Goal: Information Seeking & Learning: Learn about a topic

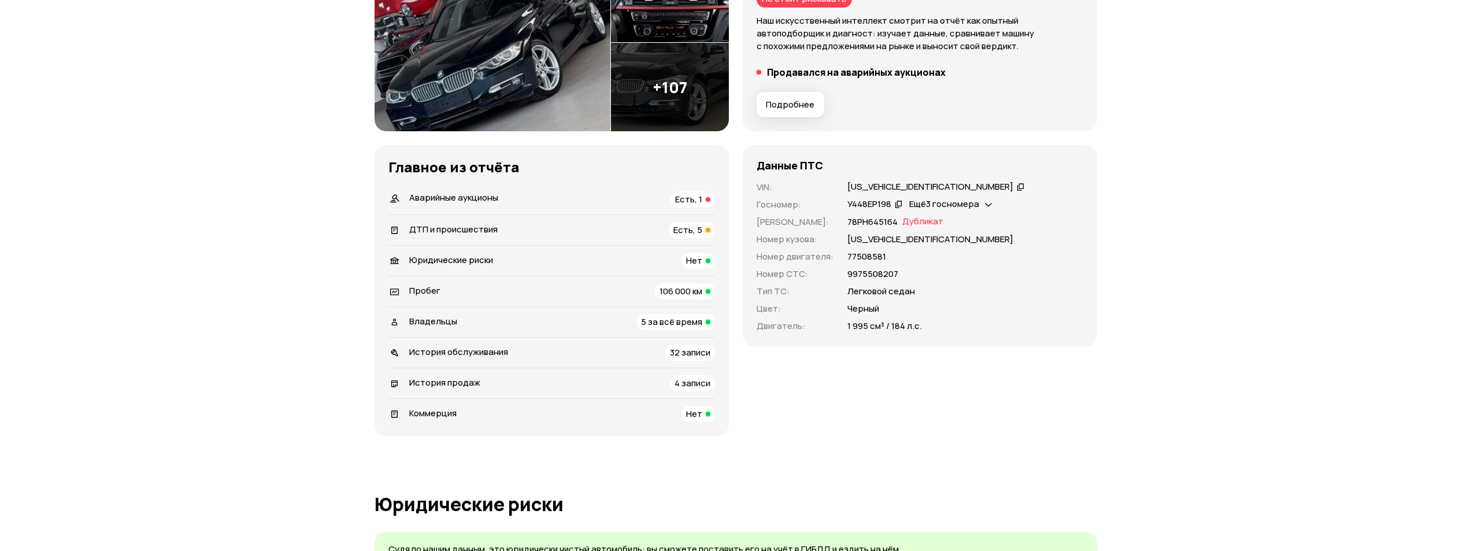
scroll to position [231, 0]
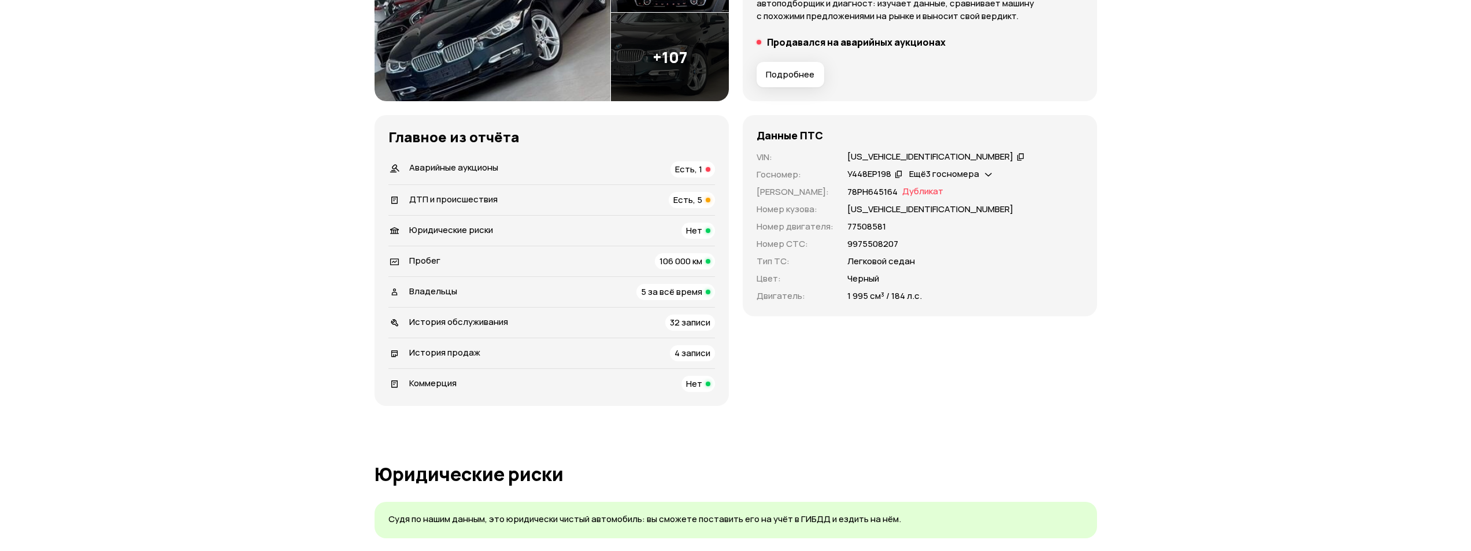
click at [688, 292] on span "5 за всё время" at bounding box center [671, 291] width 61 height 12
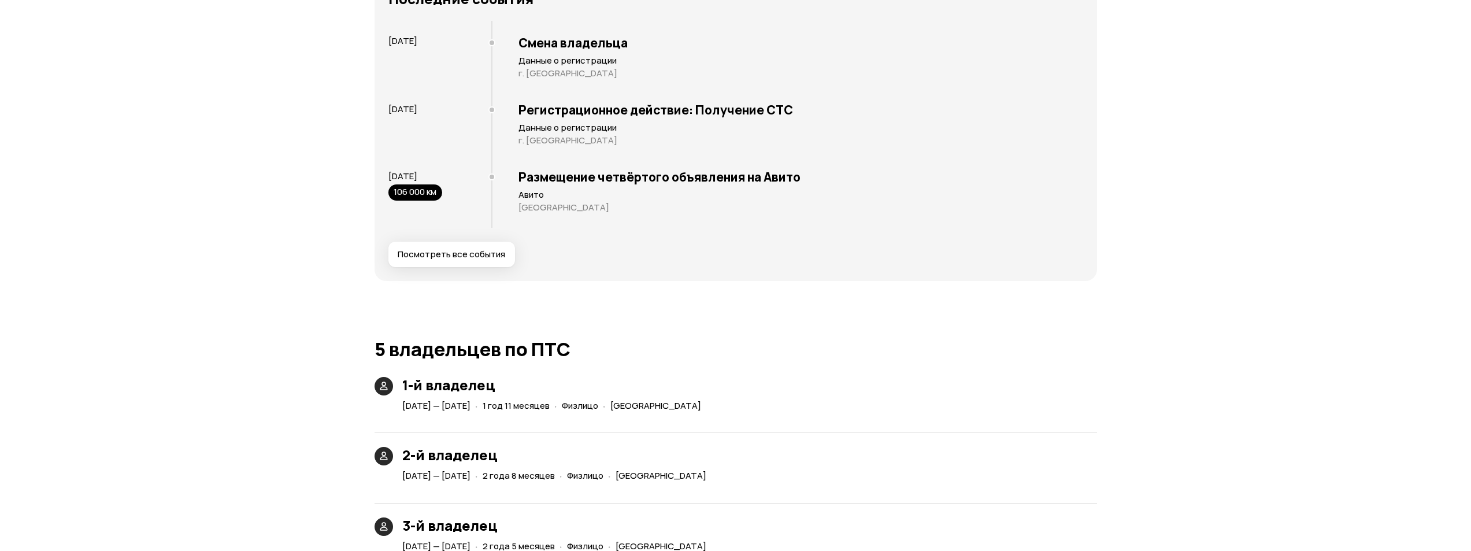
scroll to position [2557, 0]
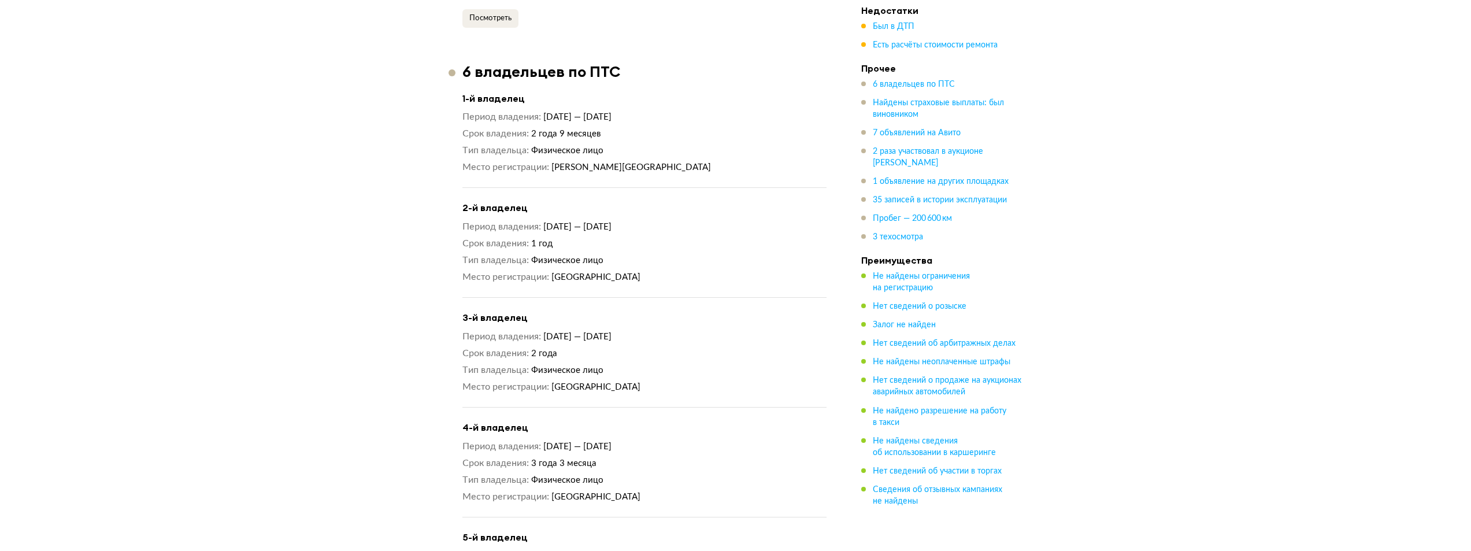
scroll to position [1225, 0]
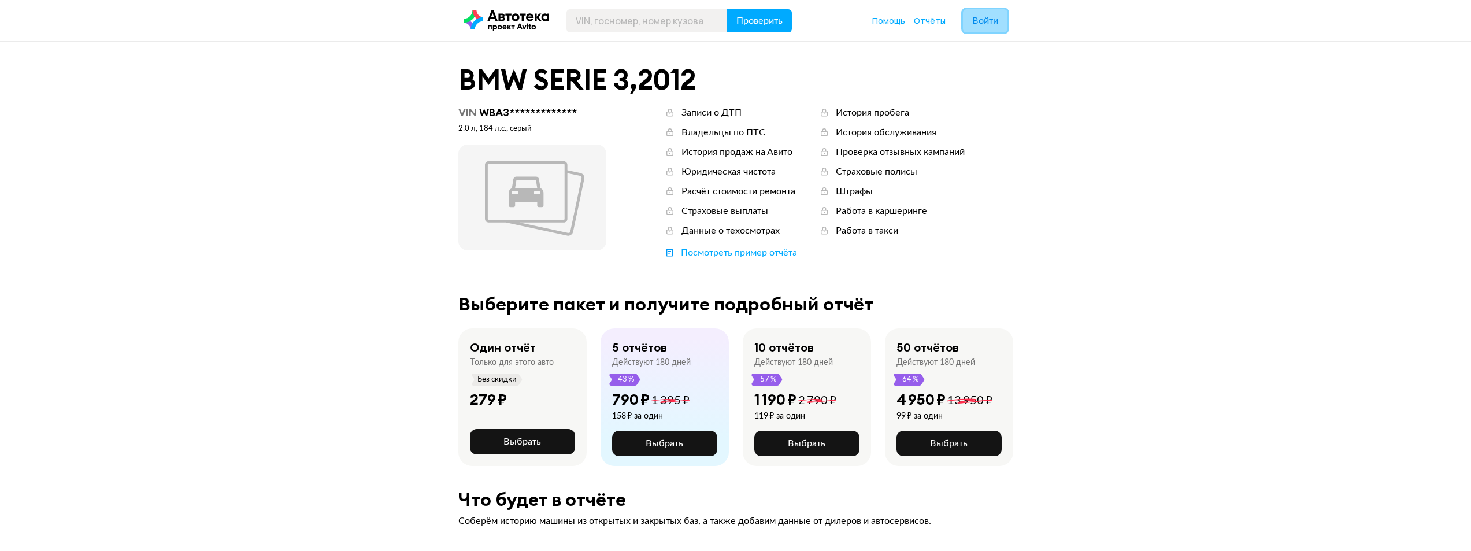
click at [989, 24] on span "Войти" at bounding box center [985, 20] width 26 height 9
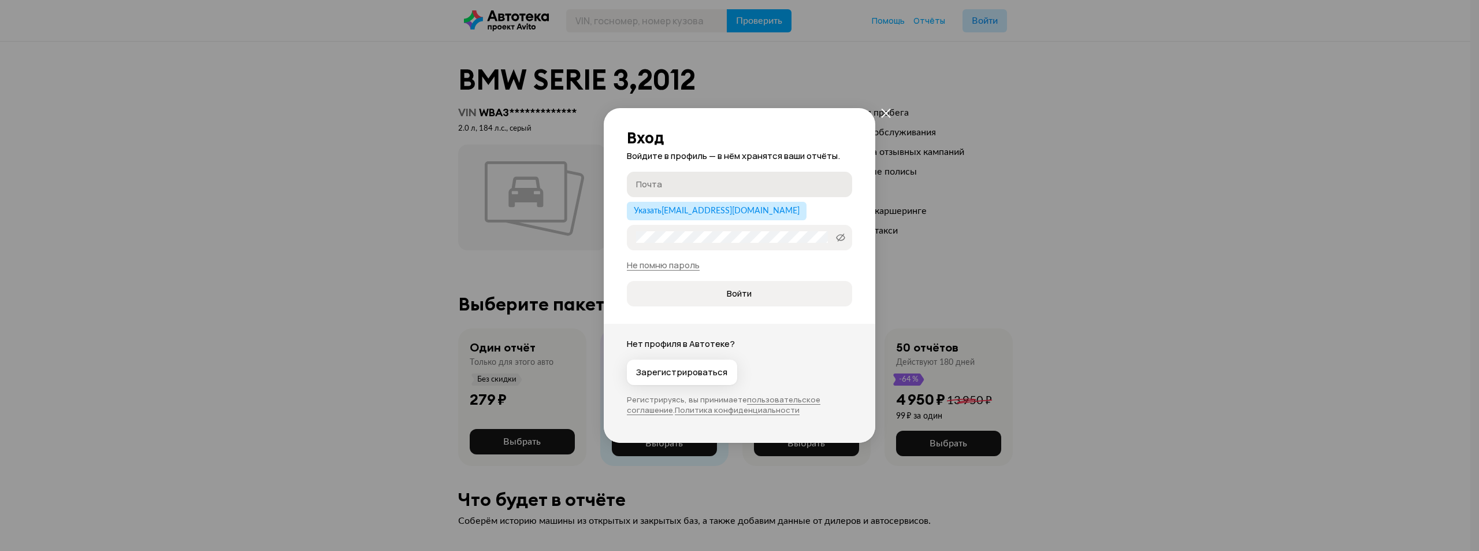
click at [716, 180] on input "Почта" at bounding box center [741, 184] width 210 height 12
type input "ы"
type input "[EMAIL_ADDRESS][DOMAIN_NAME]"
click at [841, 240] on icon at bounding box center [840, 238] width 9 height 12
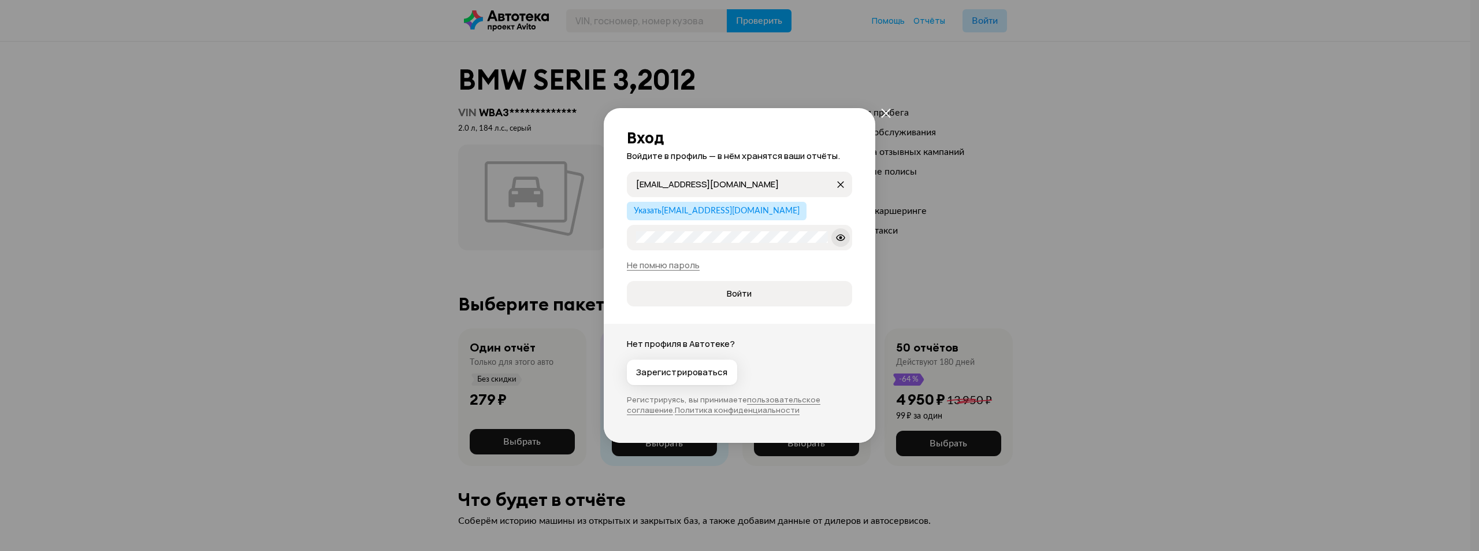
click at [791, 309] on div "Вход Войдите в профиль — в нём хранятся ваши отчёты. sobenin.2000@mail.ru soben…" at bounding box center [740, 275] width 272 height 335
click at [792, 295] on span "Войти" at bounding box center [739, 294] width 206 height 12
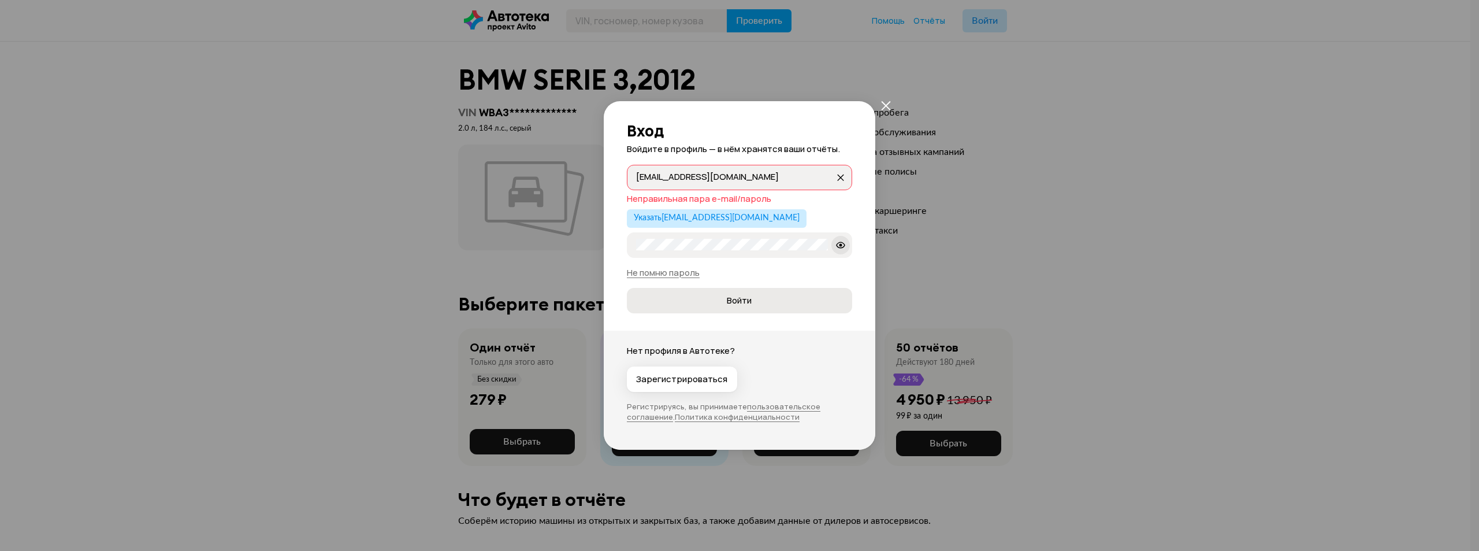
click at [680, 309] on button "Войти" at bounding box center [739, 300] width 225 height 25
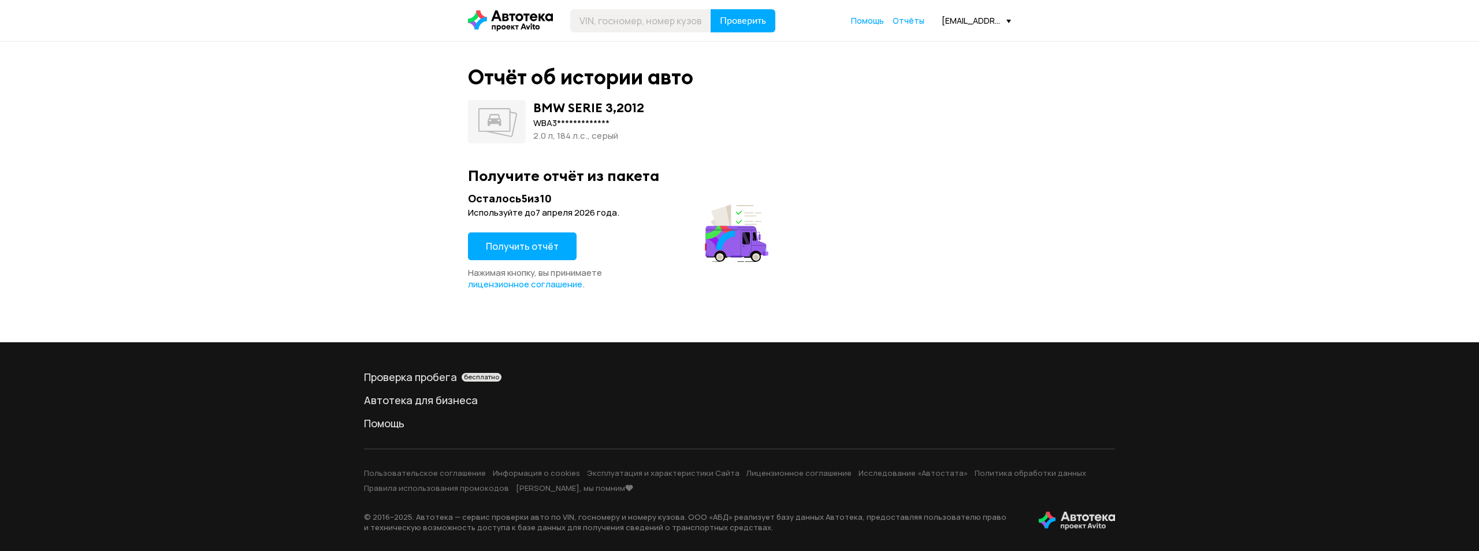
click at [498, 248] on span "Получить отчёт" at bounding box center [522, 246] width 73 height 13
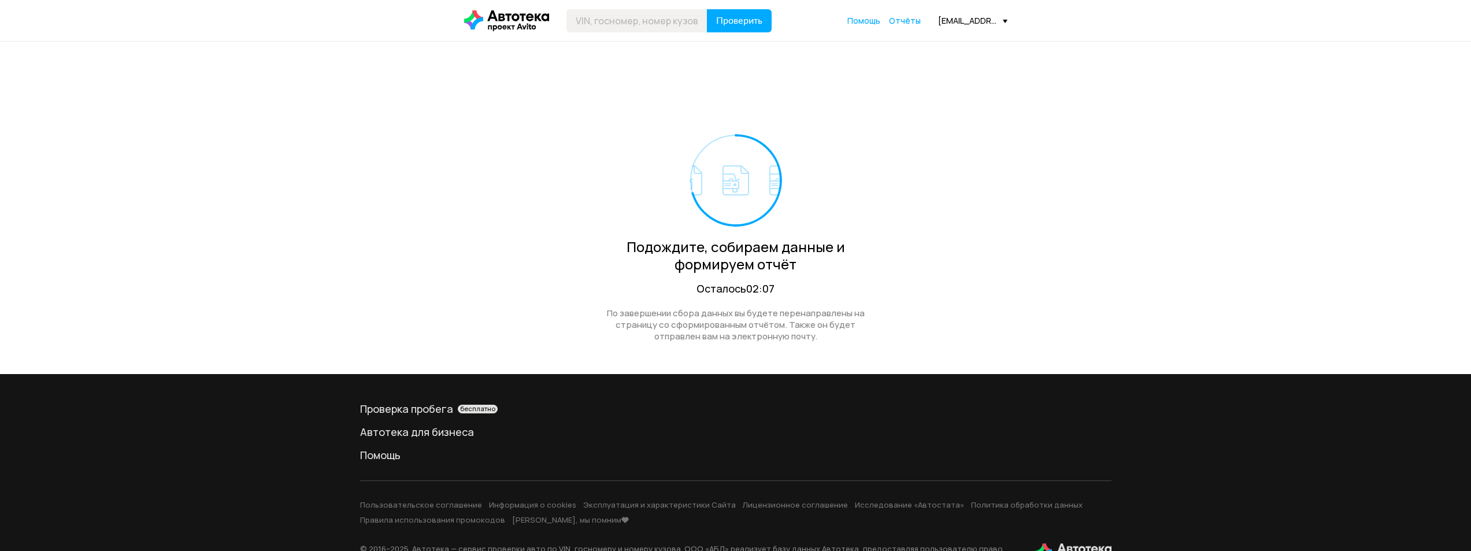
click at [1159, 399] on footer "Проверка пробега бесплатно Автотека для бизнеса Помощь Пользовательское соглаше…" at bounding box center [735, 478] width 1471 height 209
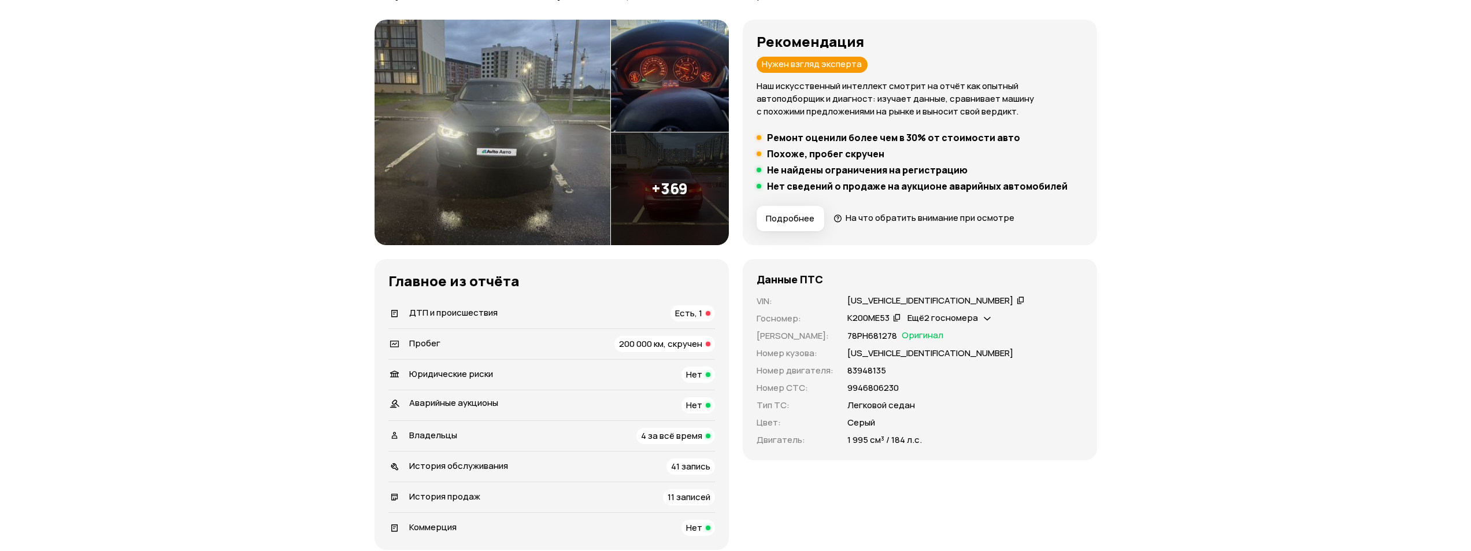
scroll to position [173, 0]
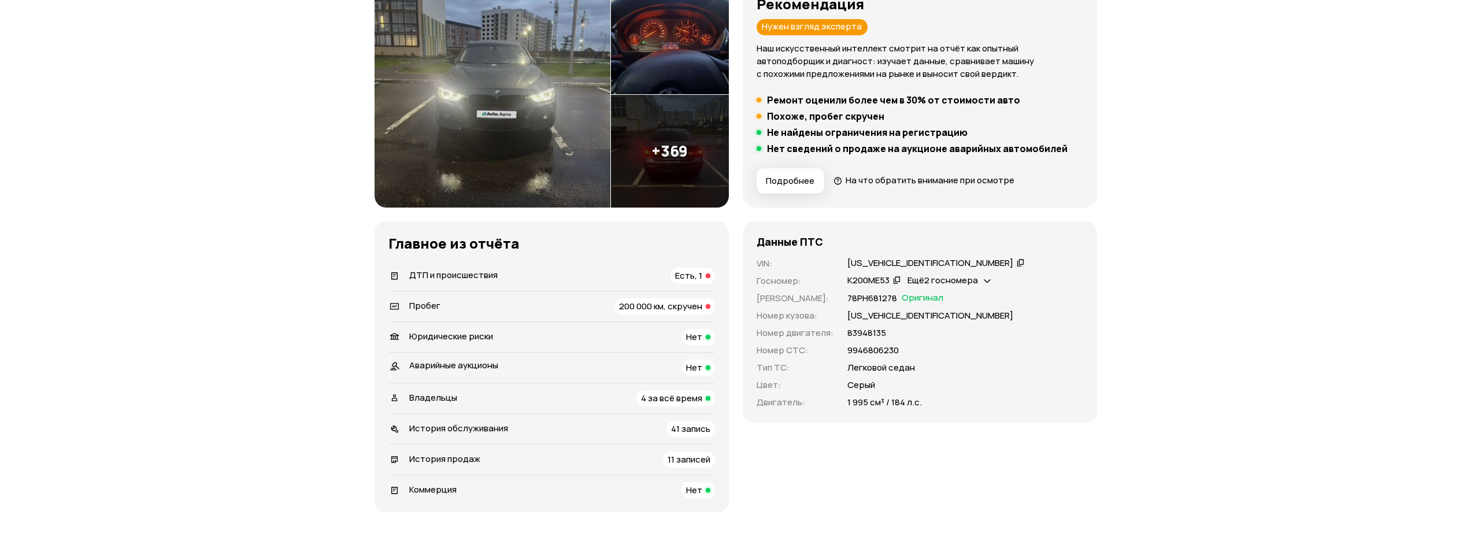
click at [654, 308] on span "200 000 км, скручен" at bounding box center [660, 306] width 83 height 12
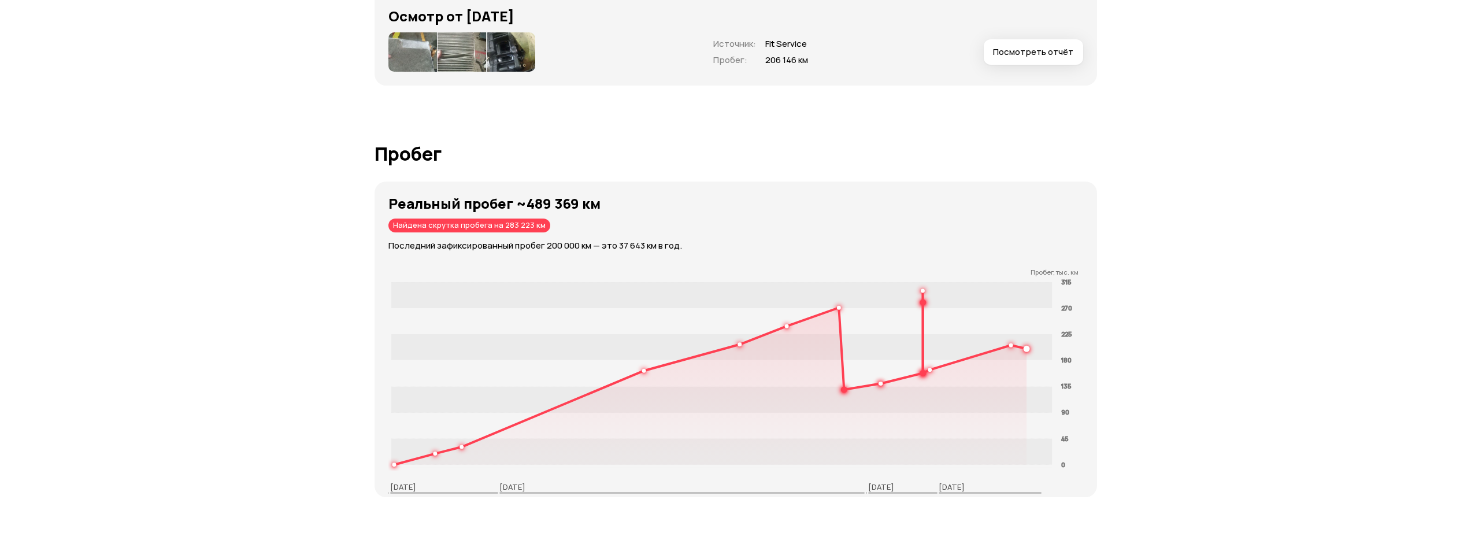
scroll to position [1955, 0]
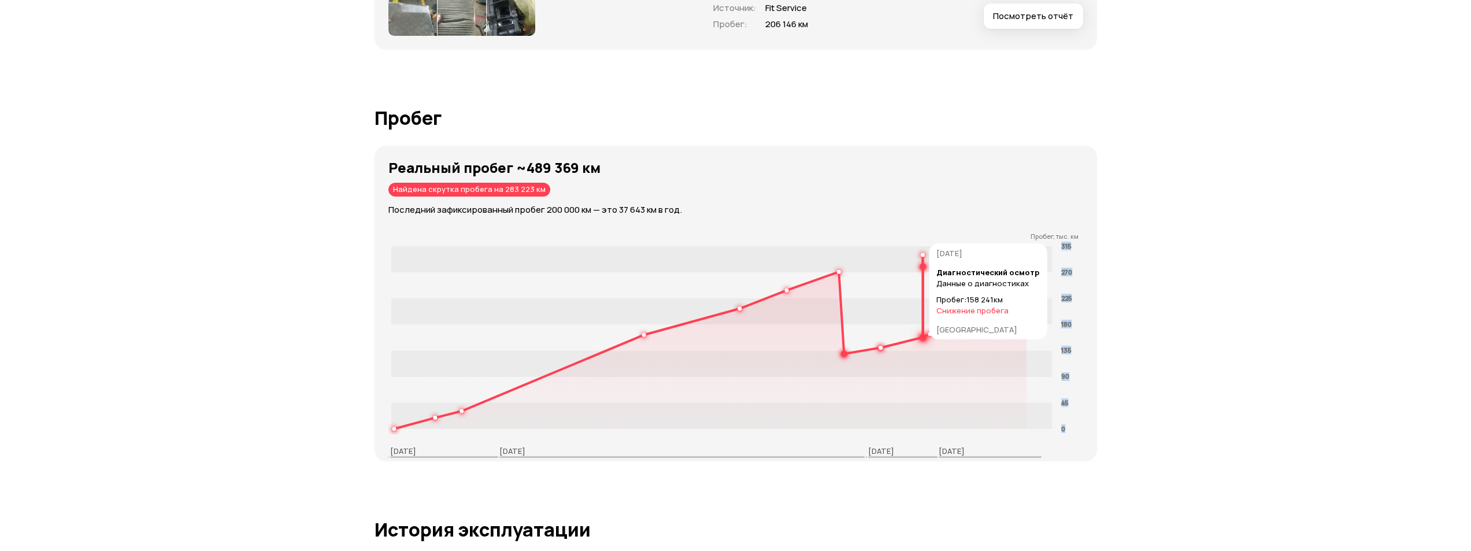
drag, startPoint x: 901, startPoint y: 312, endPoint x: 929, endPoint y: 347, distance: 44.0
click at [929, 347] on icon "0 45 90 135 180 225 270 315" at bounding box center [738, 337] width 701 height 194
click at [972, 298] on rect at bounding box center [721, 285] width 661 height 26
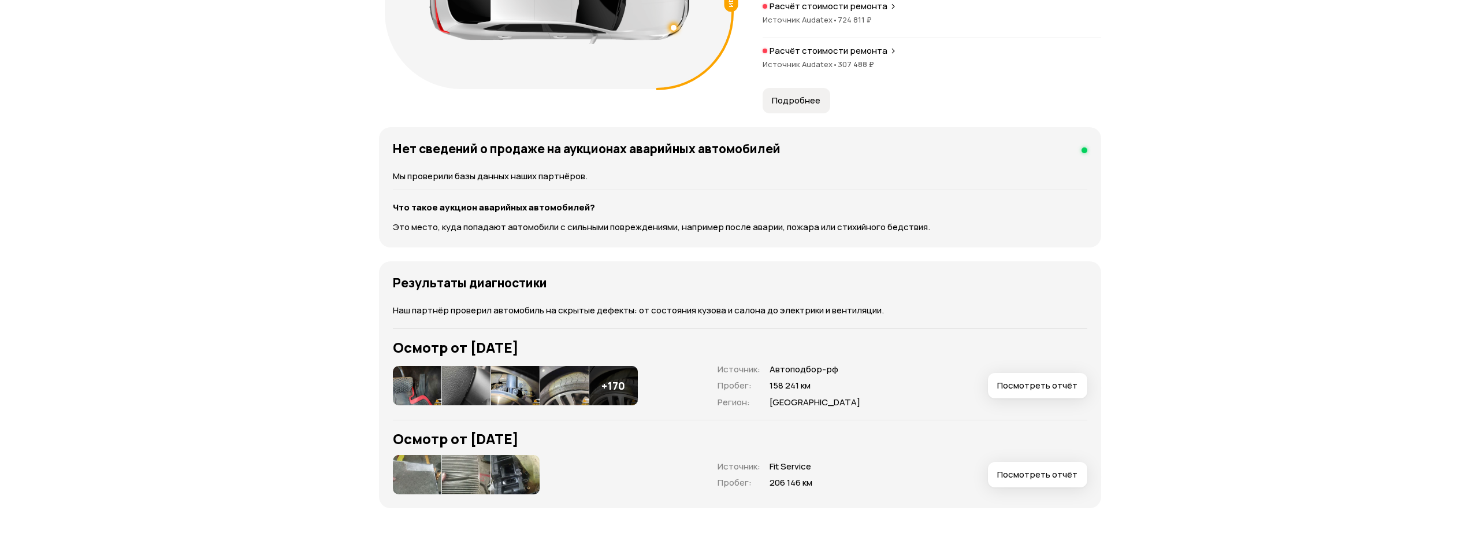
scroll to position [1491, 0]
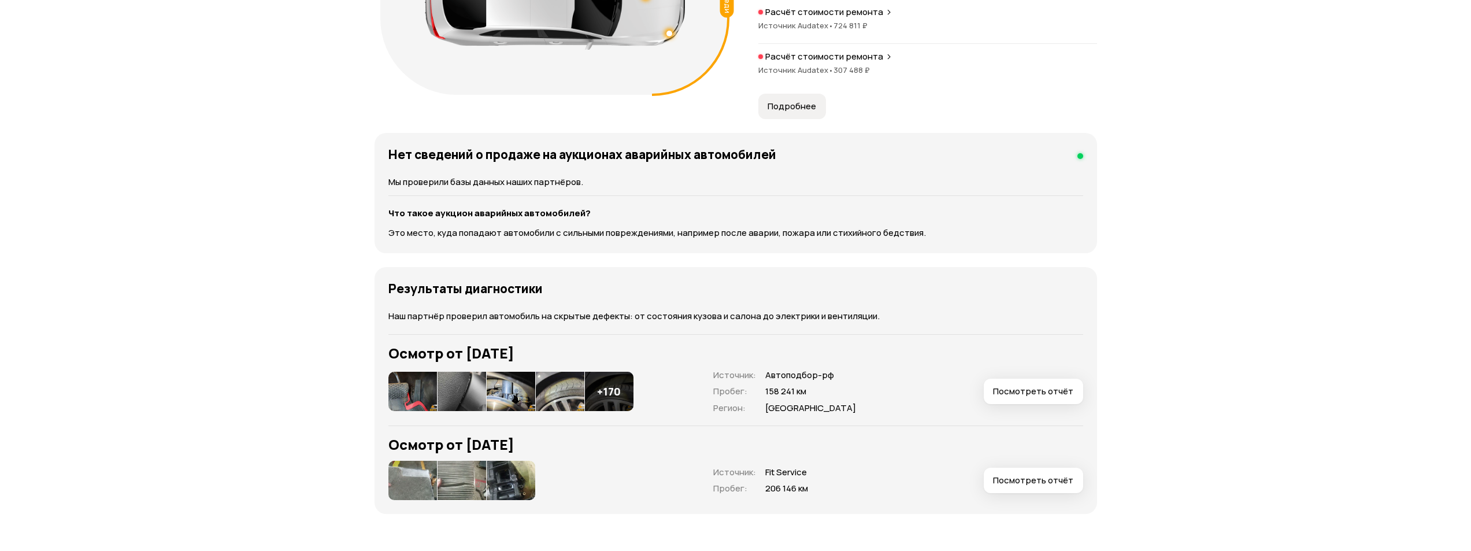
click at [1027, 392] on span "Посмотреть отчёт" at bounding box center [1033, 391] width 80 height 12
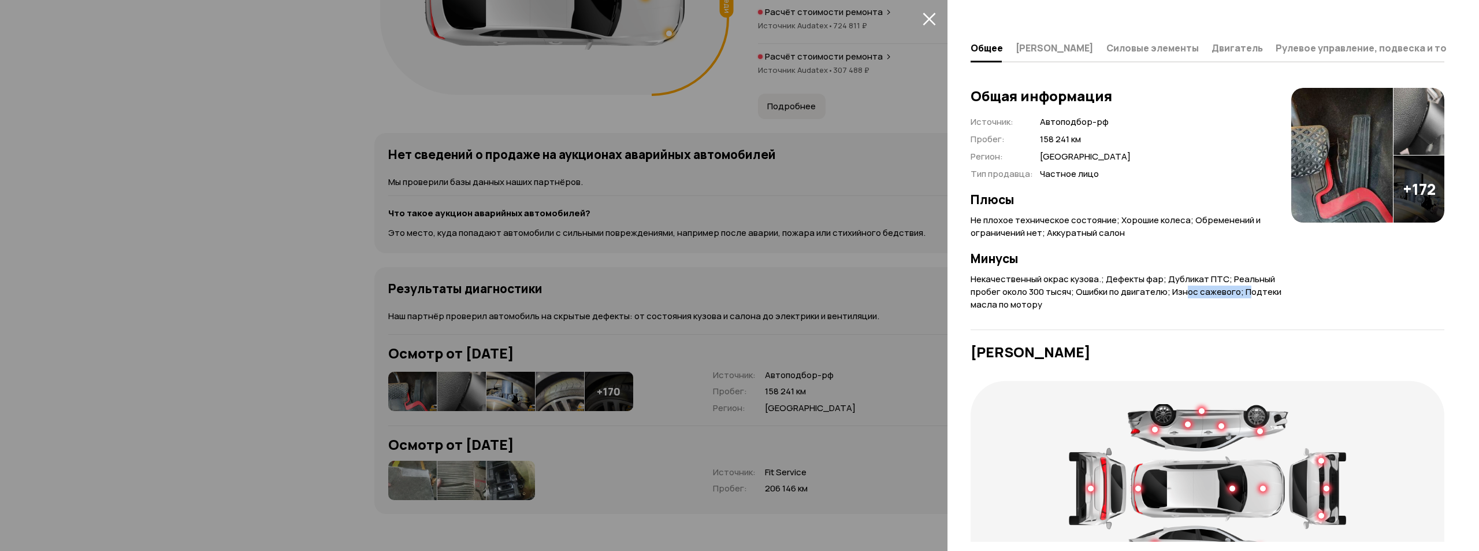
drag, startPoint x: 1212, startPoint y: 292, endPoint x: 1265, endPoint y: 290, distance: 53.2
click at [1254, 290] on p "Некачественный окрас кузова.; Дефекты фар; Дубликат ПТС; Реальный пробег около …" at bounding box center [1131, 292] width 321 height 38
drag, startPoint x: 1261, startPoint y: 288, endPoint x: 1275, endPoint y: 287, distance: 13.3
click at [1270, 287] on p "Некачественный окрас кузова.; Дефекты фар; Дубликат ПТС; Реальный пробег около …" at bounding box center [1131, 292] width 321 height 38
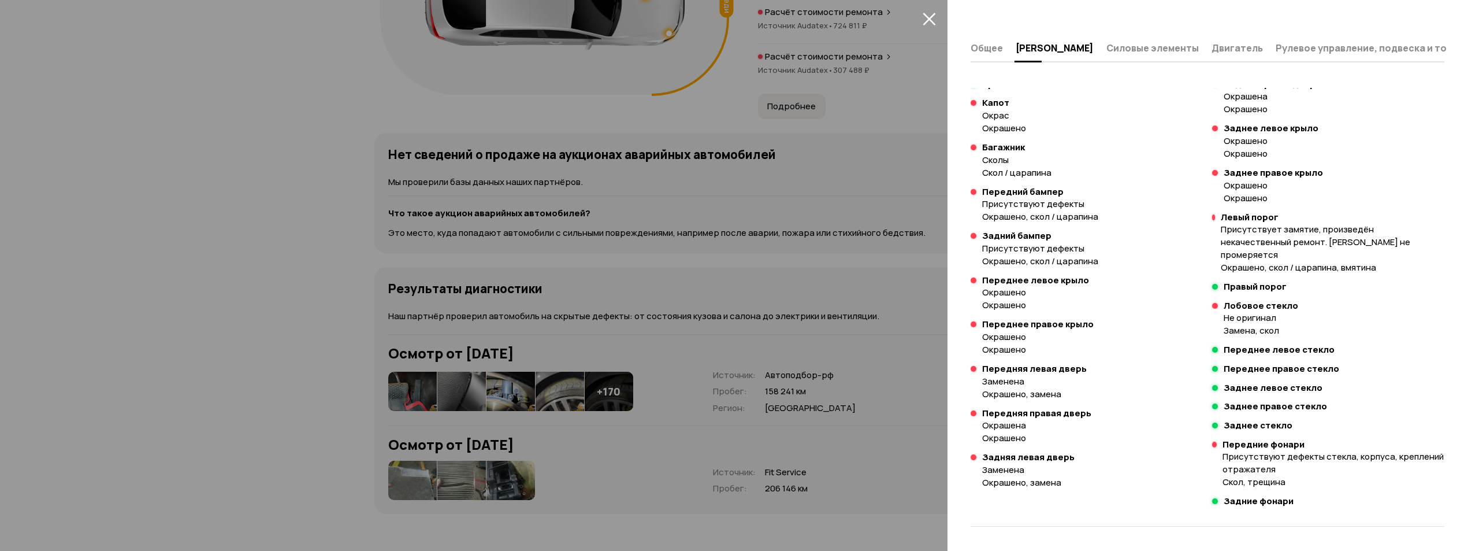
scroll to position [578, 0]
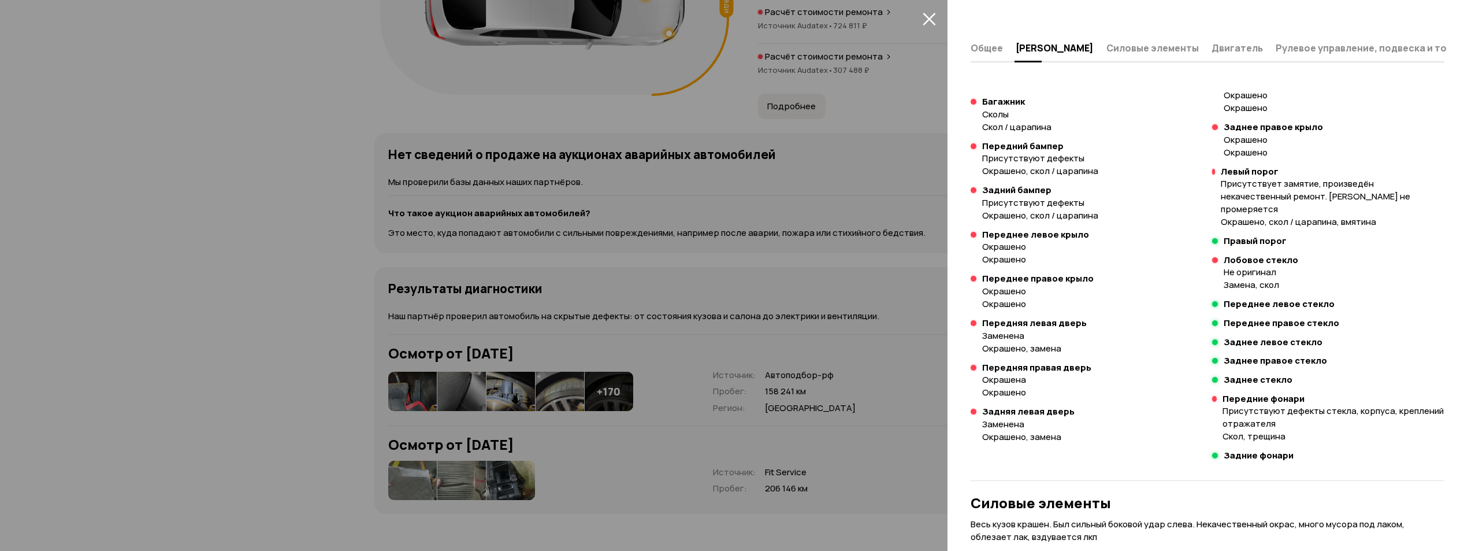
click at [769, 281] on div at bounding box center [739, 275] width 1479 height 551
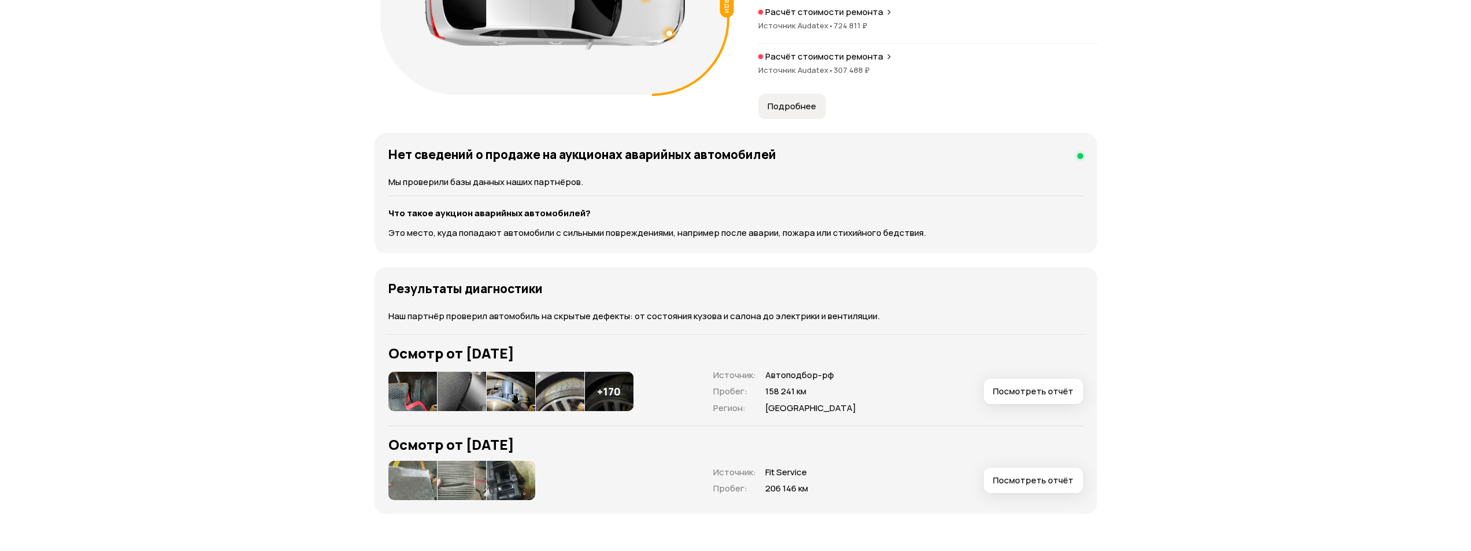
click at [1029, 482] on span "Посмотреть отчёт" at bounding box center [1033, 480] width 80 height 12
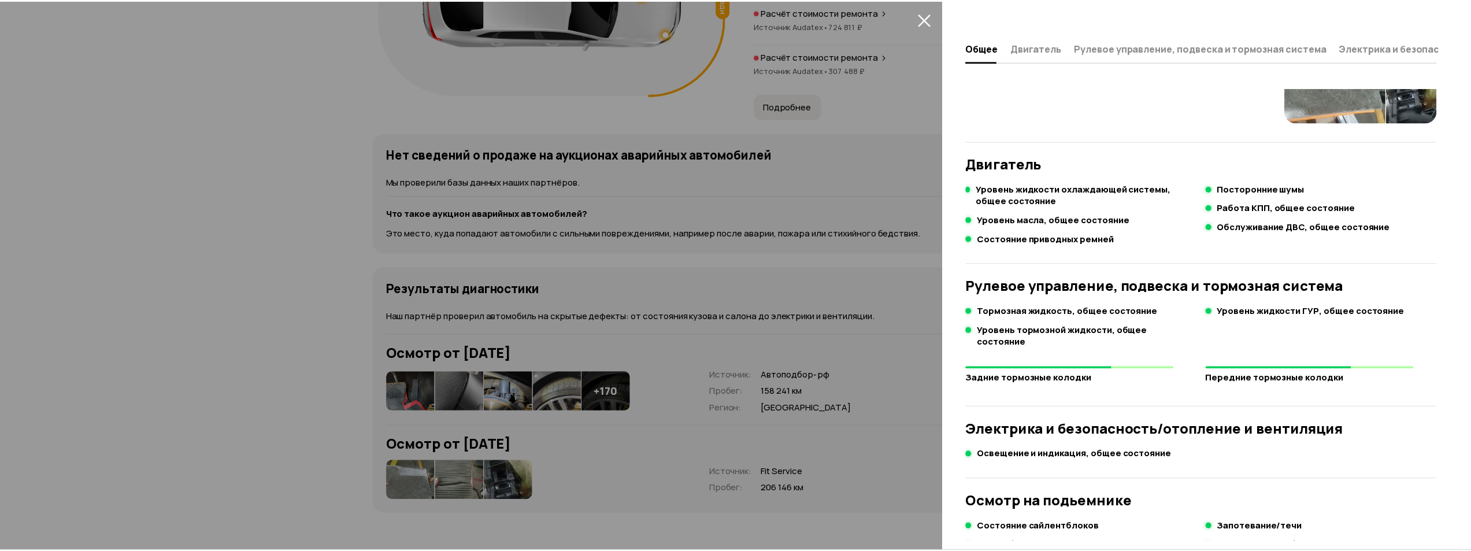
scroll to position [141, 0]
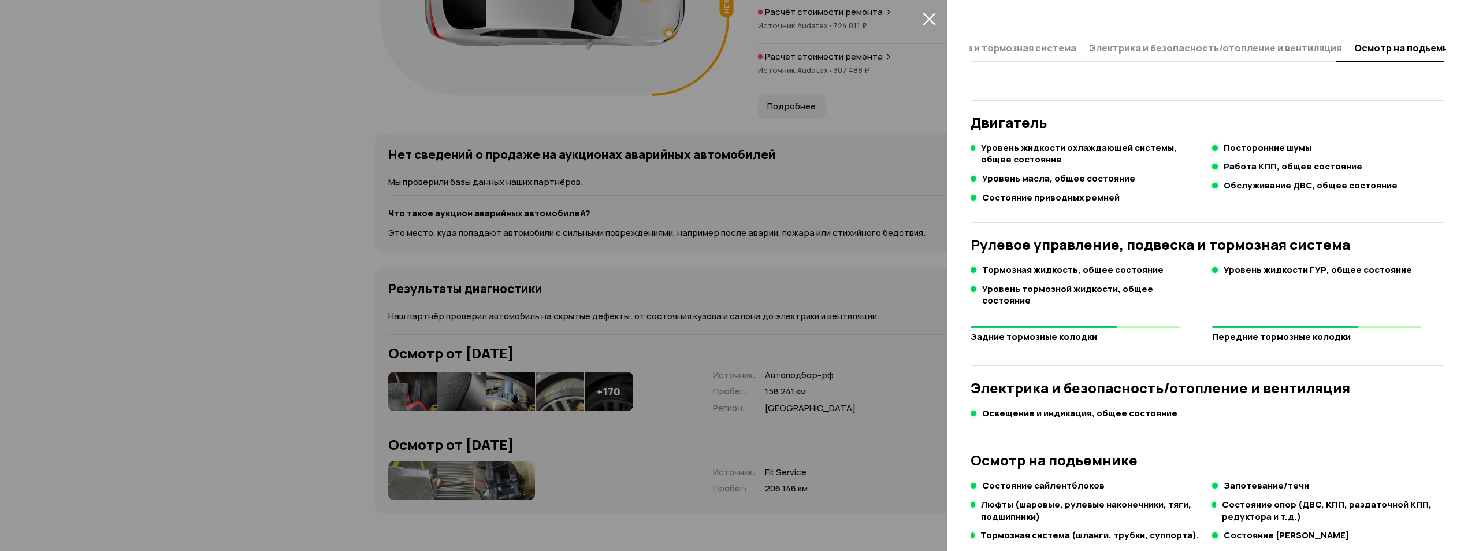
click at [805, 256] on div at bounding box center [739, 275] width 1479 height 551
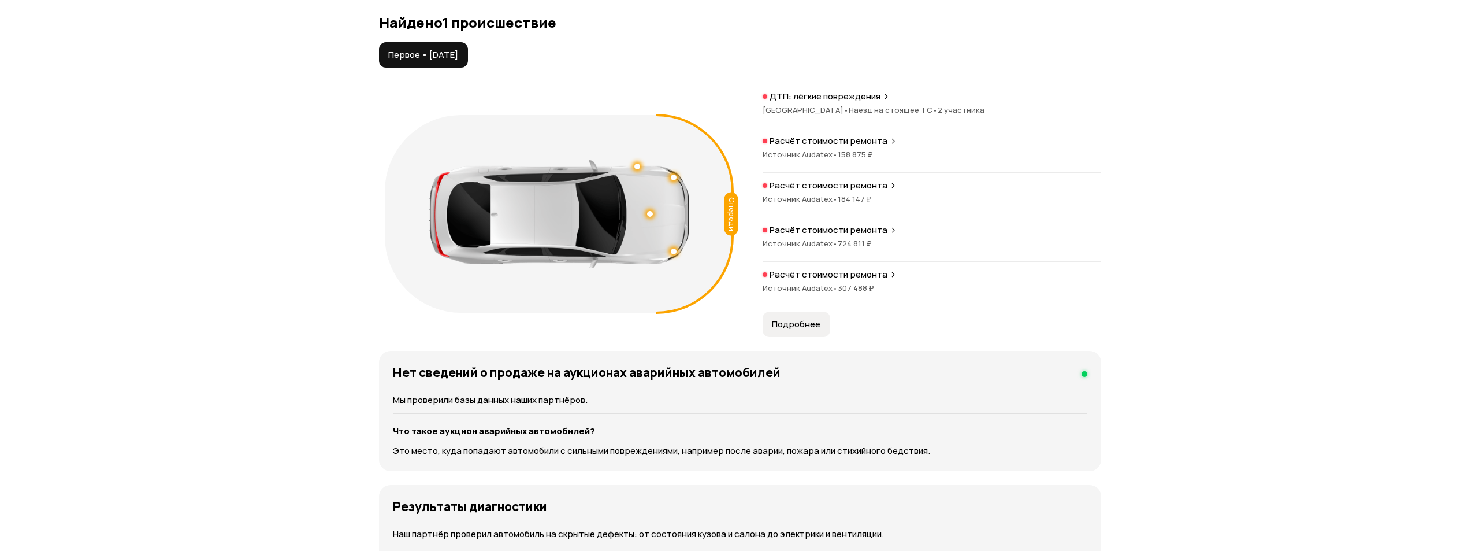
scroll to position [1202, 0]
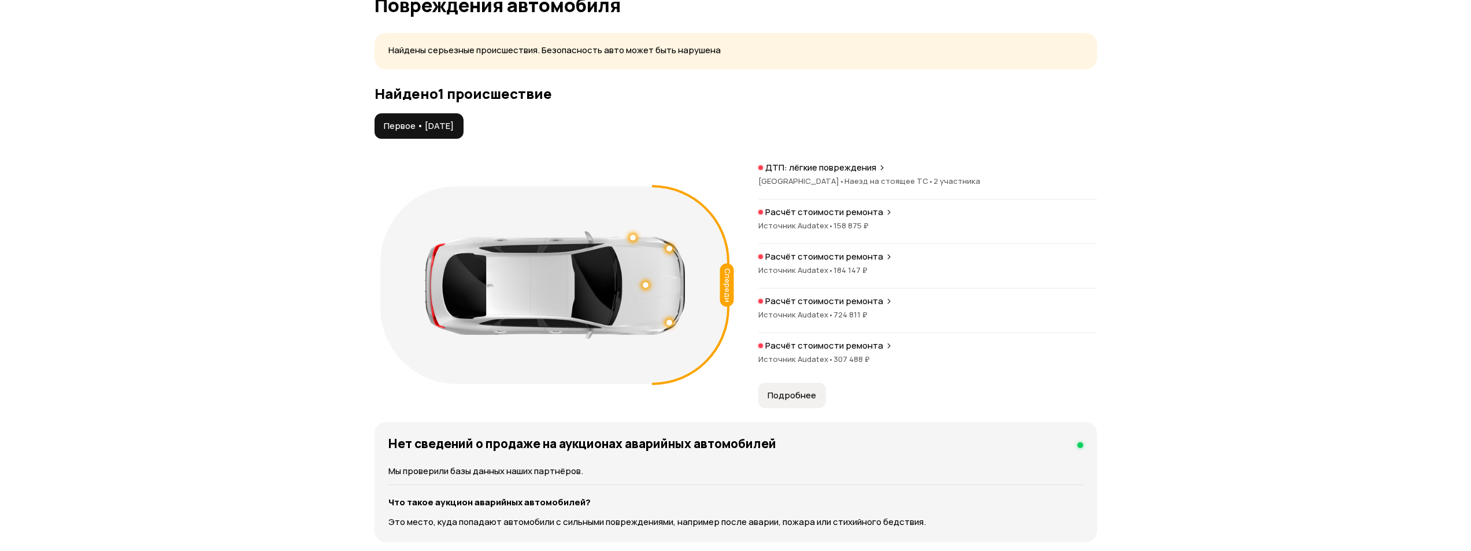
click at [785, 393] on span "Подробнее" at bounding box center [791, 395] width 49 height 12
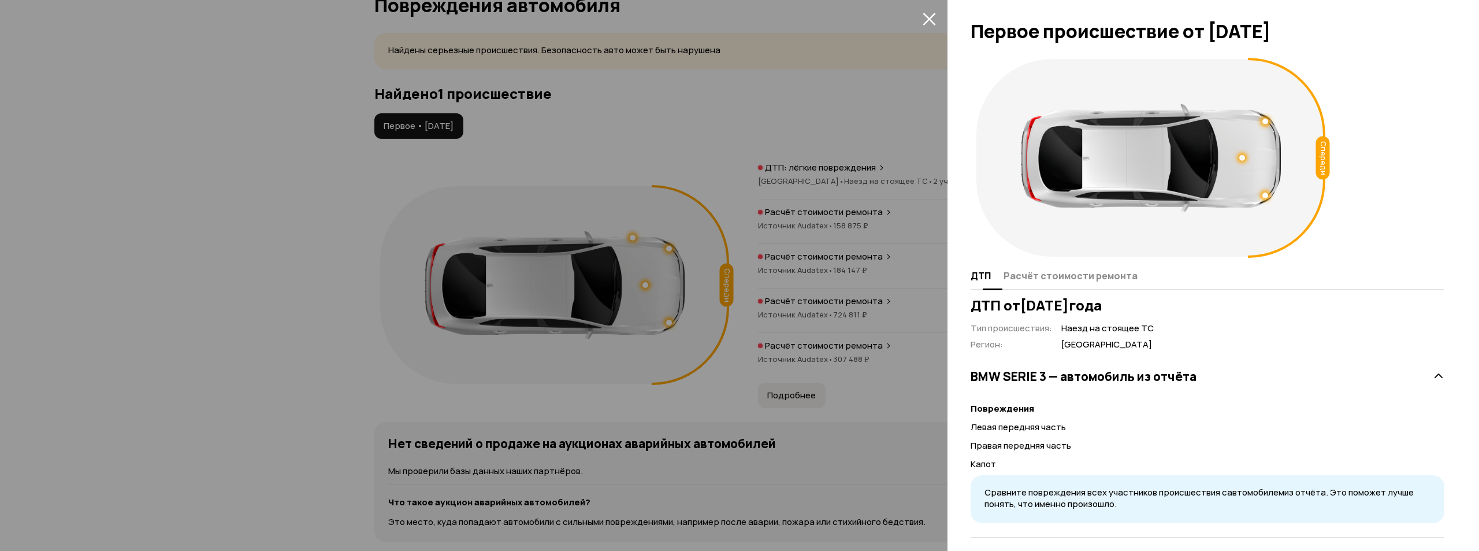
click at [1084, 284] on button "Расчёт стоимости ремонта" at bounding box center [1069, 275] width 138 height 23
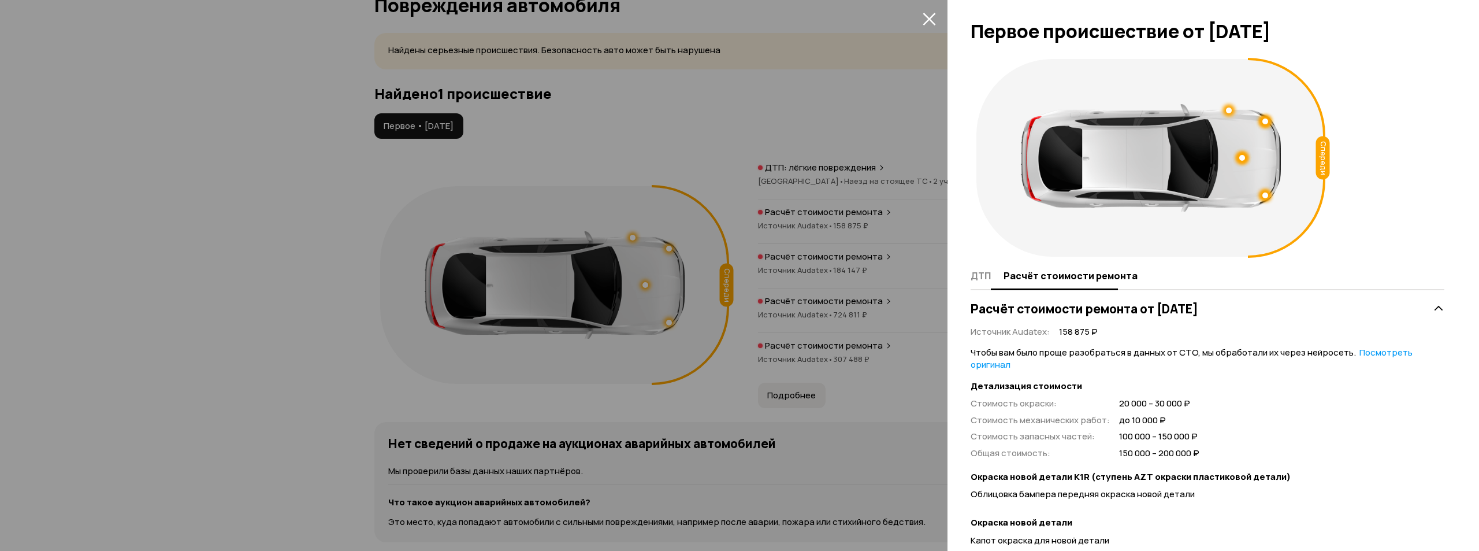
click at [981, 276] on span "ДТП" at bounding box center [981, 276] width 20 height 12
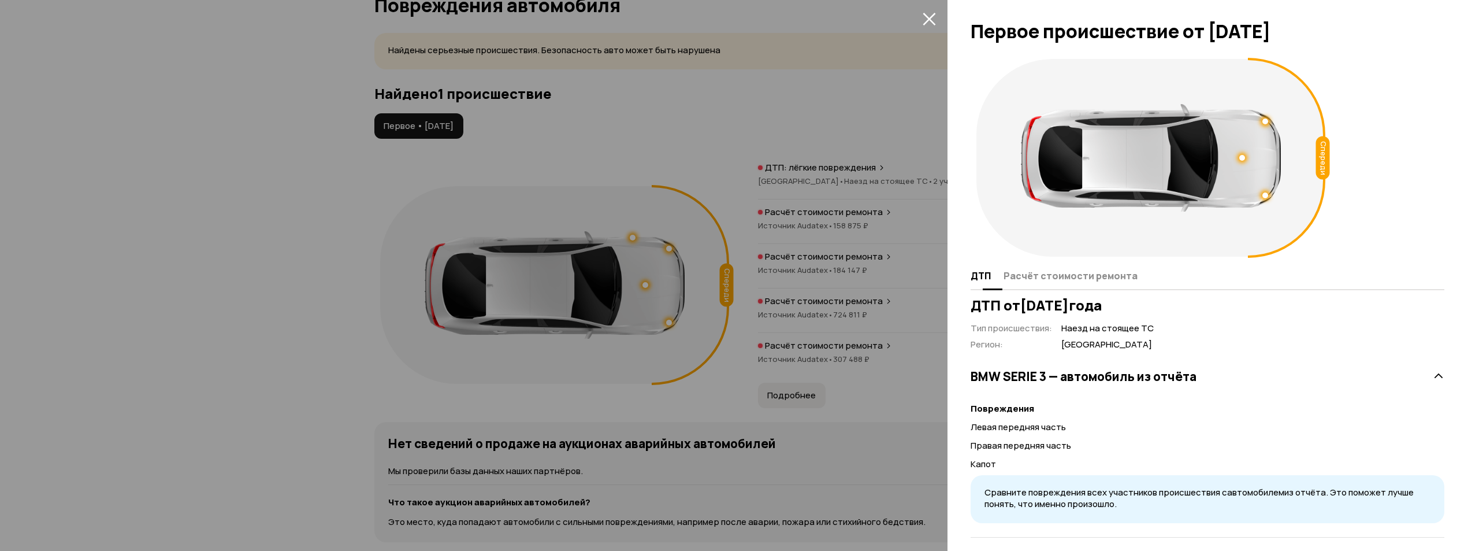
click at [1021, 277] on span "Расчёт стоимости ремонта" at bounding box center [1071, 276] width 134 height 12
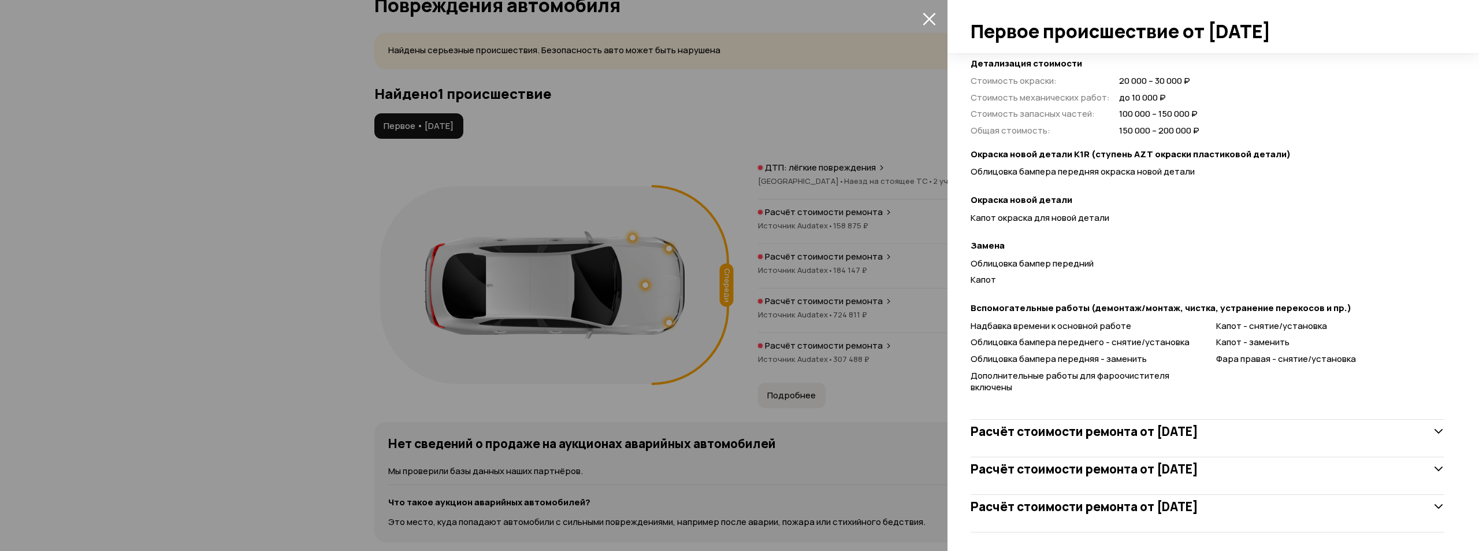
scroll to position [327, 0]
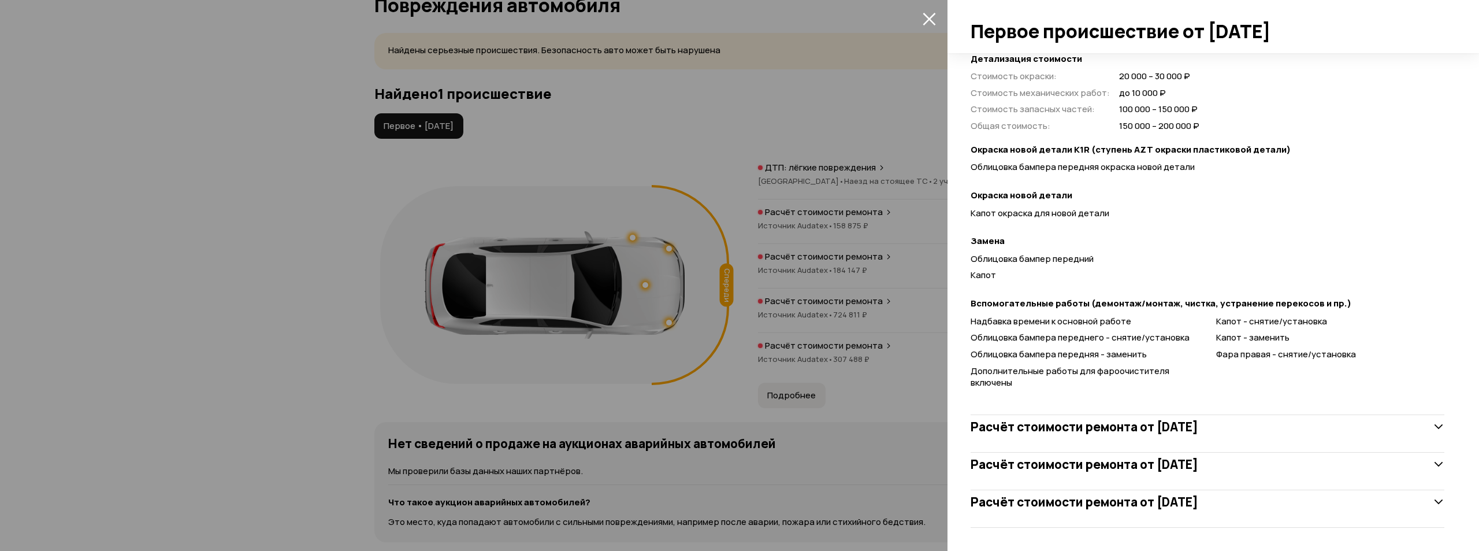
click at [1202, 493] on div "Расчёт стоимости ремонта от 14 января 2024 года" at bounding box center [1208, 501] width 474 height 23
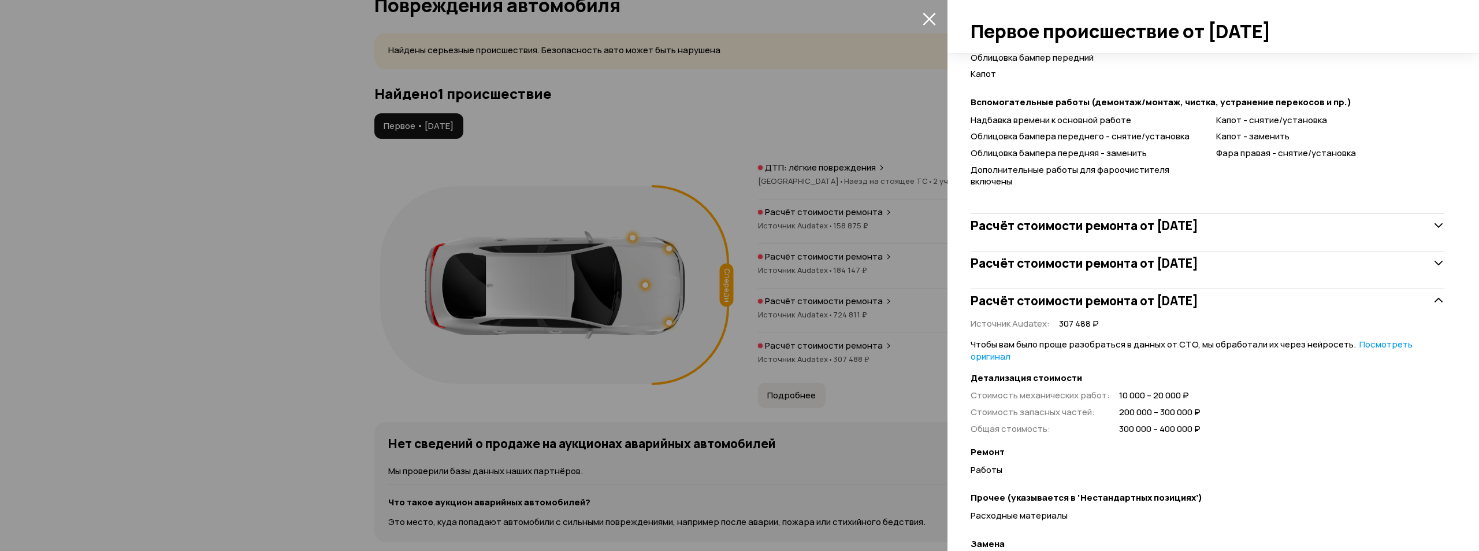
scroll to position [558, 0]
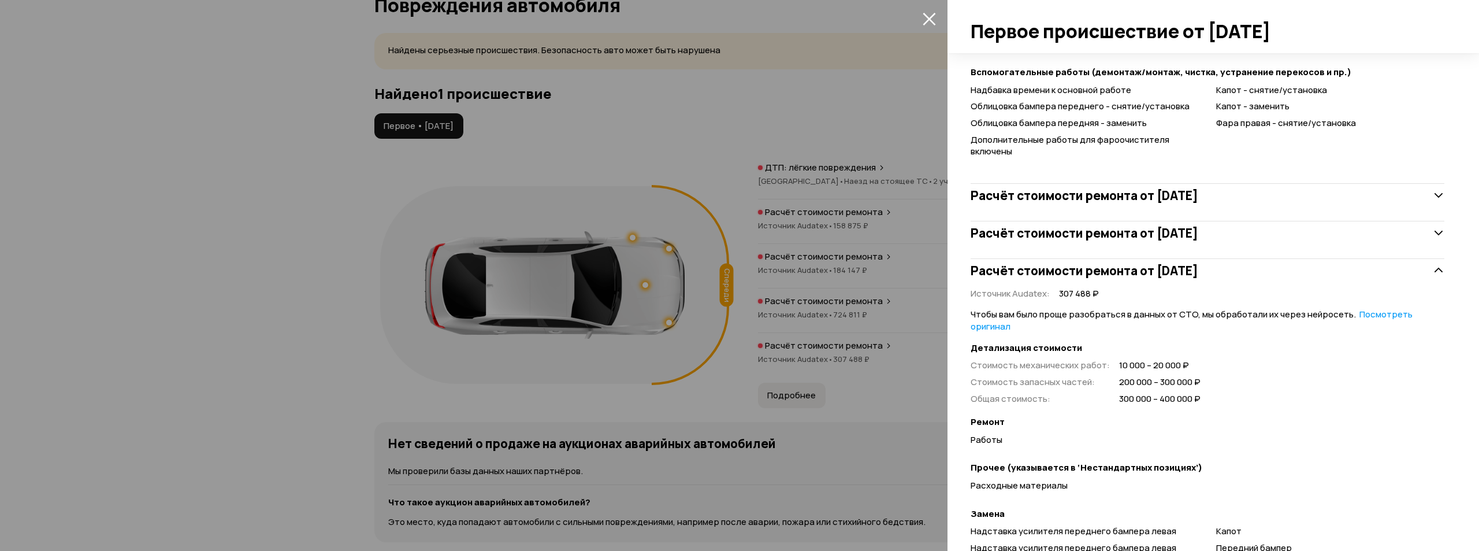
click at [1190, 232] on h3 "Расчёт стоимости ремонта от 20 сентября 2023 года" at bounding box center [1085, 232] width 228 height 15
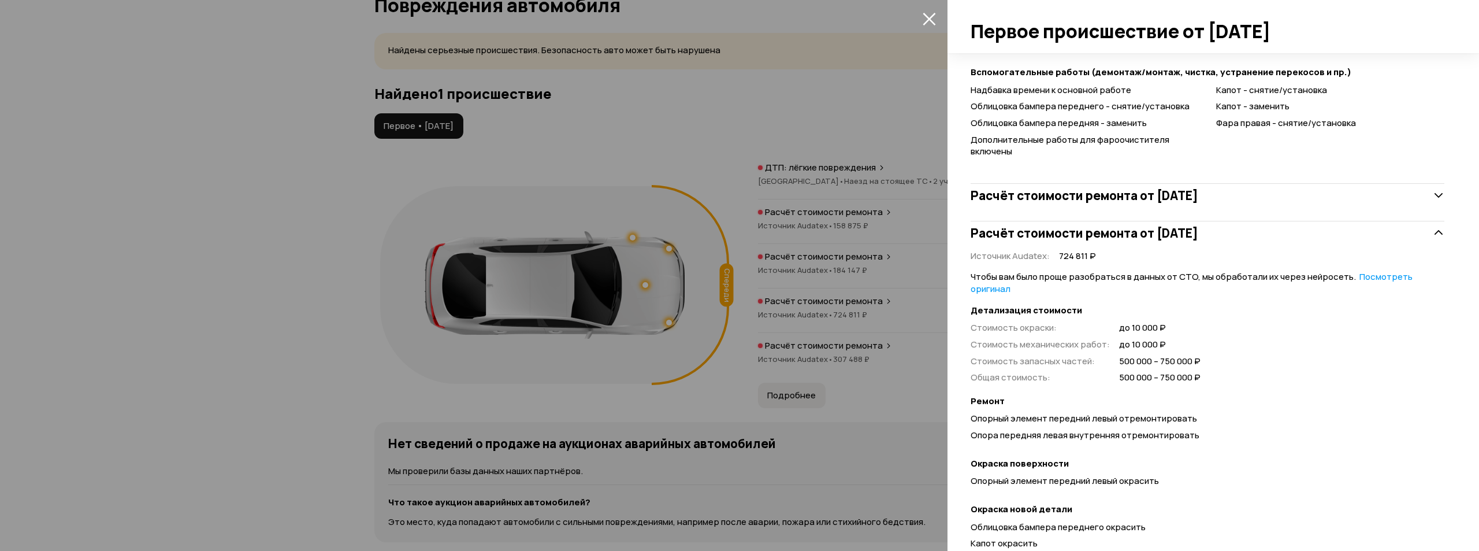
click at [1196, 199] on h3 "Расчёт стоимости ремонта от 19 июля 2023 года" at bounding box center [1085, 195] width 228 height 15
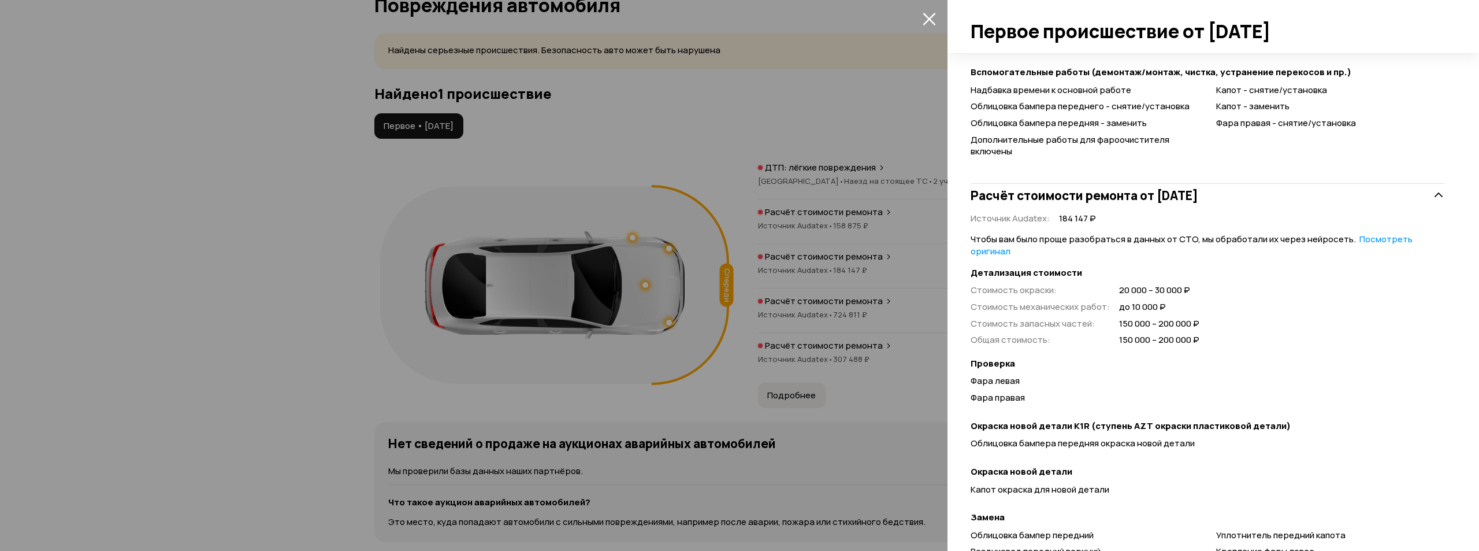
click at [1196, 199] on h3 "Расчёт стоимости ремонта от 19 июля 2023 года" at bounding box center [1085, 195] width 228 height 15
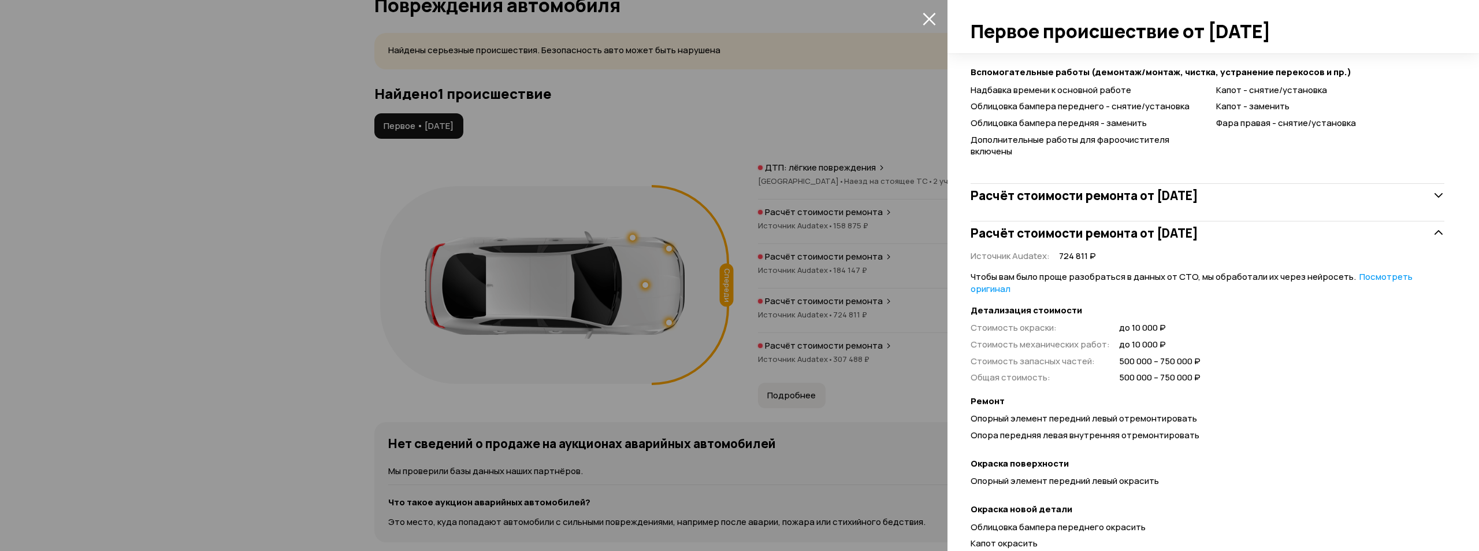
click at [1194, 236] on h3 "Расчёт стоимости ремонта от 20 сентября 2023 года" at bounding box center [1085, 232] width 228 height 15
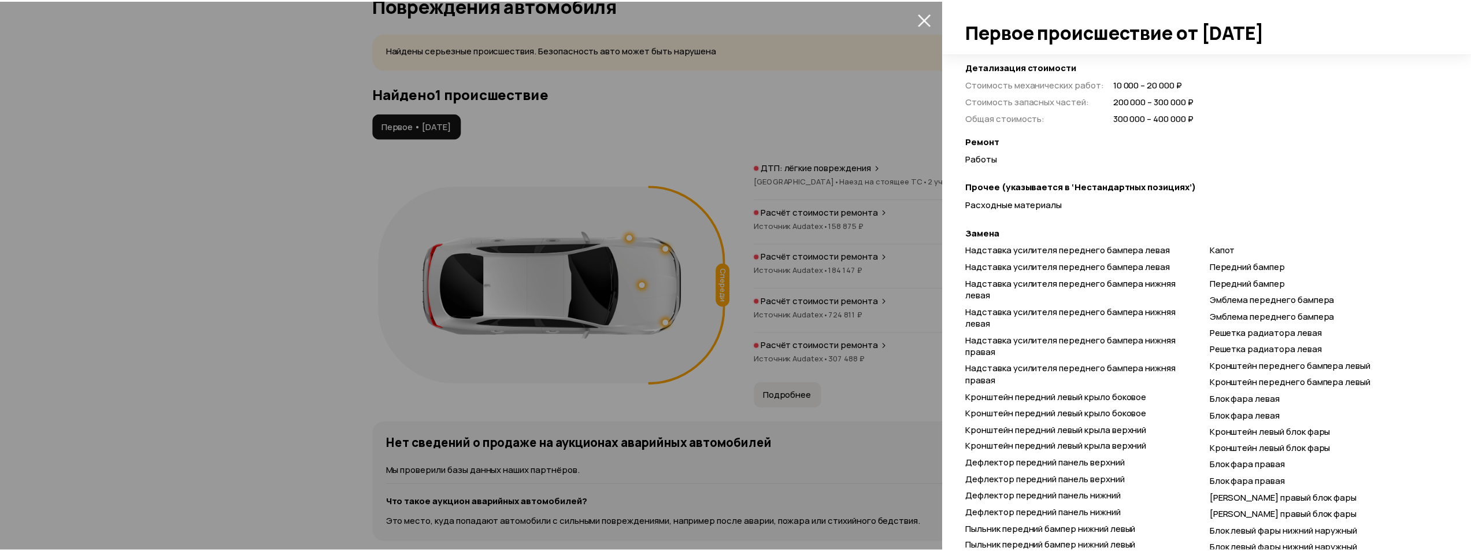
scroll to position [847, 0]
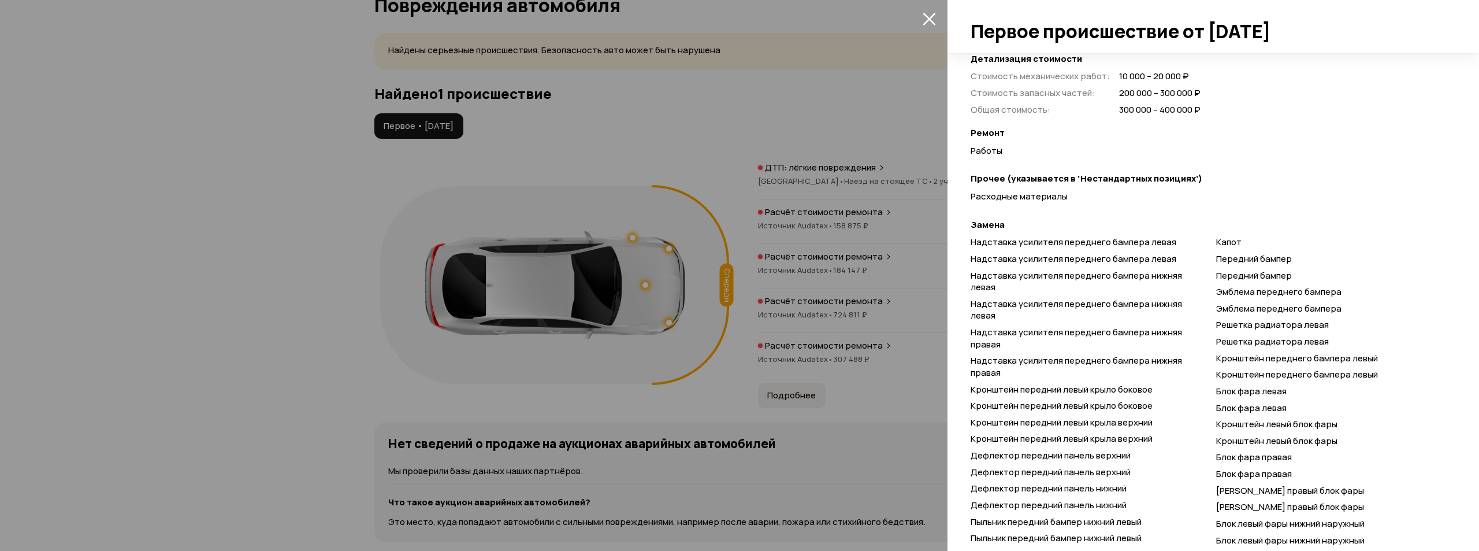
click at [578, 233] on div at bounding box center [739, 275] width 1479 height 551
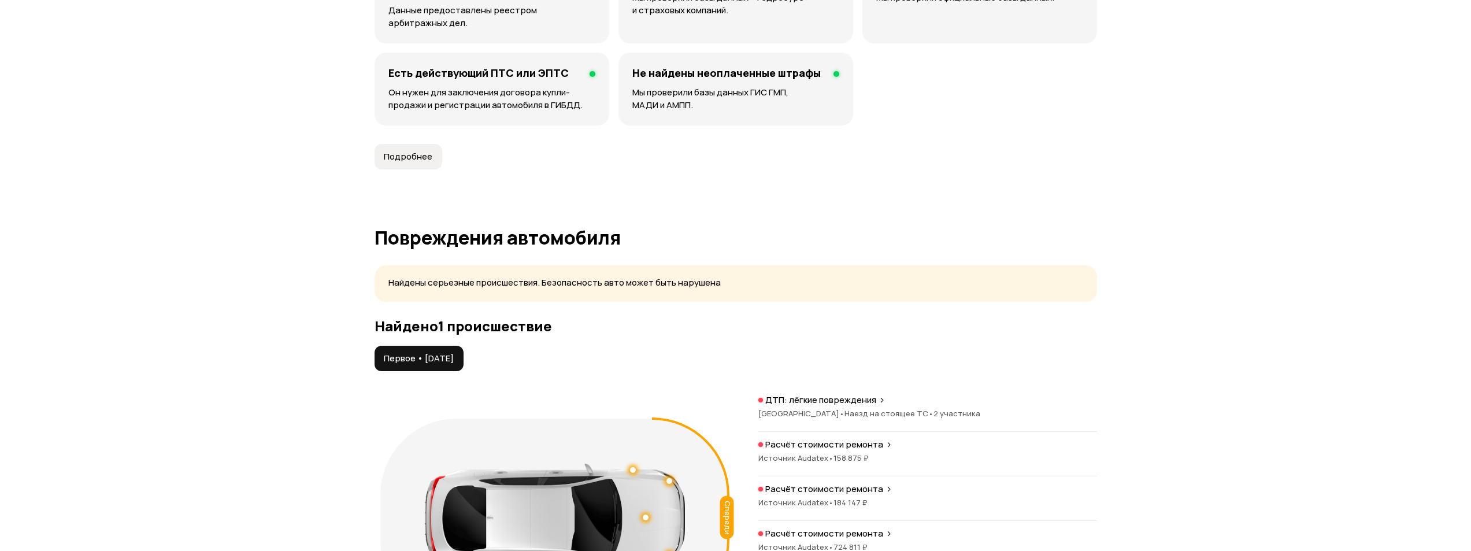
scroll to position [971, 0]
drag, startPoint x: 543, startPoint y: 280, endPoint x: 686, endPoint y: 292, distance: 144.4
click at [675, 292] on div "Найдены серьезные происшествия. Безопасность авто может быть нарушена" at bounding box center [735, 282] width 722 height 36
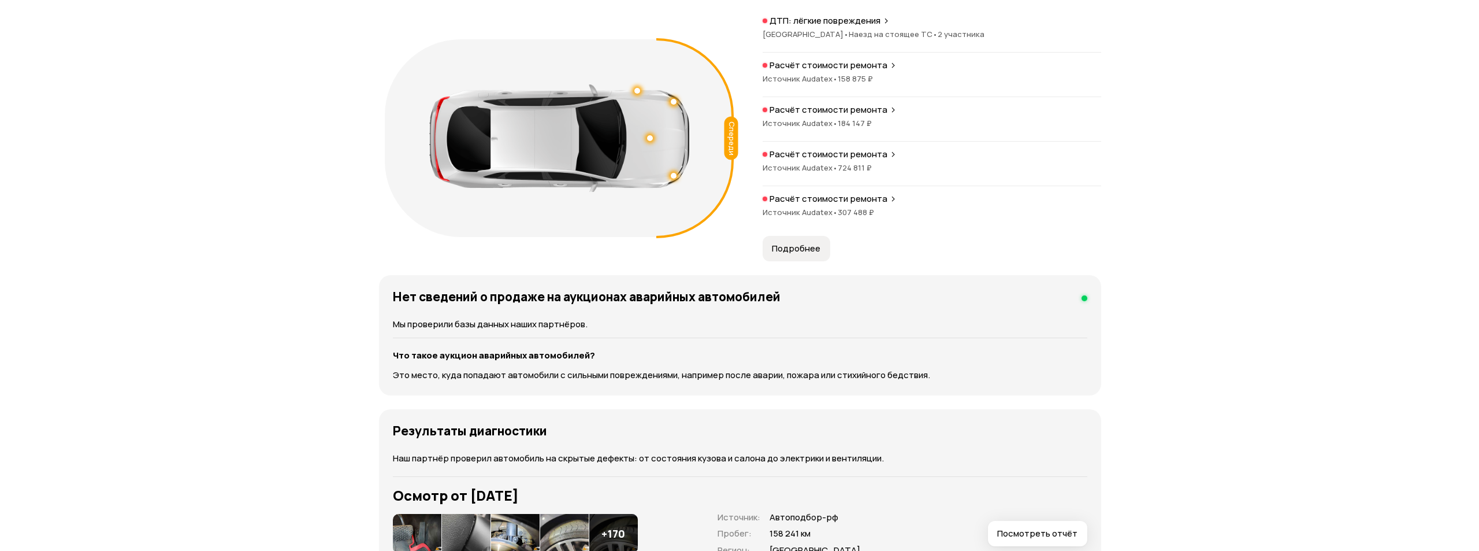
scroll to position [1376, 0]
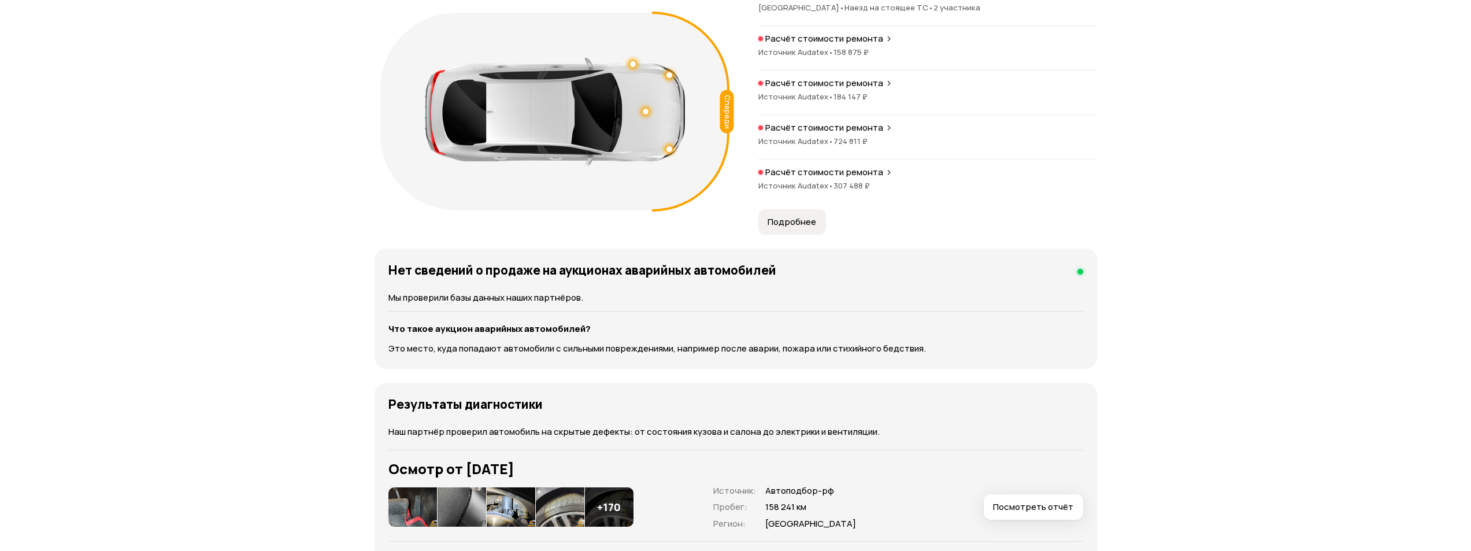
click at [792, 211] on button "Подробнее" at bounding box center [792, 221] width 68 height 25
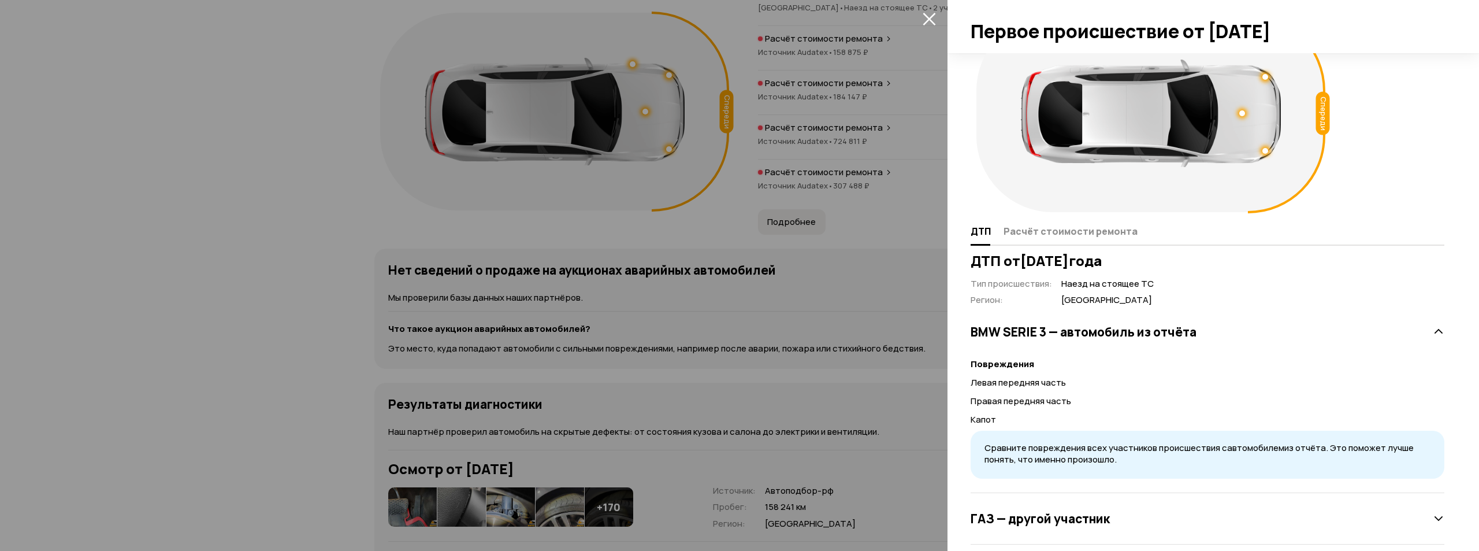
scroll to position [61, 0]
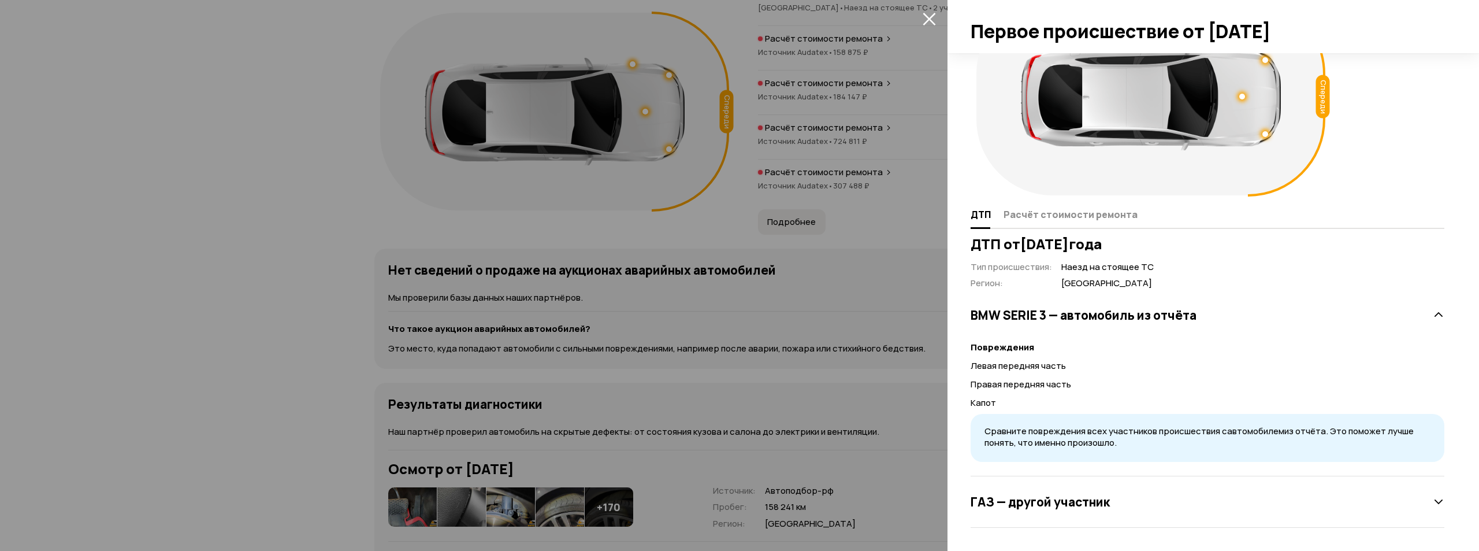
click at [1091, 494] on h3 "ГАЗ — другой участник" at bounding box center [1040, 501] width 139 height 15
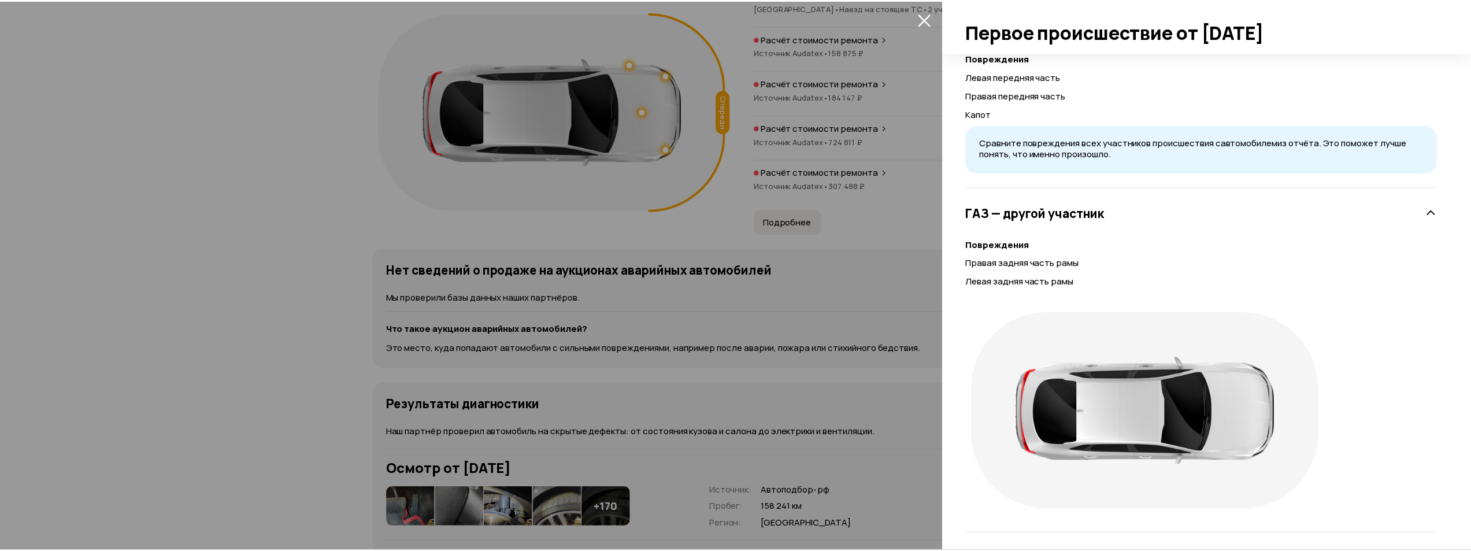
scroll to position [356, 0]
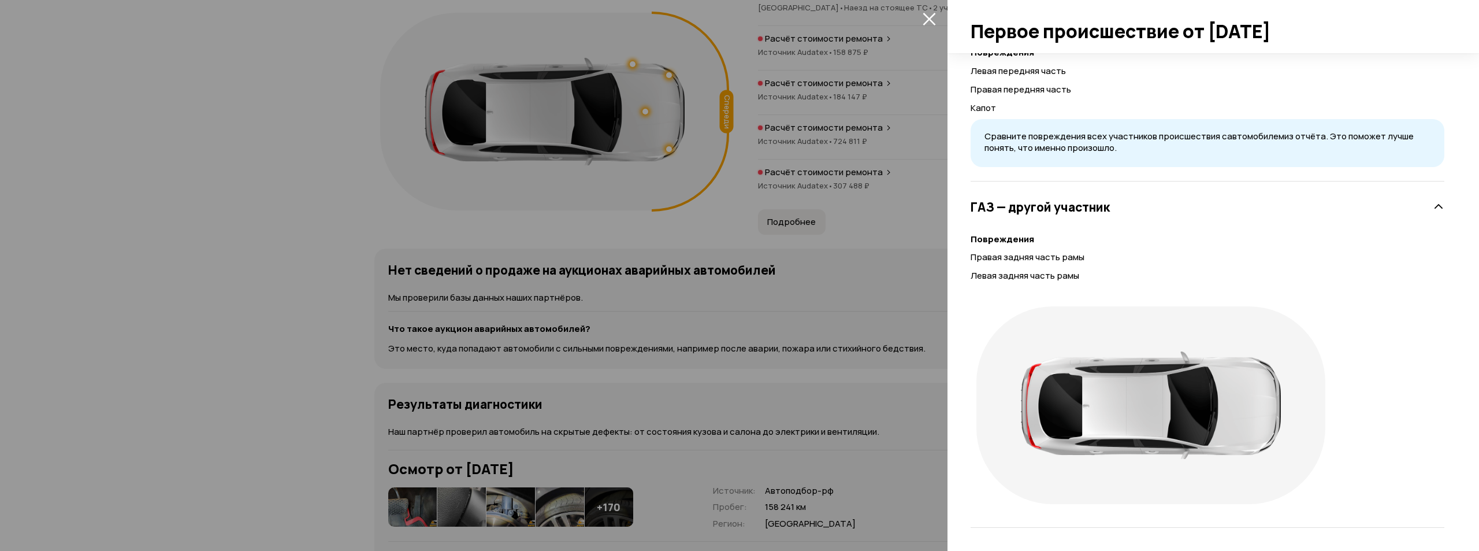
drag, startPoint x: 970, startPoint y: 256, endPoint x: 1078, endPoint y: 243, distance: 108.3
click at [1076, 243] on div "ДТП от 14 июля 2023 года Тип происшествия : Наезд на стоящее ТС Регион : Новгор…" at bounding box center [1207, 234] width 478 height 586
click at [834, 307] on div at bounding box center [739, 275] width 1479 height 551
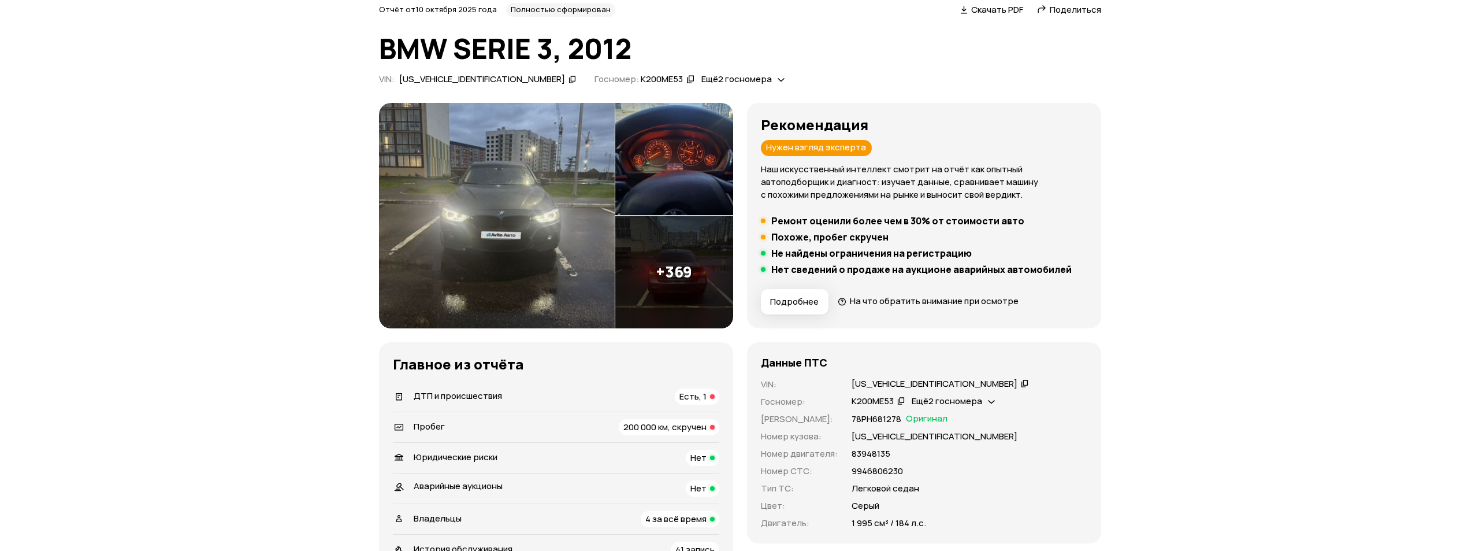
scroll to position [0, 0]
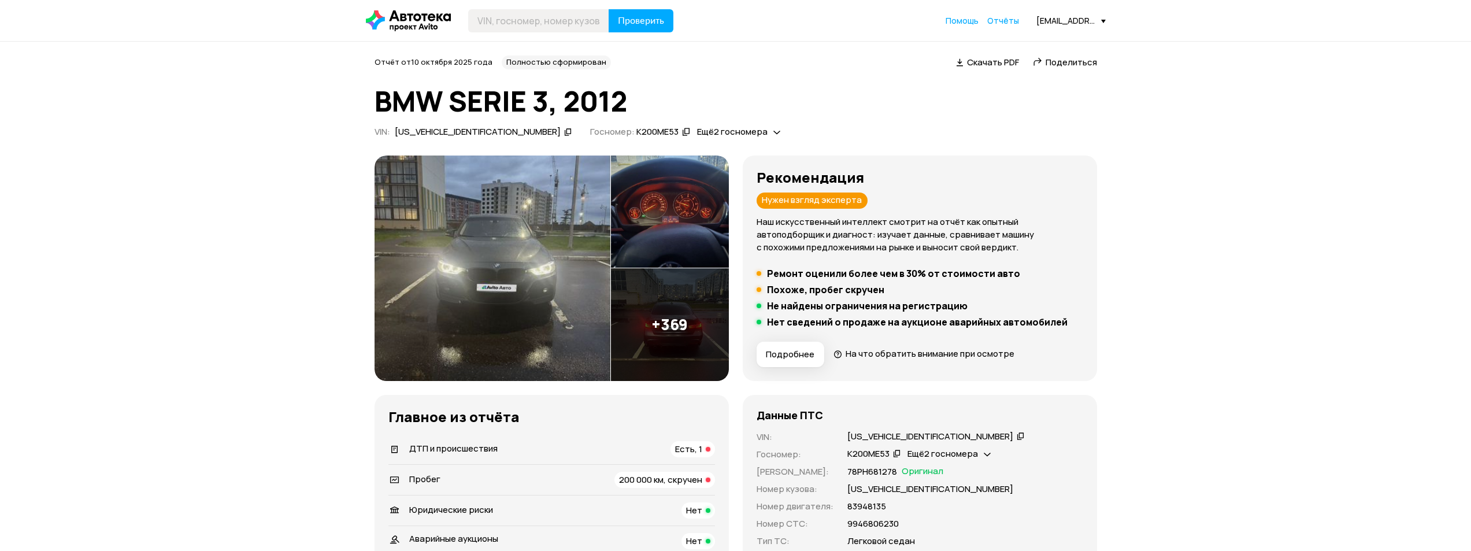
click at [645, 316] on img at bounding box center [670, 324] width 118 height 113
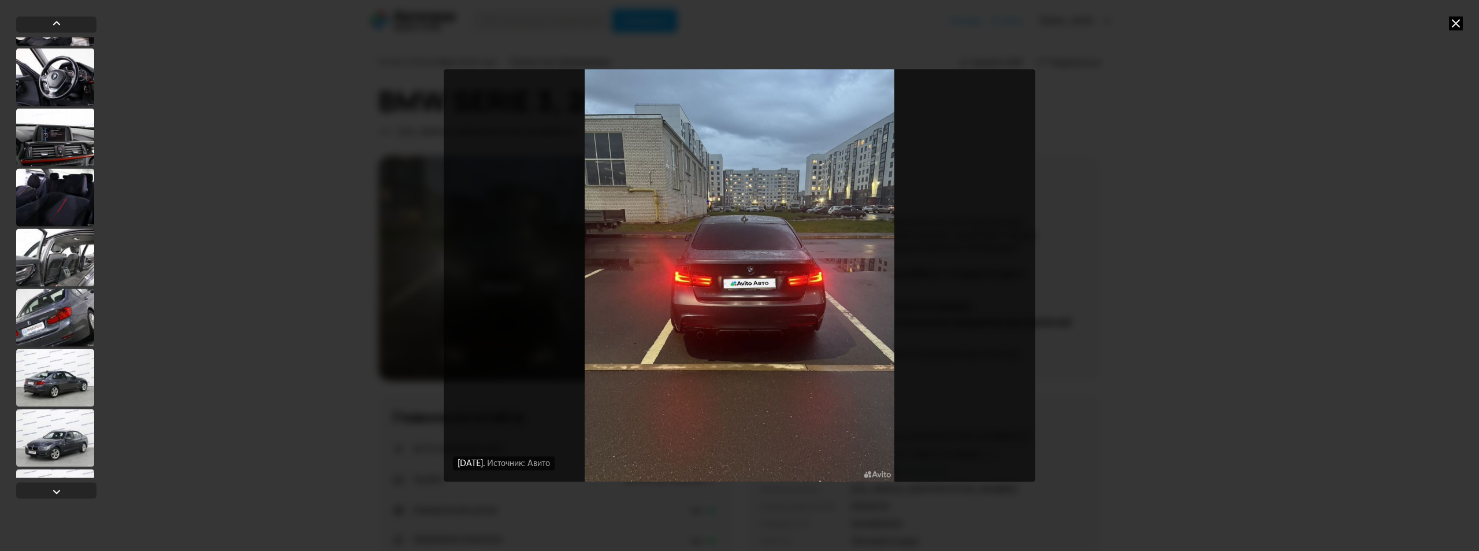
scroll to position [5489, 0]
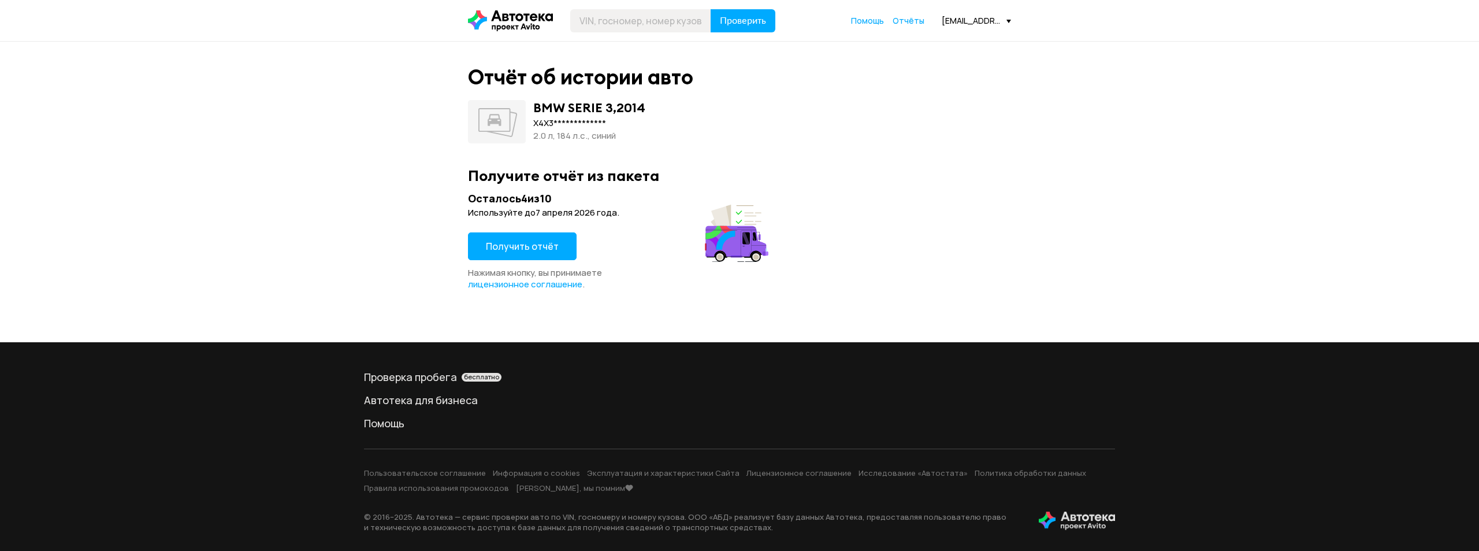
click at [503, 239] on button "Получить отчёт" at bounding box center [522, 246] width 109 height 28
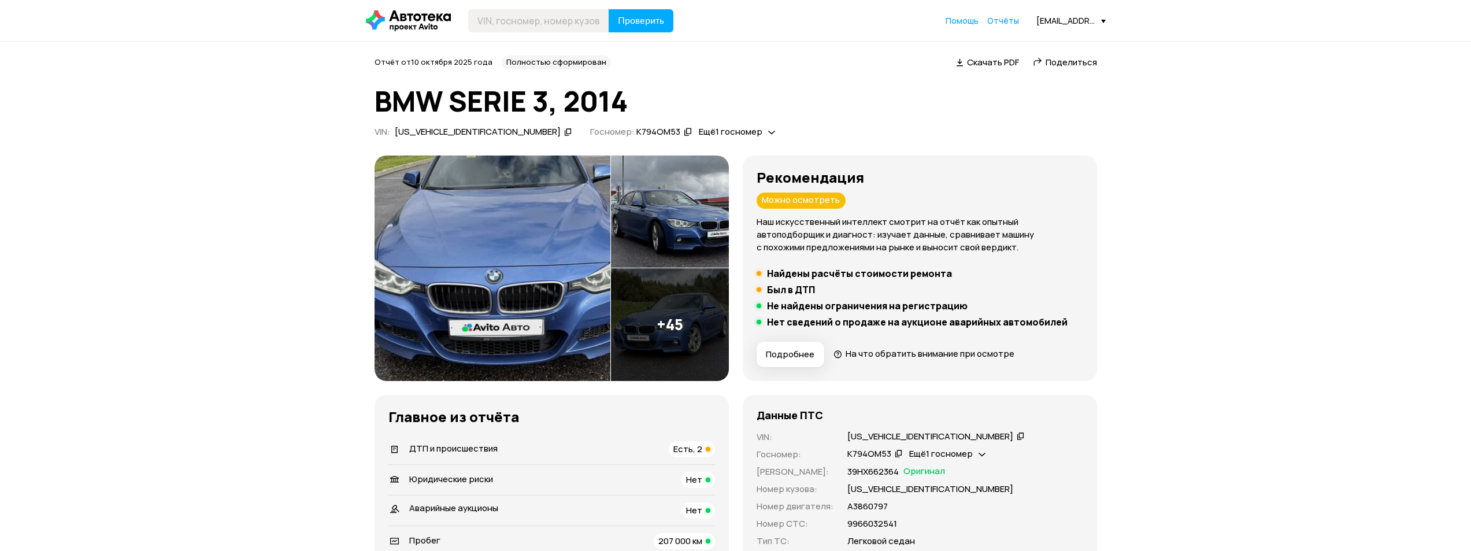
click at [667, 330] on img at bounding box center [670, 324] width 118 height 113
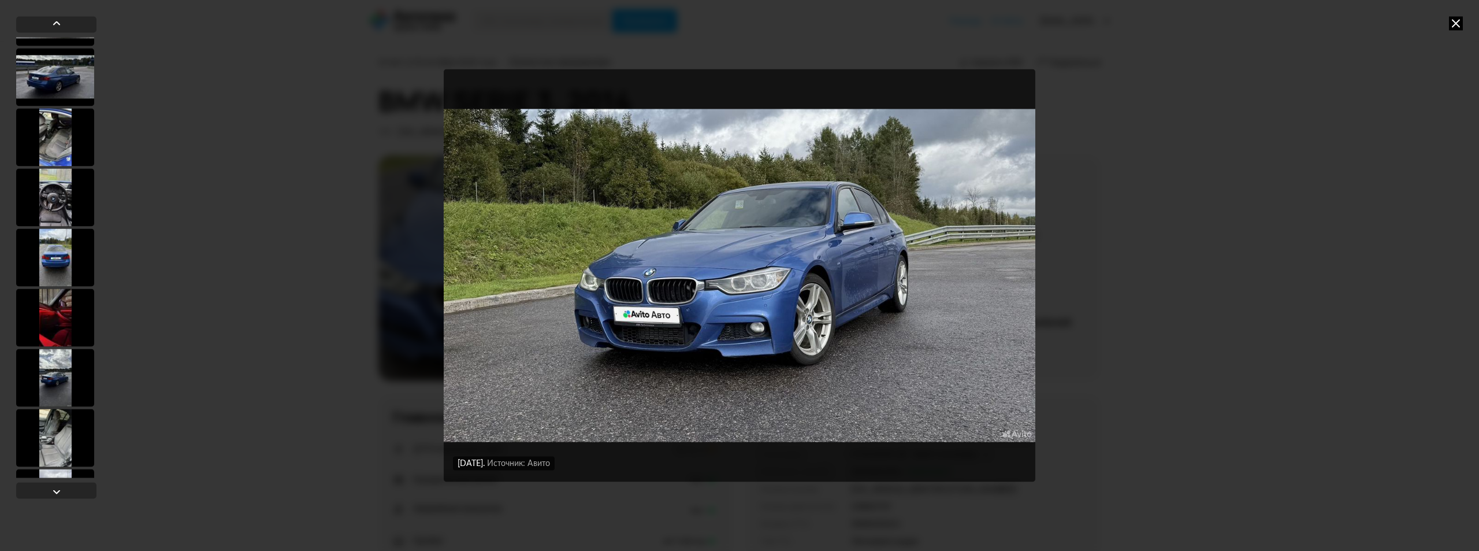
scroll to position [347, 0]
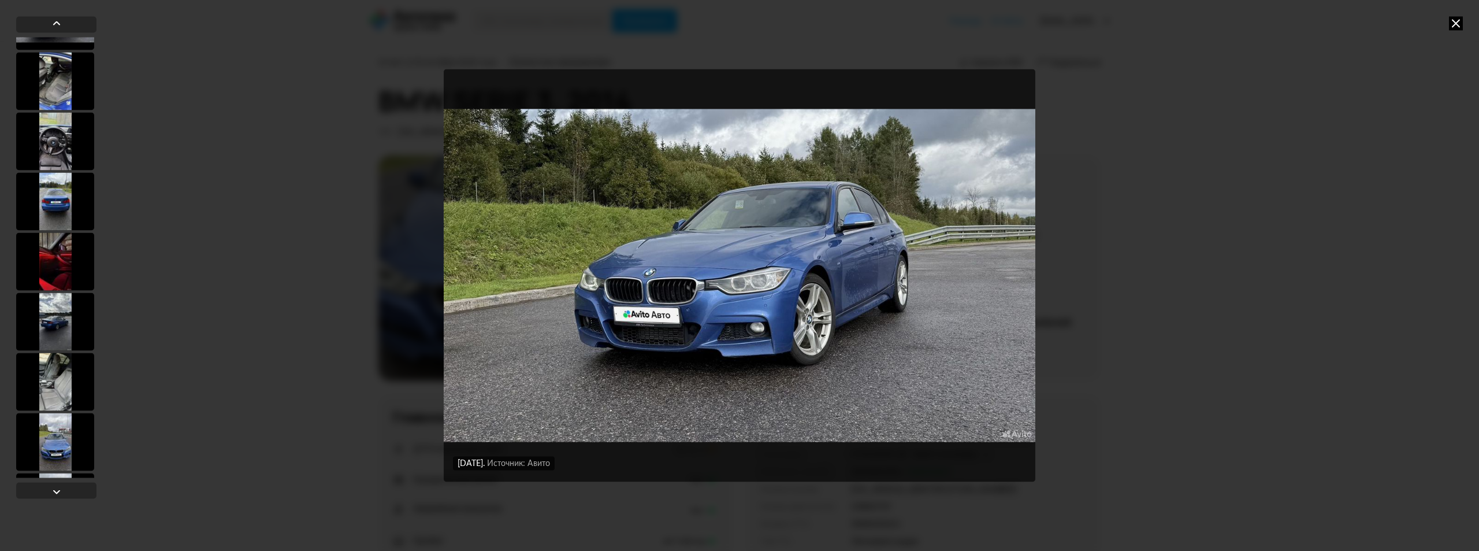
click at [66, 270] on div at bounding box center [55, 261] width 78 height 58
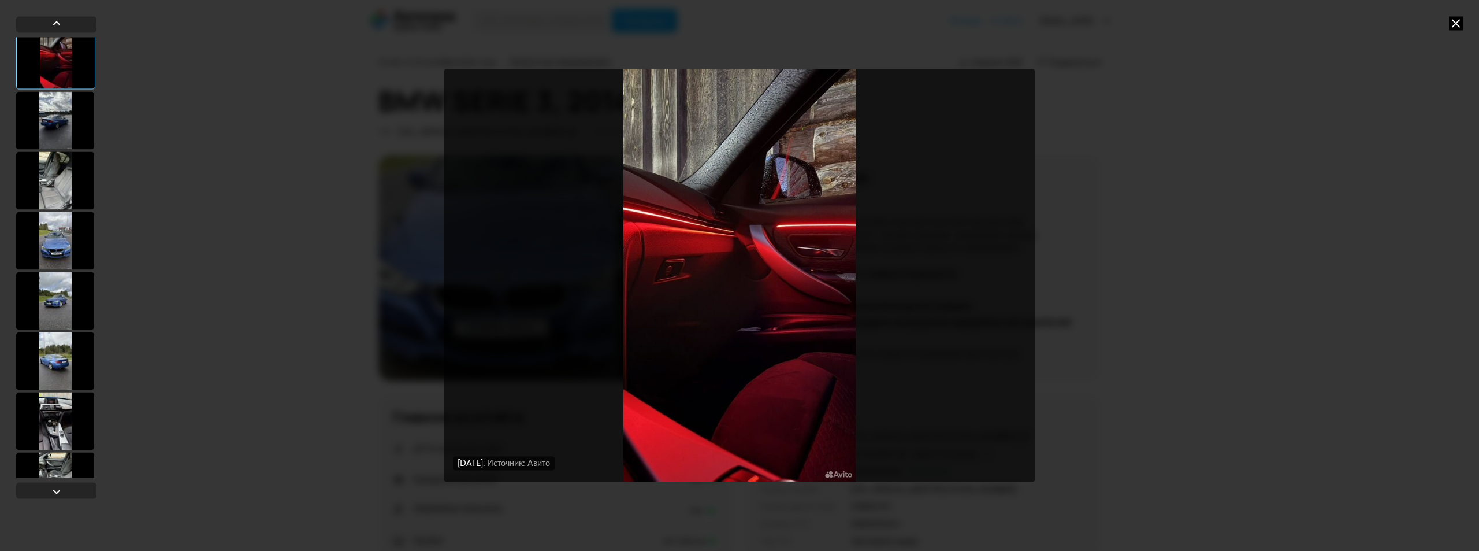
scroll to position [634, 0]
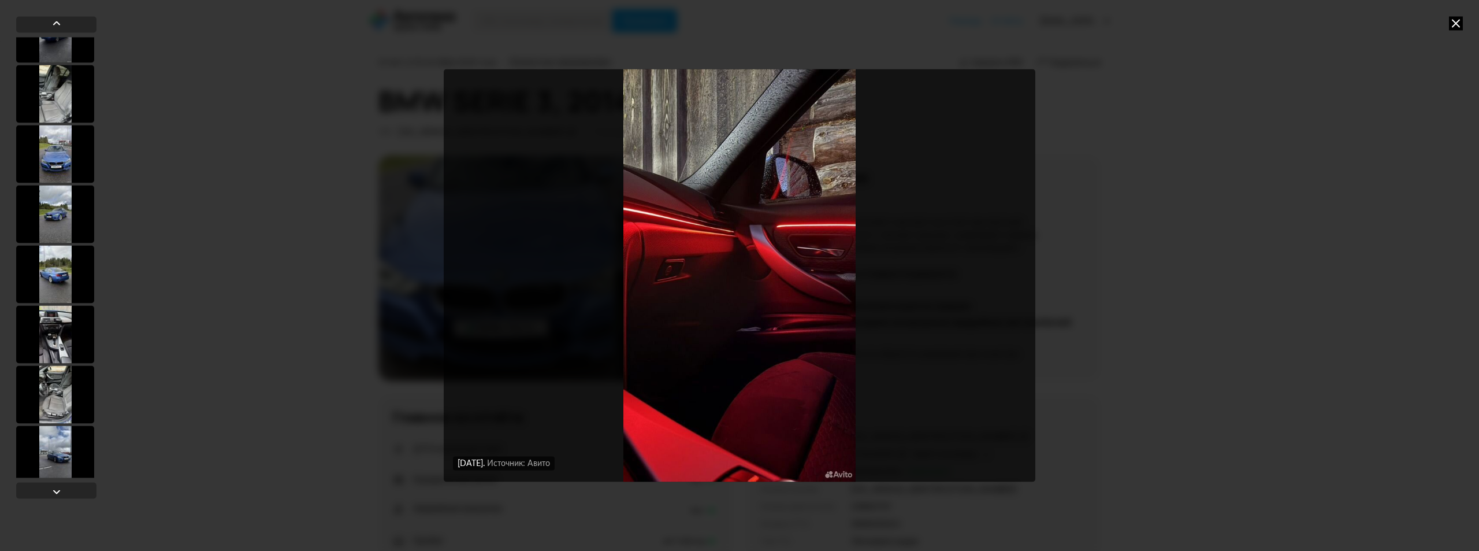
click at [57, 322] on div at bounding box center [55, 334] width 78 height 58
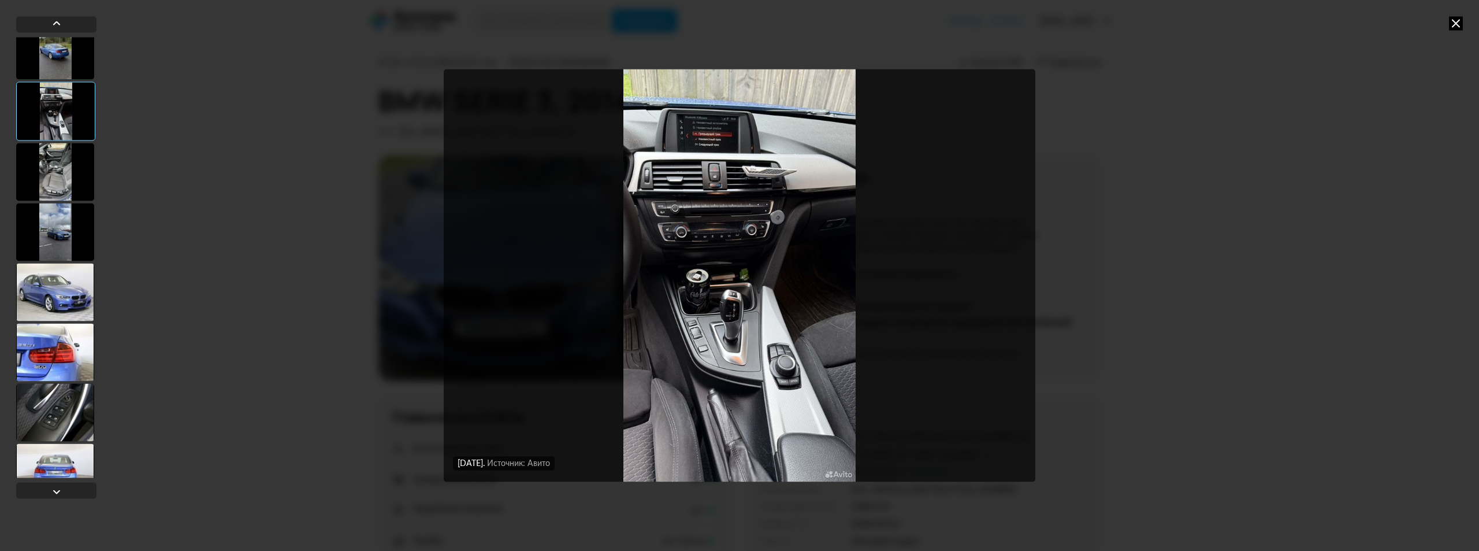
scroll to position [864, 0]
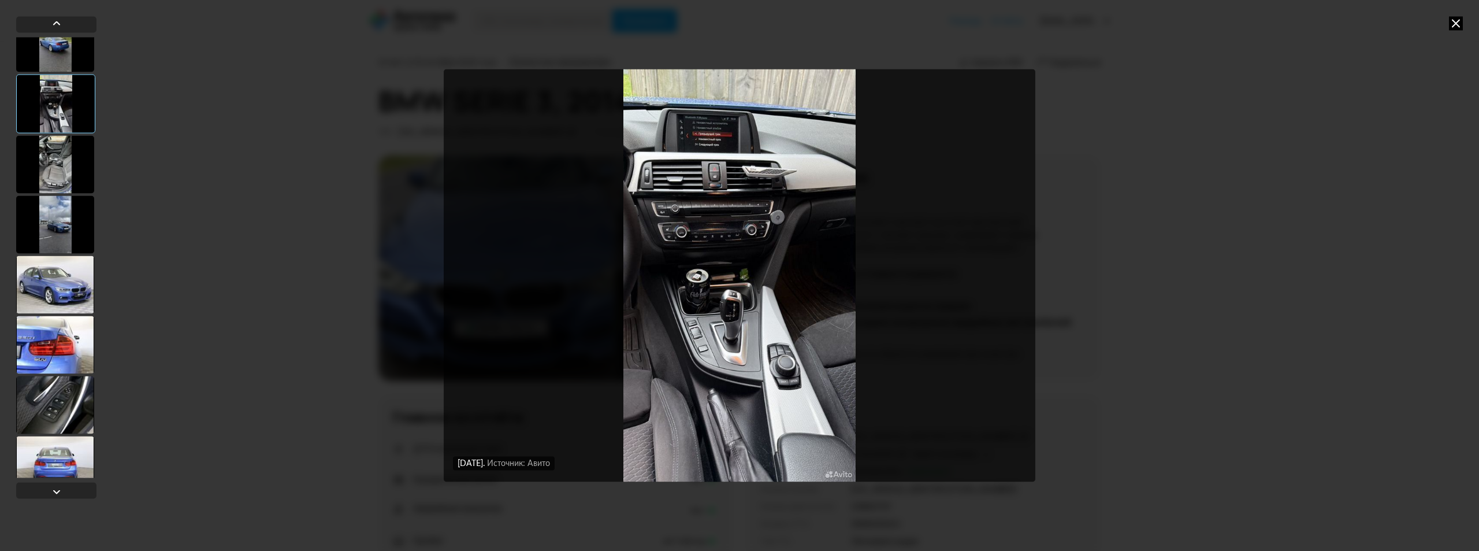
click at [62, 291] on div at bounding box center [55, 284] width 78 height 58
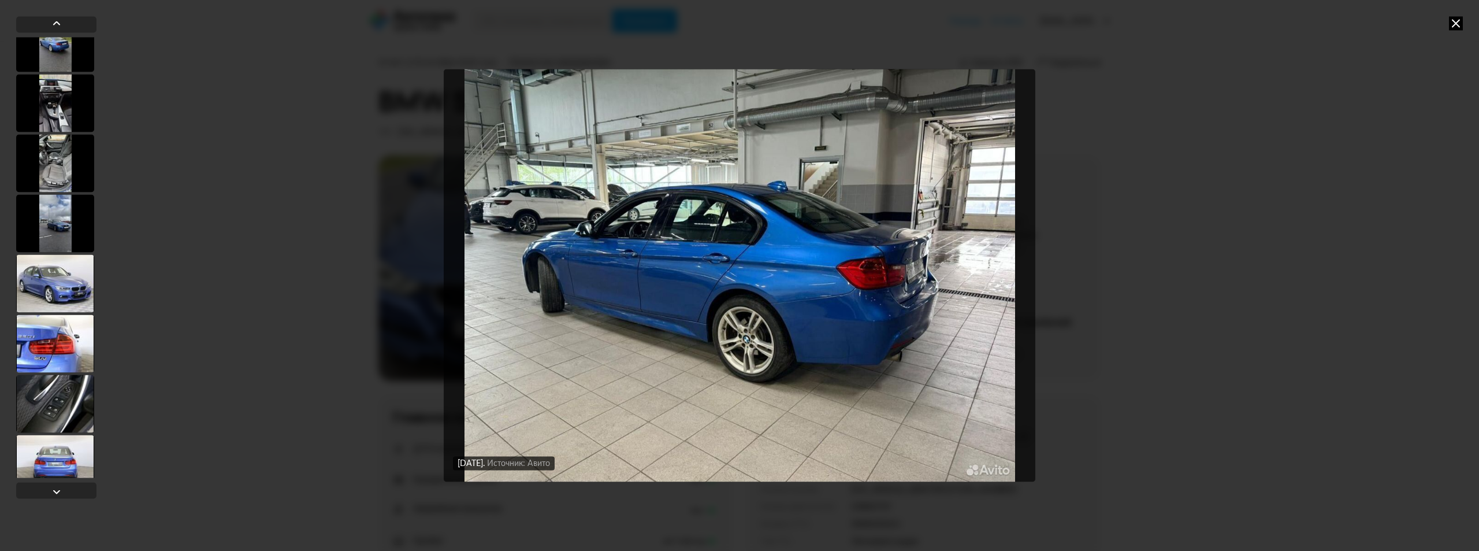
click at [1180, 244] on div "[DATE] Источник: Авито [DATE] Источник: Авито [DATE] Источник: Авито [DATE] Ист…" at bounding box center [739, 275] width 1479 height 551
click at [1455, 20] on icon at bounding box center [1456, 23] width 14 height 14
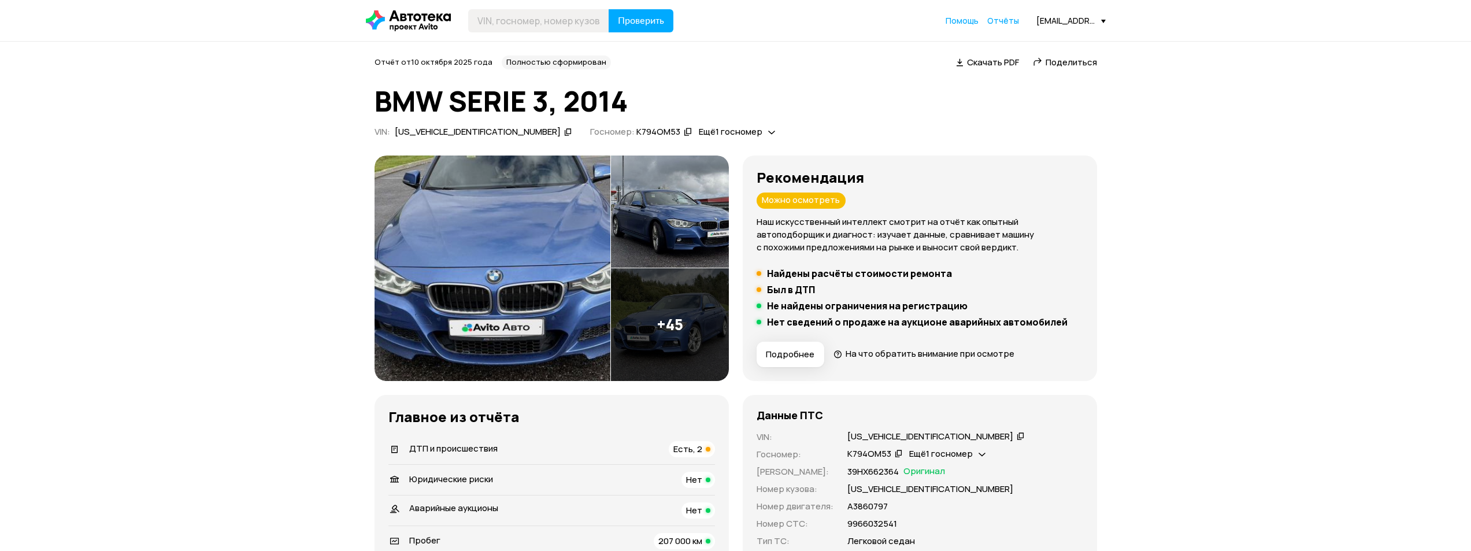
click at [778, 351] on span "Подробнее" at bounding box center [790, 354] width 49 height 12
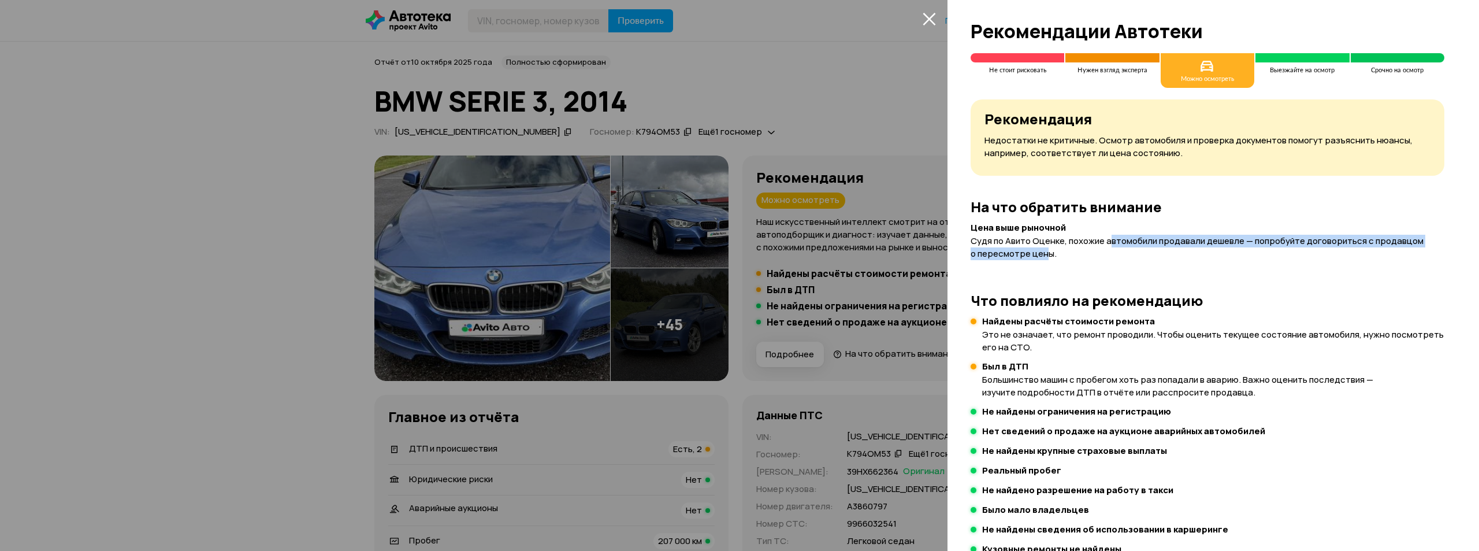
drag, startPoint x: 1060, startPoint y: 247, endPoint x: 1109, endPoint y: 246, distance: 49.1
click at [1109, 246] on p "Судя по Авито Оценке, похожие автомобили продавали дешевле — попробуйте договор…" at bounding box center [1208, 247] width 474 height 25
drag, startPoint x: 1109, startPoint y: 246, endPoint x: 1120, endPoint y: 250, distance: 11.7
click at [1120, 250] on p "Судя по Авито Оценке, похожие автомобили продавали дешевле — попробуйте договор…" at bounding box center [1208, 247] width 474 height 25
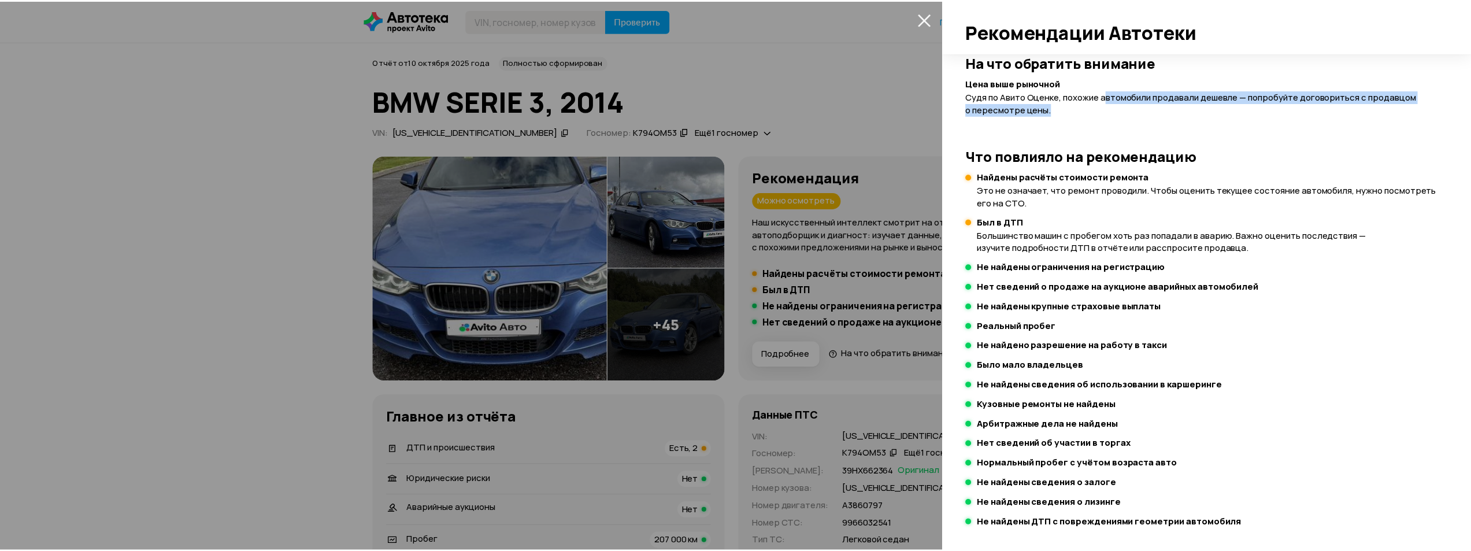
scroll to position [146, 0]
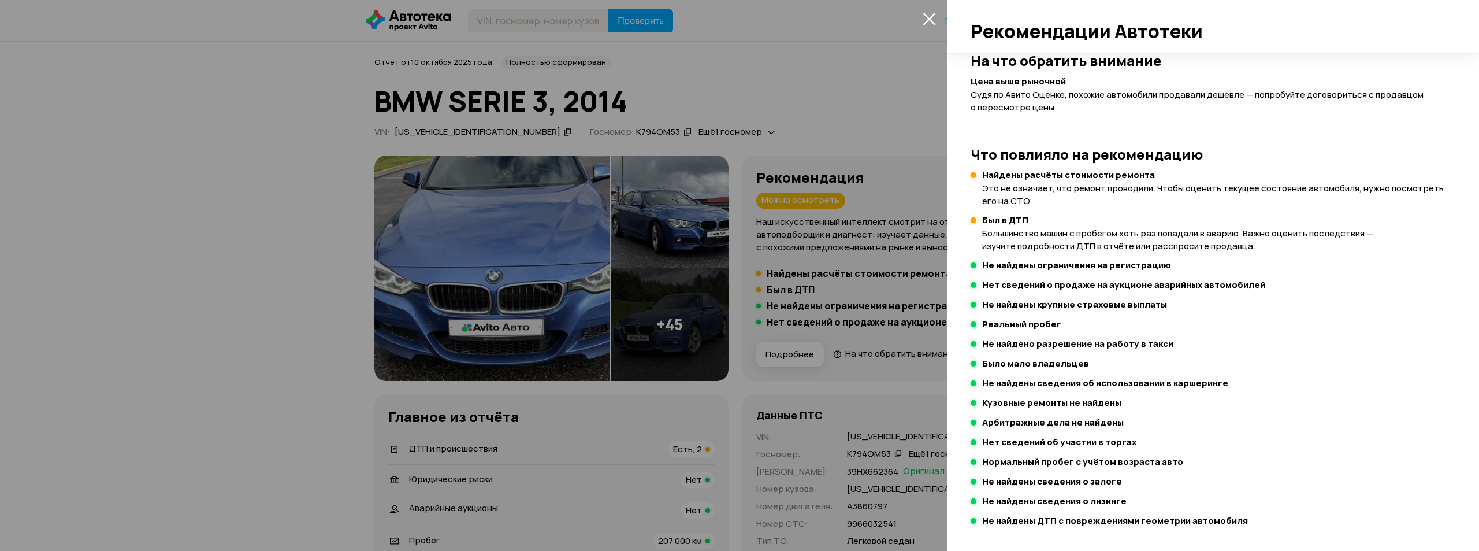
click at [886, 309] on div at bounding box center [739, 275] width 1479 height 551
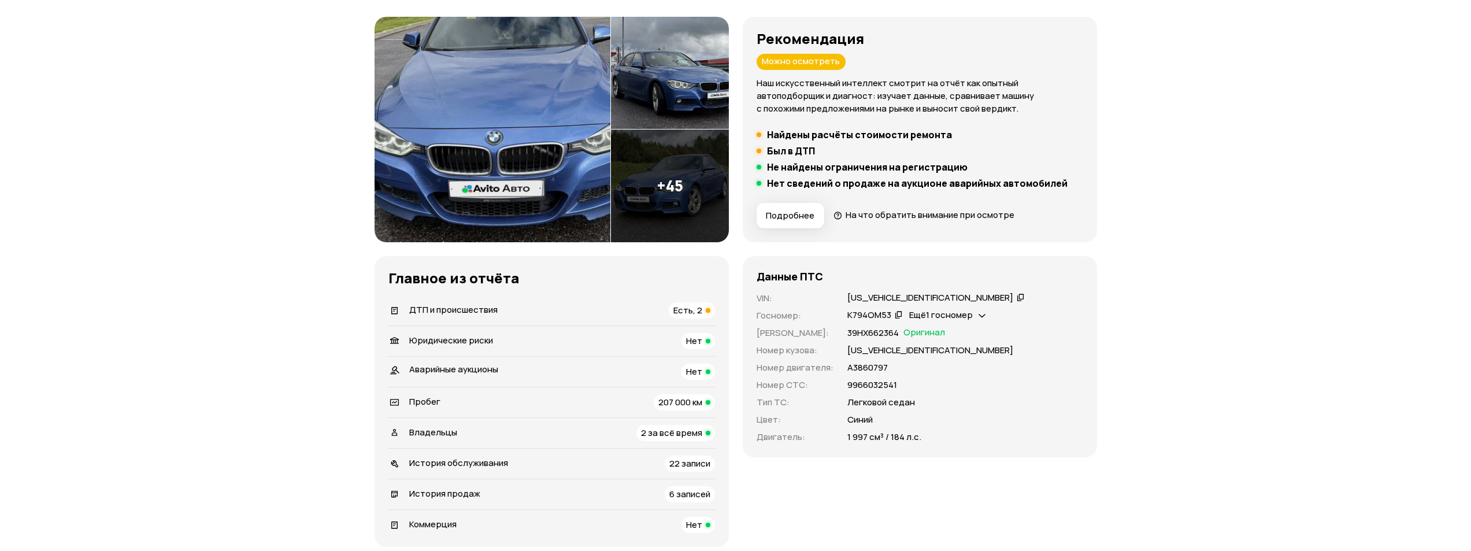
scroll to position [173, 0]
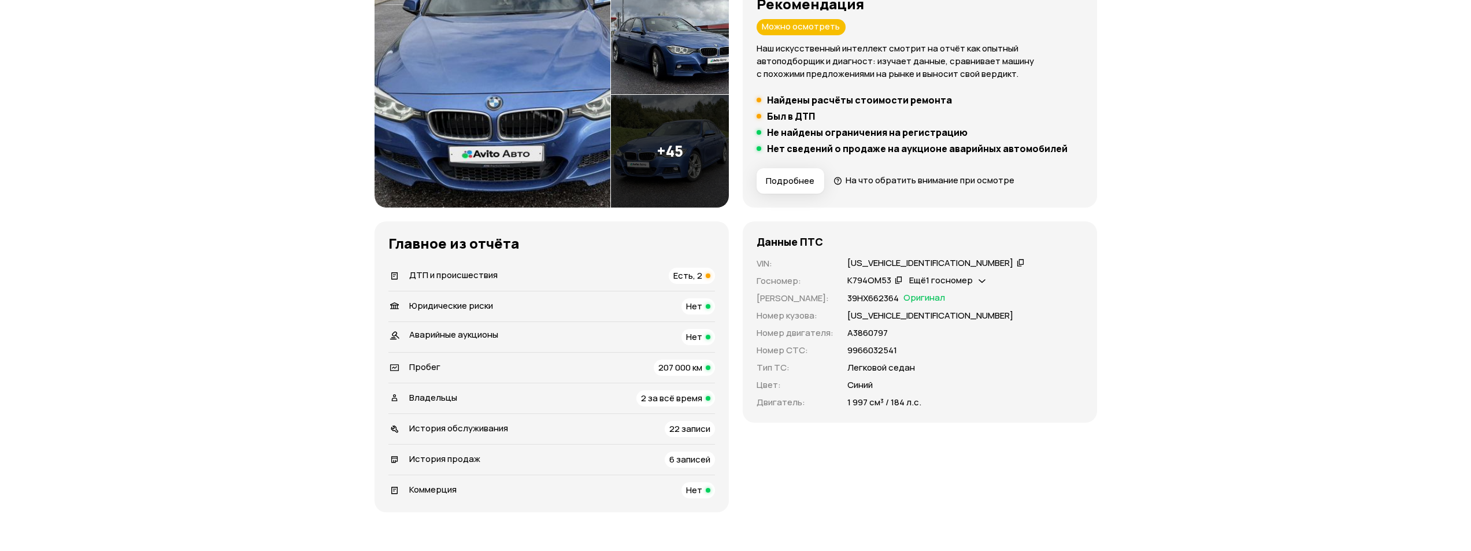
click at [696, 276] on span "Есть, 2" at bounding box center [687, 275] width 29 height 12
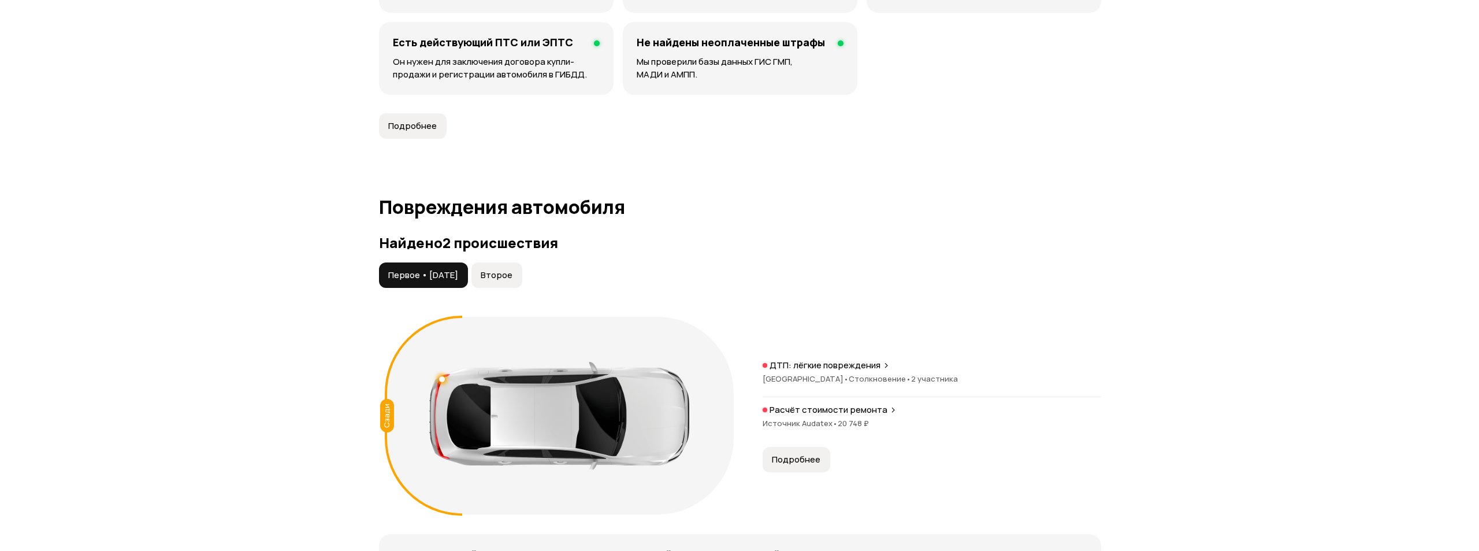
scroll to position [1197, 0]
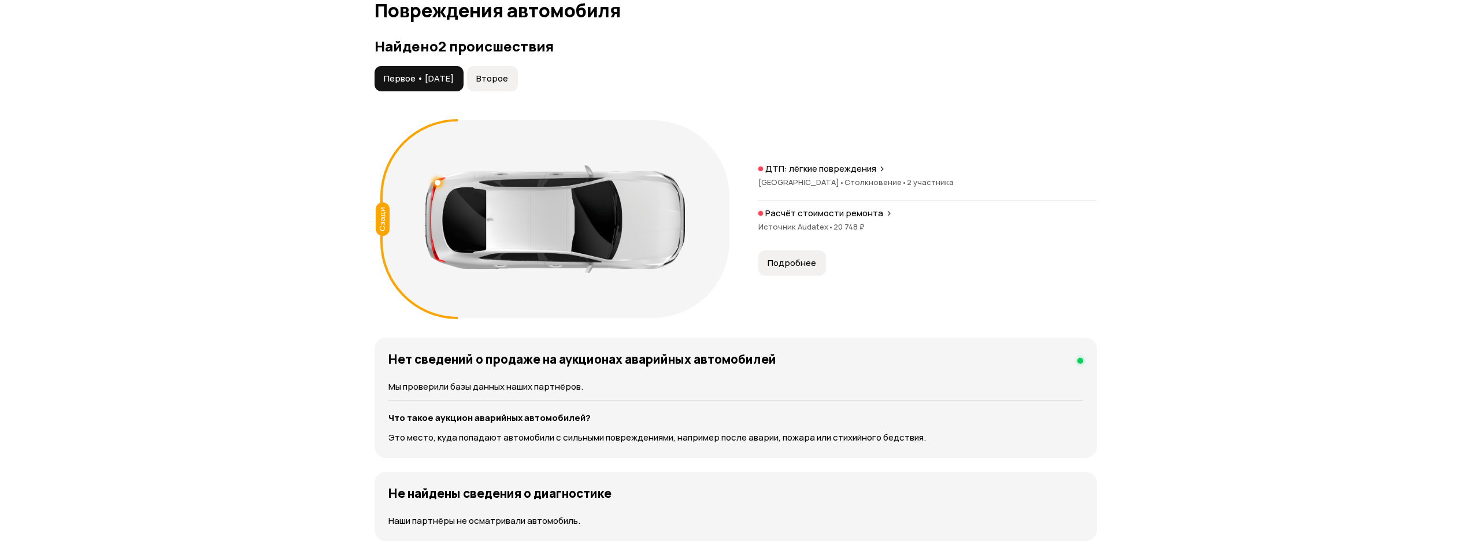
click at [805, 172] on p "ДТП: лёгкие повреждения" at bounding box center [820, 169] width 111 height 12
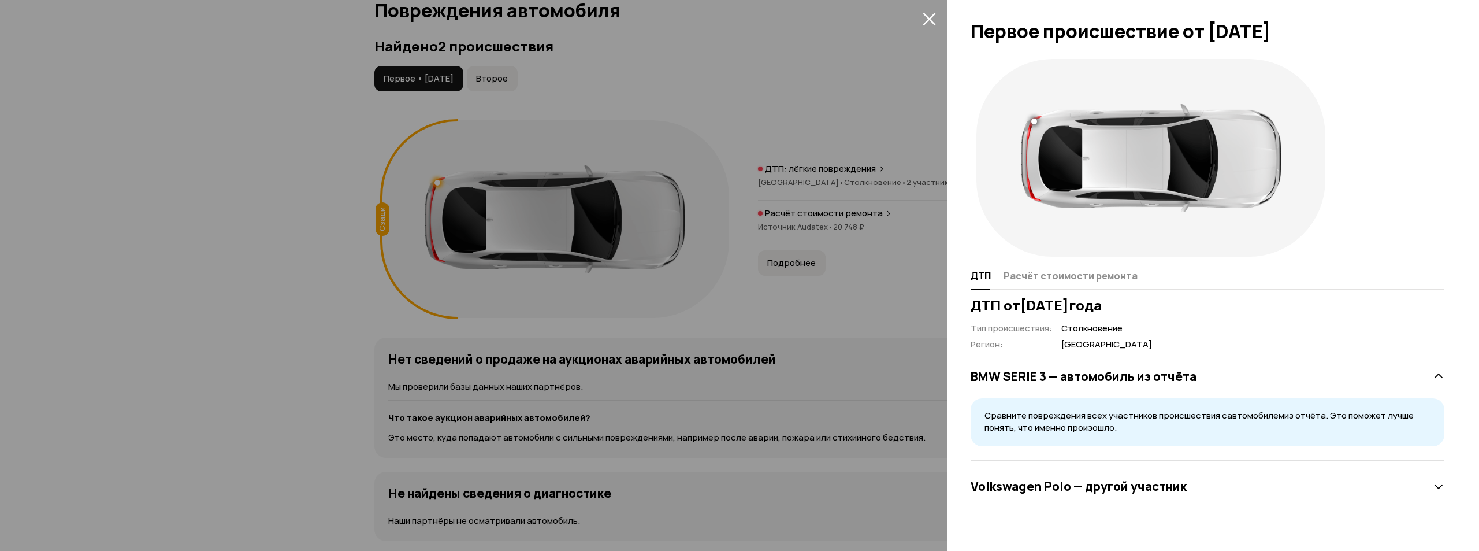
click at [1083, 476] on div "Volkswagen Polo — другой участник" at bounding box center [1208, 485] width 474 height 23
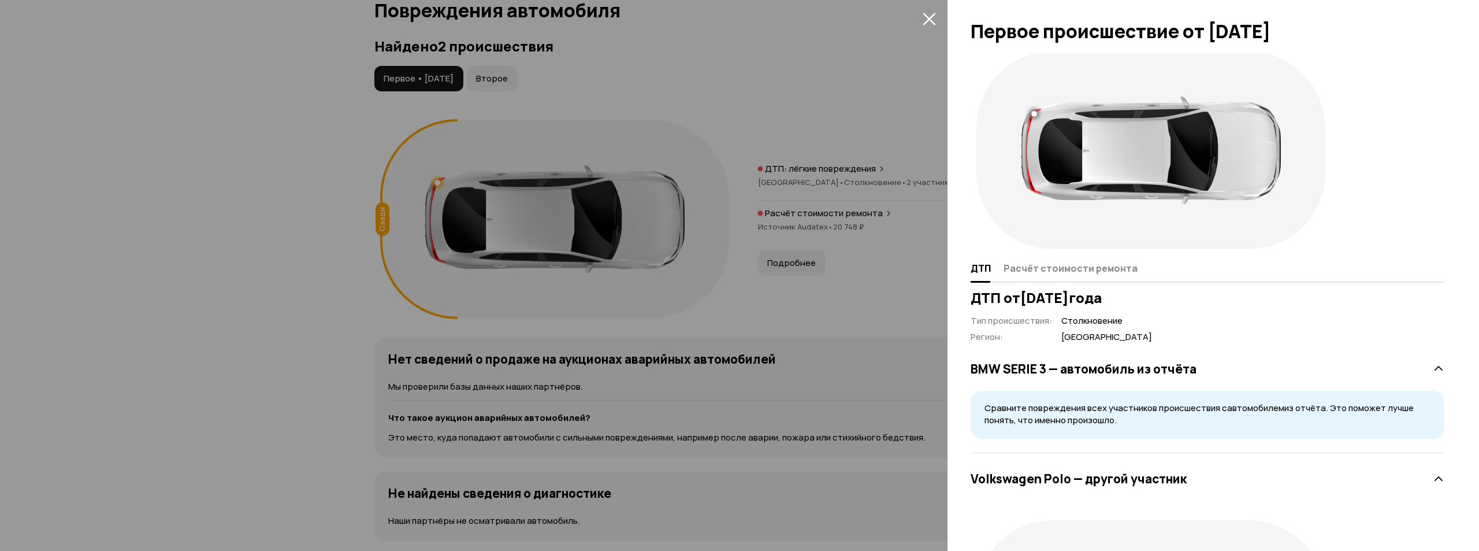
scroll to position [0, 0]
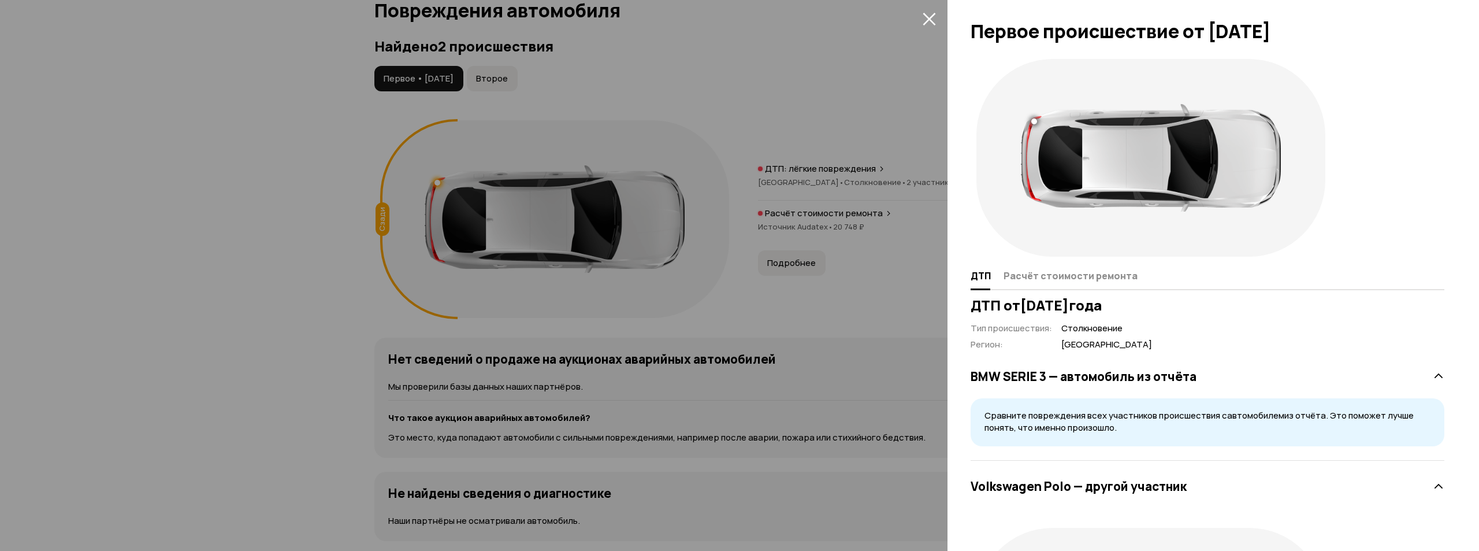
click at [1071, 291] on div "ДТП Расчёт стоимости ремонта ДТП от [DATE] Тип происшествия : Столкновение Реги…" at bounding box center [1214, 302] width 532 height 498
click at [1070, 277] on span "Расчёт стоимости ремонта" at bounding box center [1071, 276] width 134 height 12
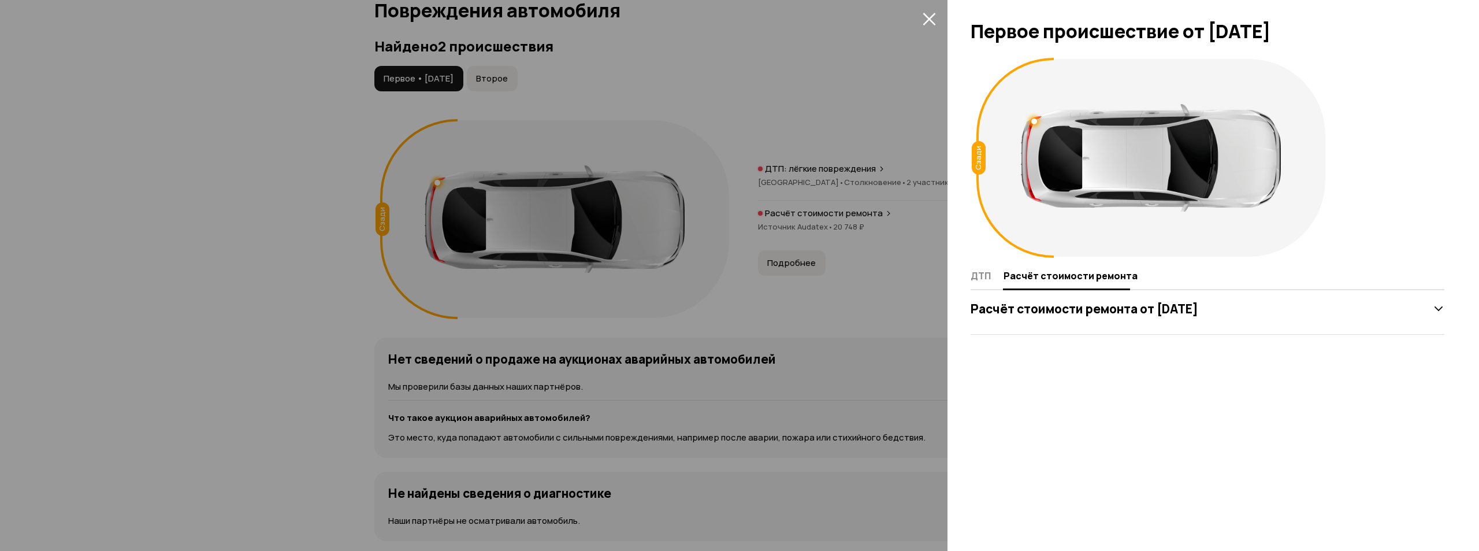
click at [1124, 330] on div "Расчёт стоимости ремонта от [DATE]" at bounding box center [1208, 308] width 474 height 51
click at [1141, 318] on div "Расчёт стоимости ремонта от [DATE]" at bounding box center [1208, 308] width 474 height 23
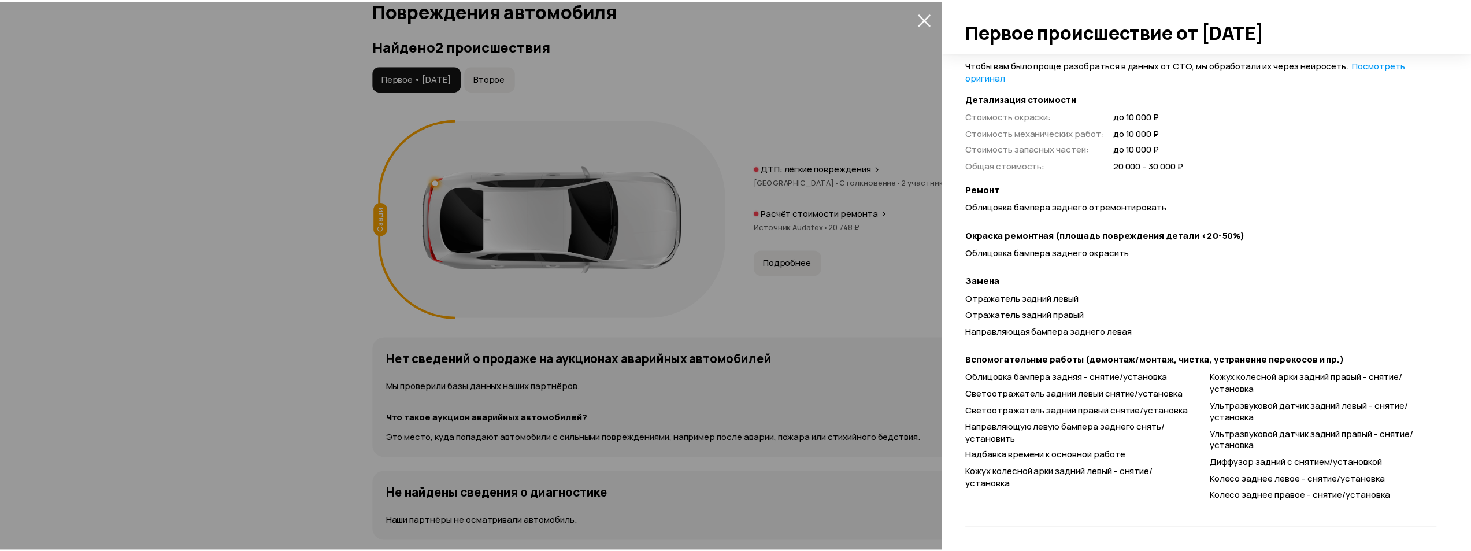
scroll to position [288, 0]
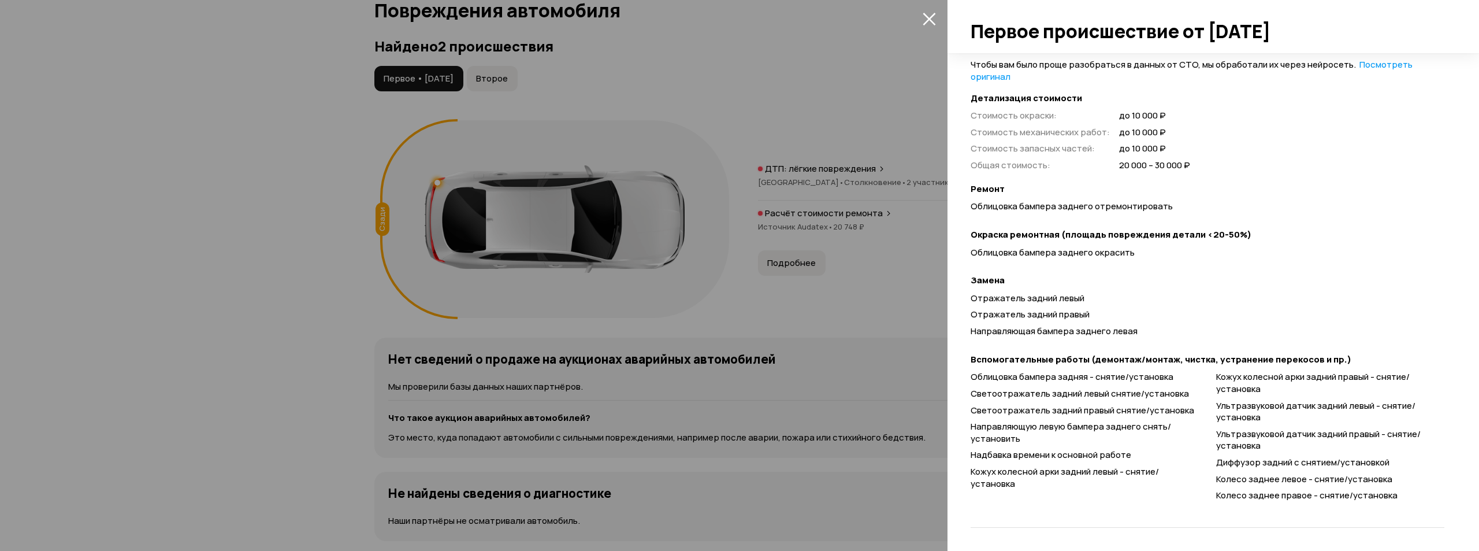
click at [506, 129] on div at bounding box center [739, 275] width 1479 height 551
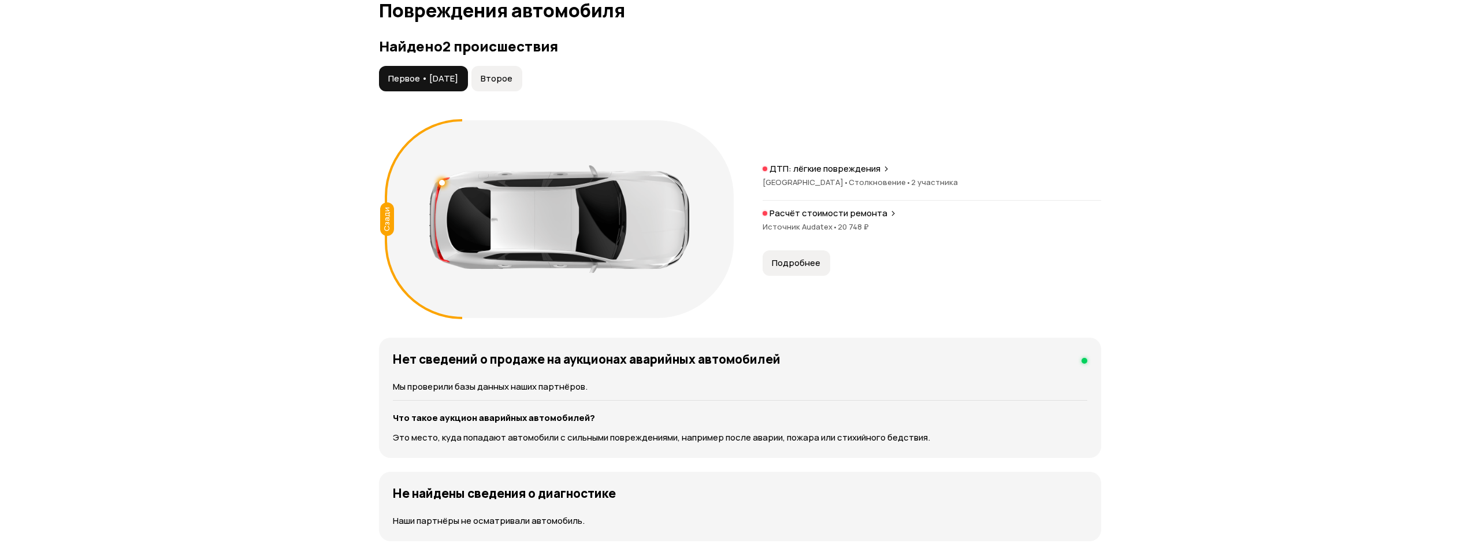
scroll to position [0, 0]
click at [500, 79] on span "Второе" at bounding box center [492, 79] width 32 height 12
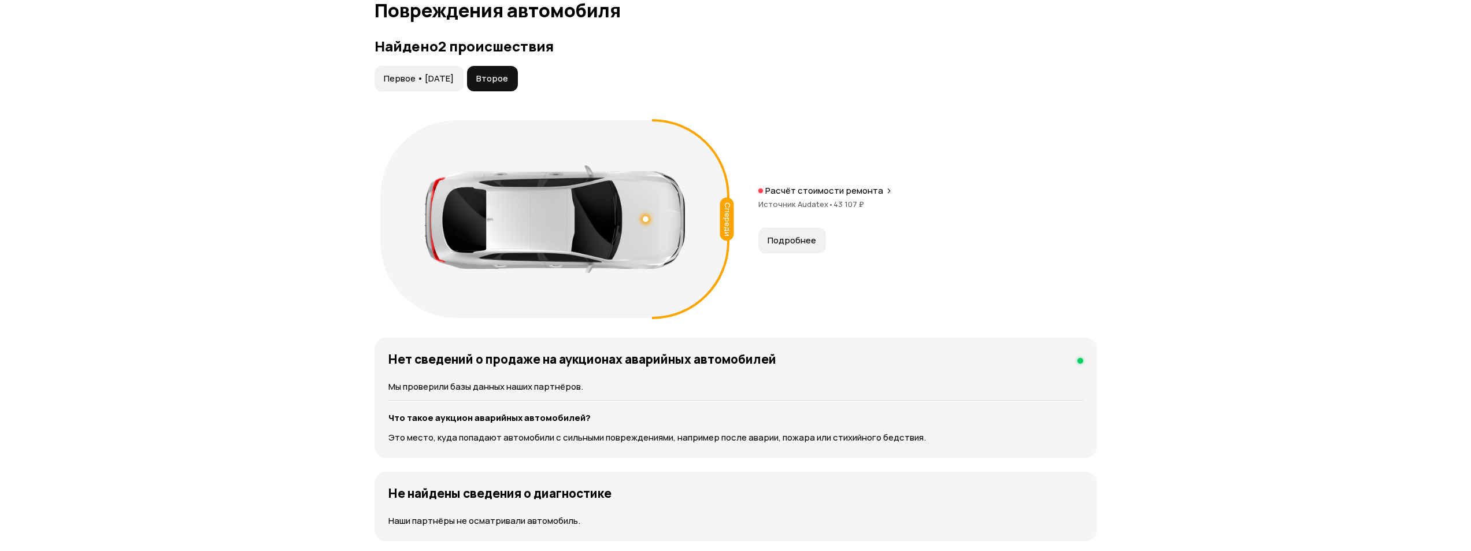
click at [784, 235] on span "Подробнее" at bounding box center [791, 241] width 49 height 12
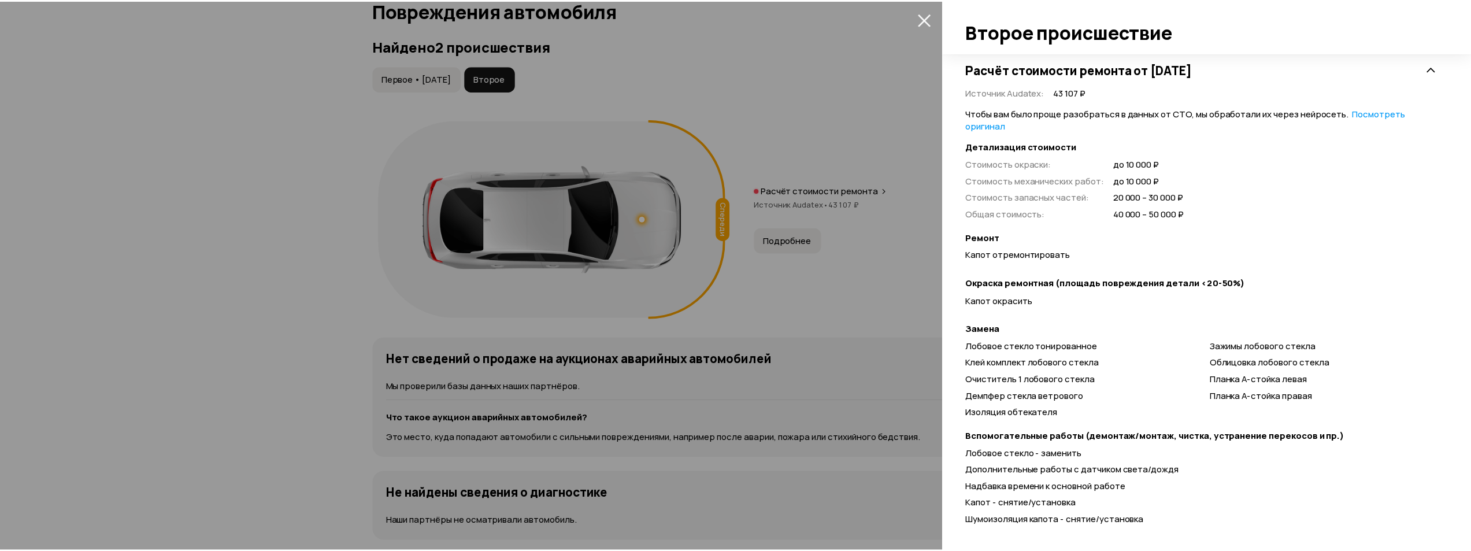
scroll to position [269, 0]
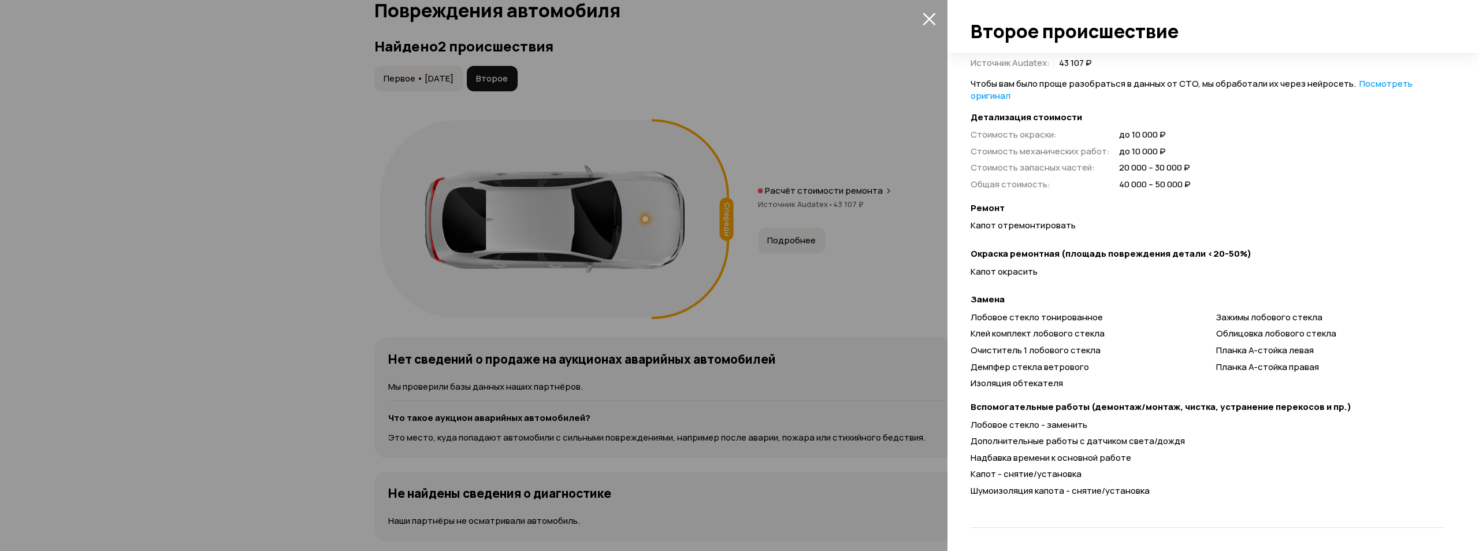
click at [823, 299] on div at bounding box center [739, 275] width 1479 height 551
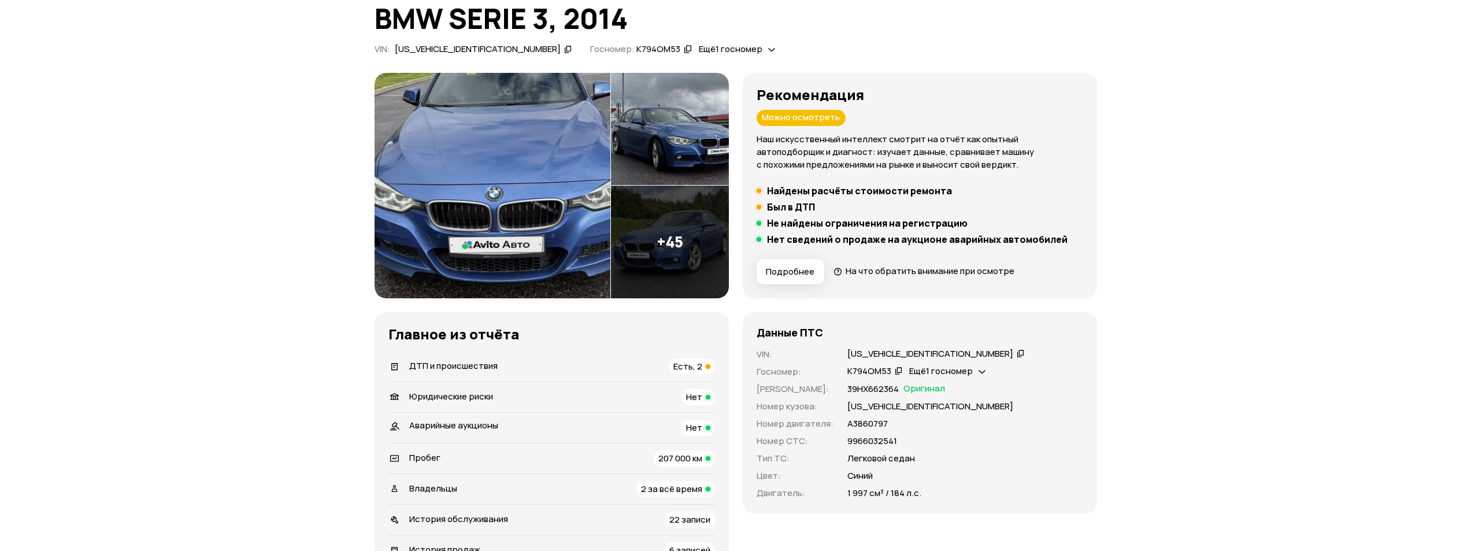
scroll to position [116, 0]
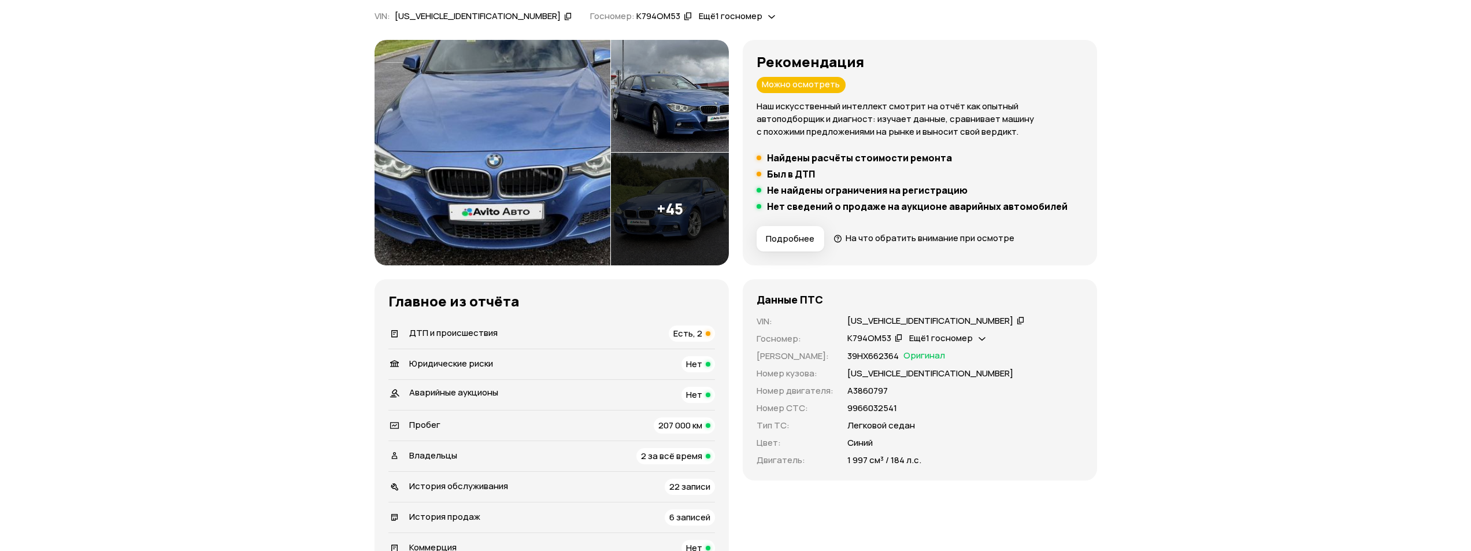
click at [970, 335] on span "Ещё 1 госномер" at bounding box center [941, 338] width 64 height 12
click at [1031, 335] on div "К794ОМ53   Ещё 1 госномер" at bounding box center [965, 338] width 236 height 13
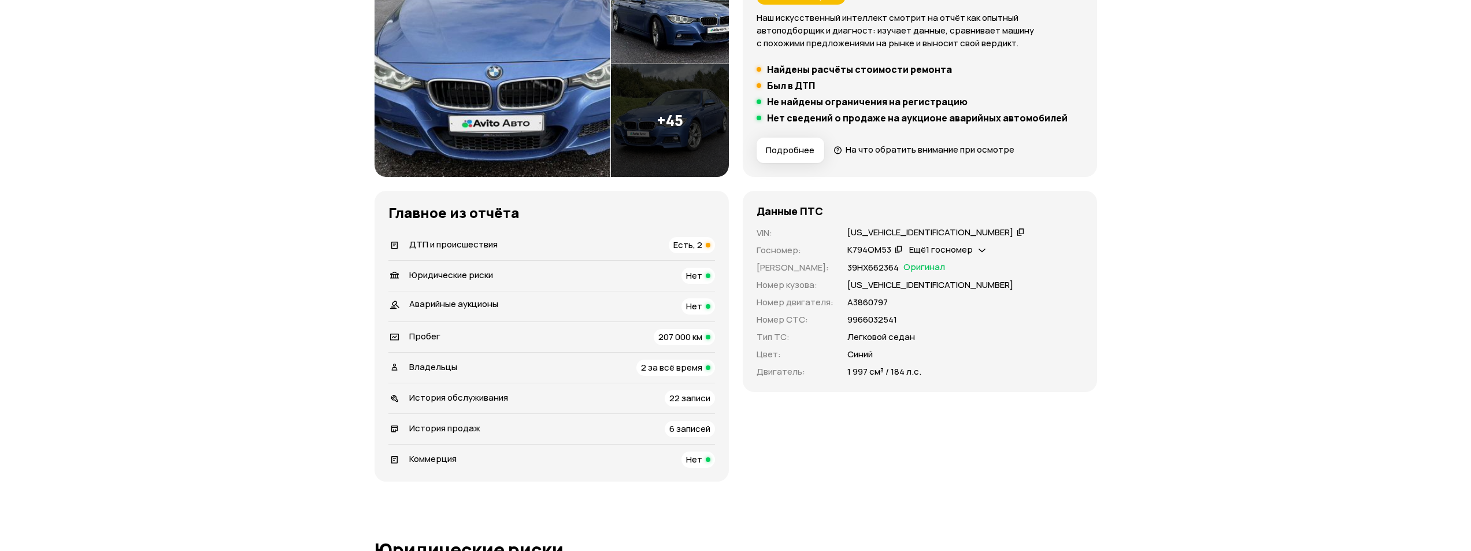
scroll to position [231, 0]
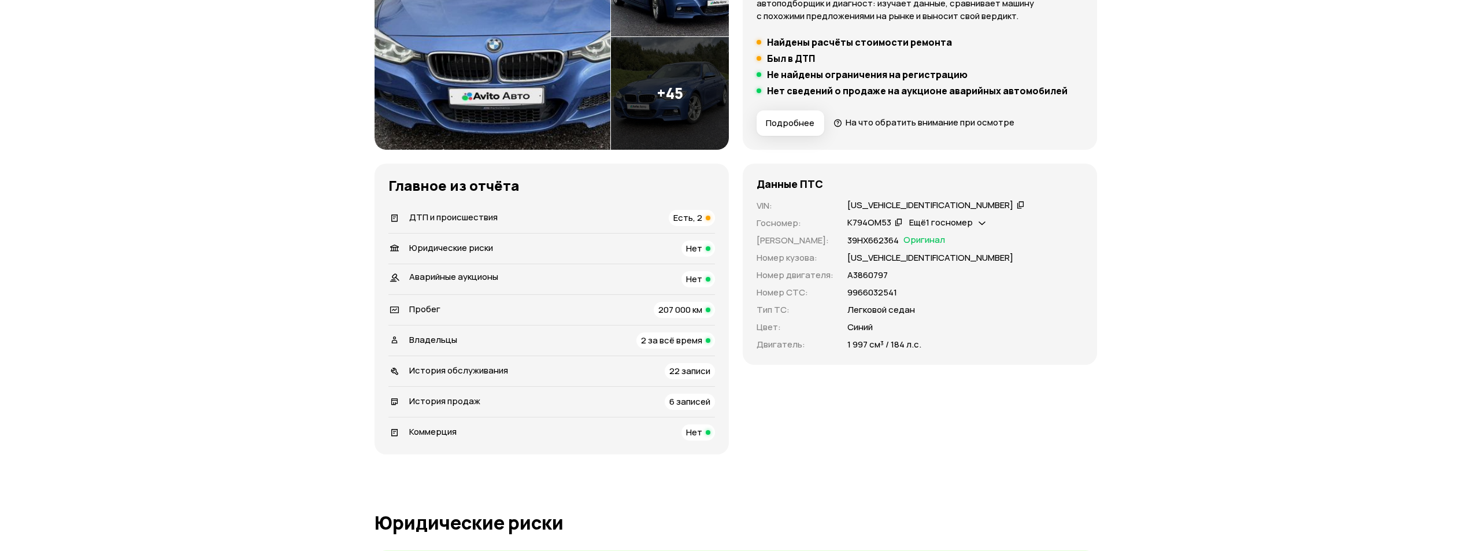
click at [685, 393] on div "6 записей" at bounding box center [689, 401] width 50 height 16
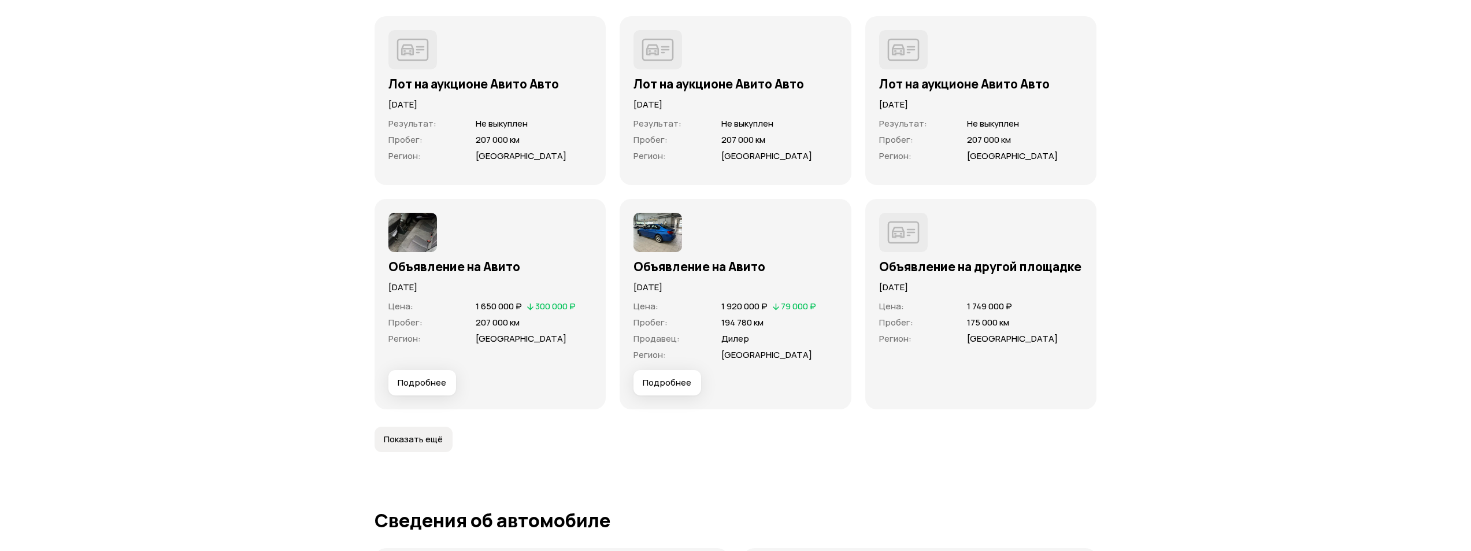
scroll to position [3280, 0]
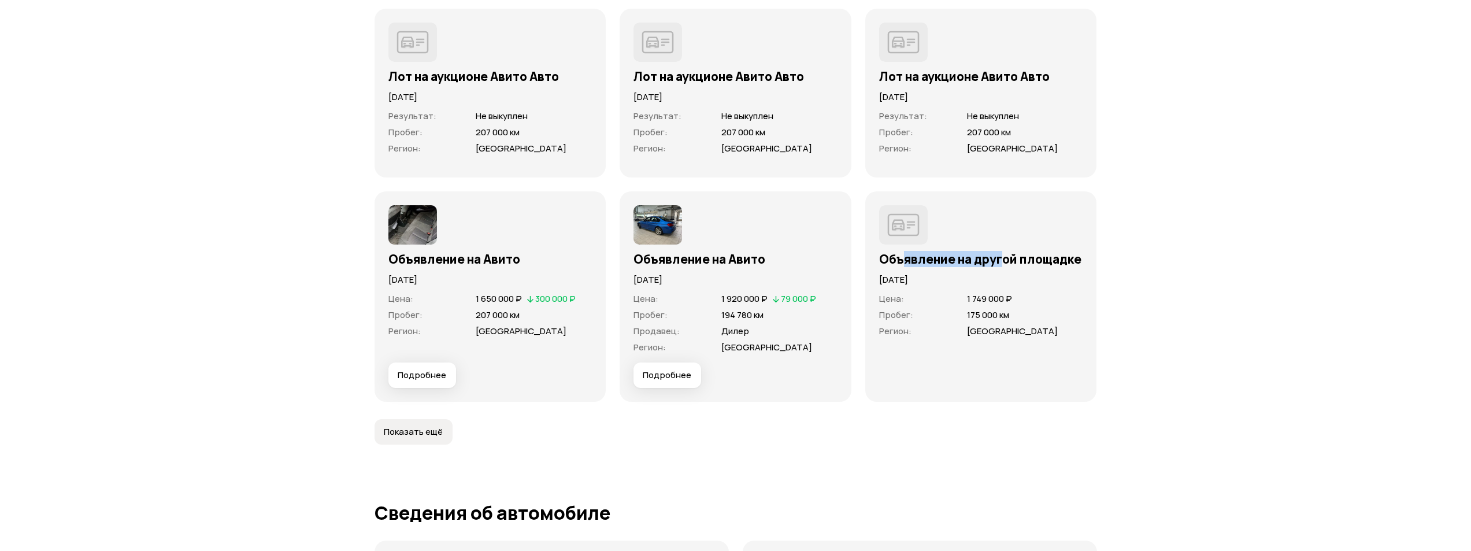
drag, startPoint x: 903, startPoint y: 257, endPoint x: 847, endPoint y: 258, distance: 55.5
click at [1004, 257] on h3 "Объявление на другой площадке" at bounding box center [981, 258] width 204 height 15
click at [688, 380] on span "Подробнее" at bounding box center [667, 375] width 49 height 12
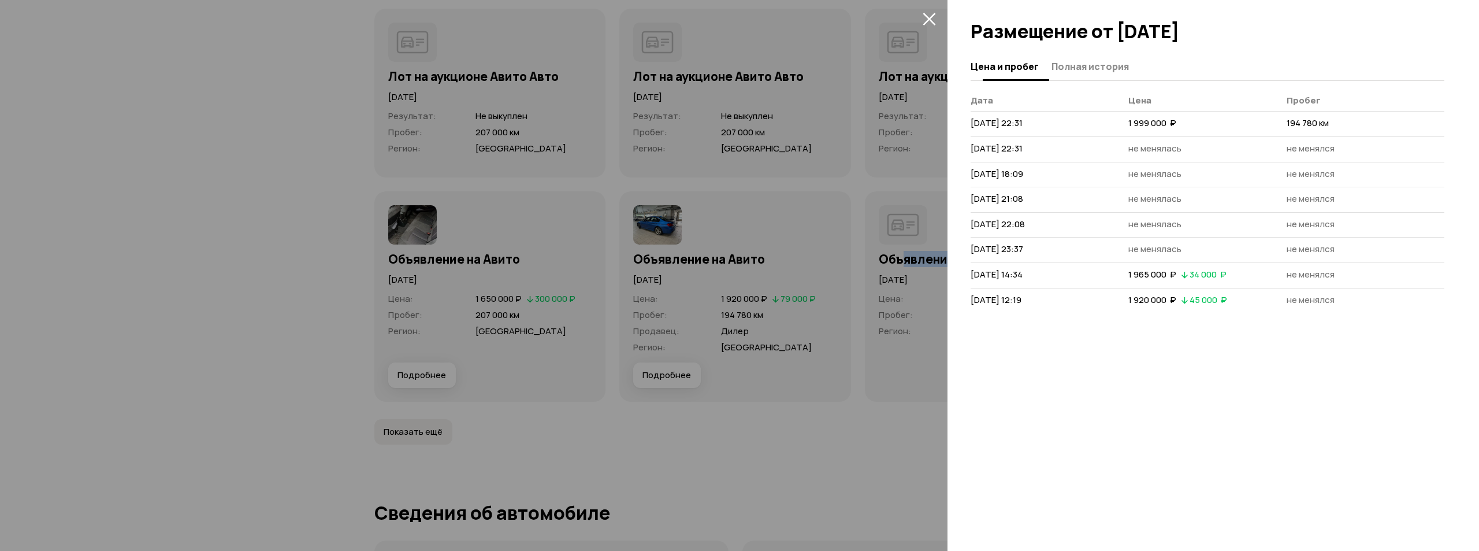
click at [1077, 66] on span "Полная история" at bounding box center [1090, 67] width 77 height 12
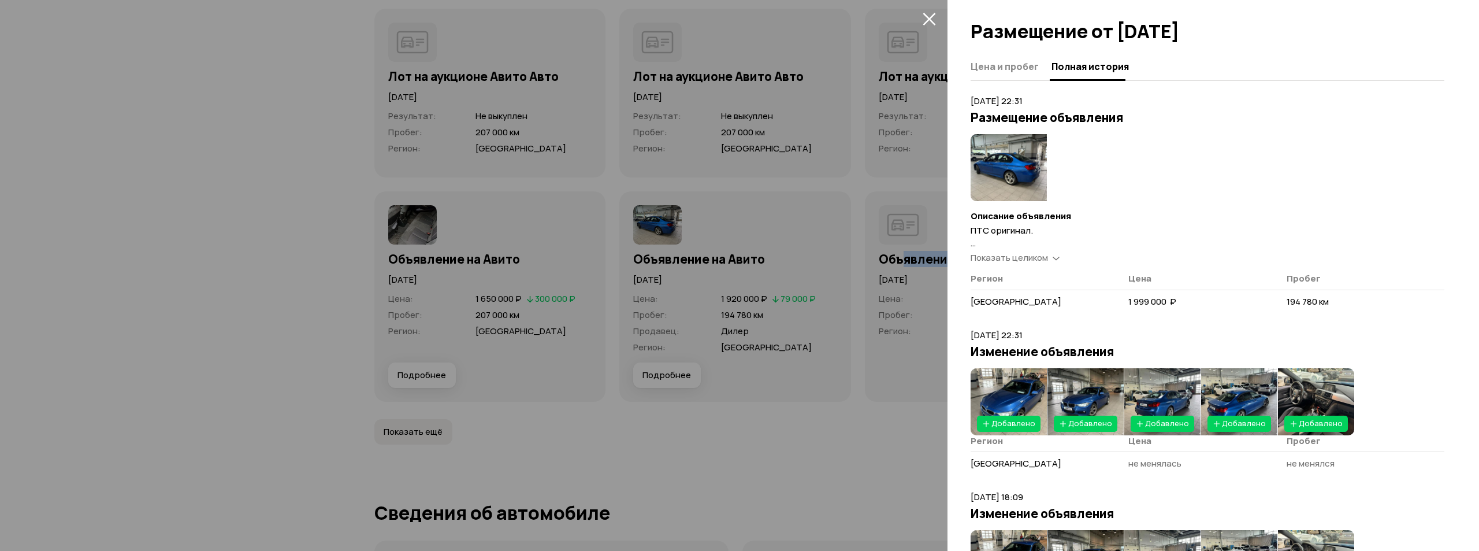
click at [1012, 173] on img at bounding box center [1009, 167] width 76 height 67
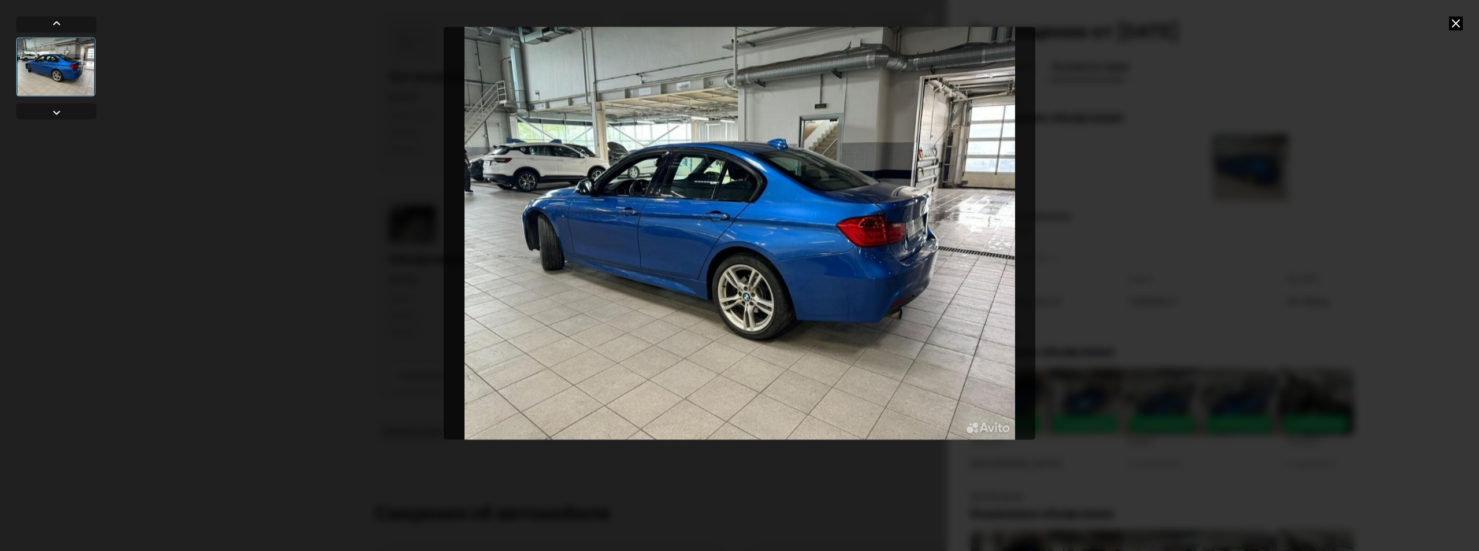
click at [1164, 179] on div at bounding box center [739, 275] width 1479 height 551
click at [1449, 23] on div at bounding box center [739, 275] width 1479 height 551
click at [1454, 21] on icon at bounding box center [1456, 23] width 14 height 14
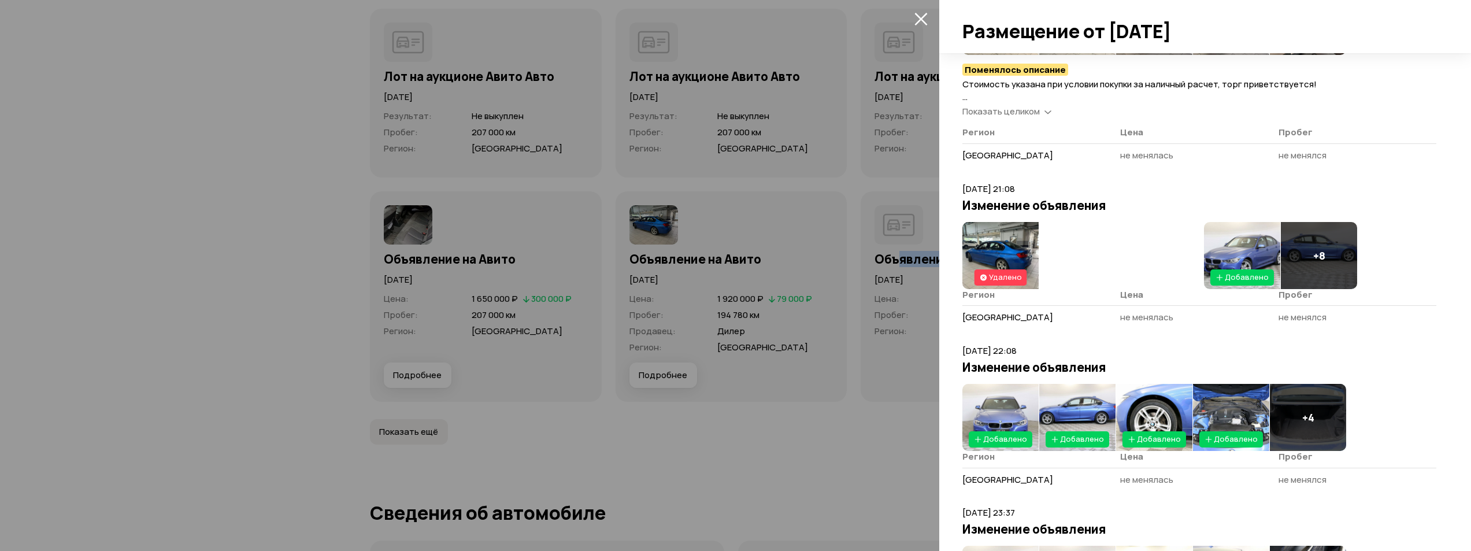
scroll to position [396, 0]
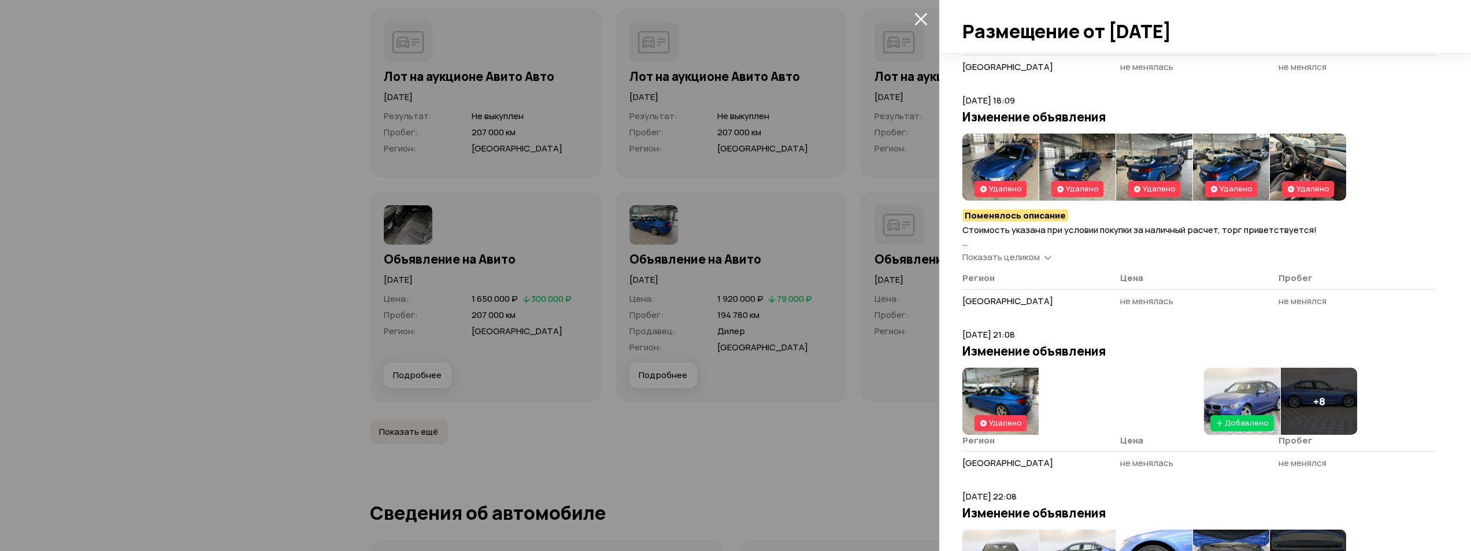
click at [1031, 255] on span "Показать целиком" at bounding box center [1000, 257] width 77 height 12
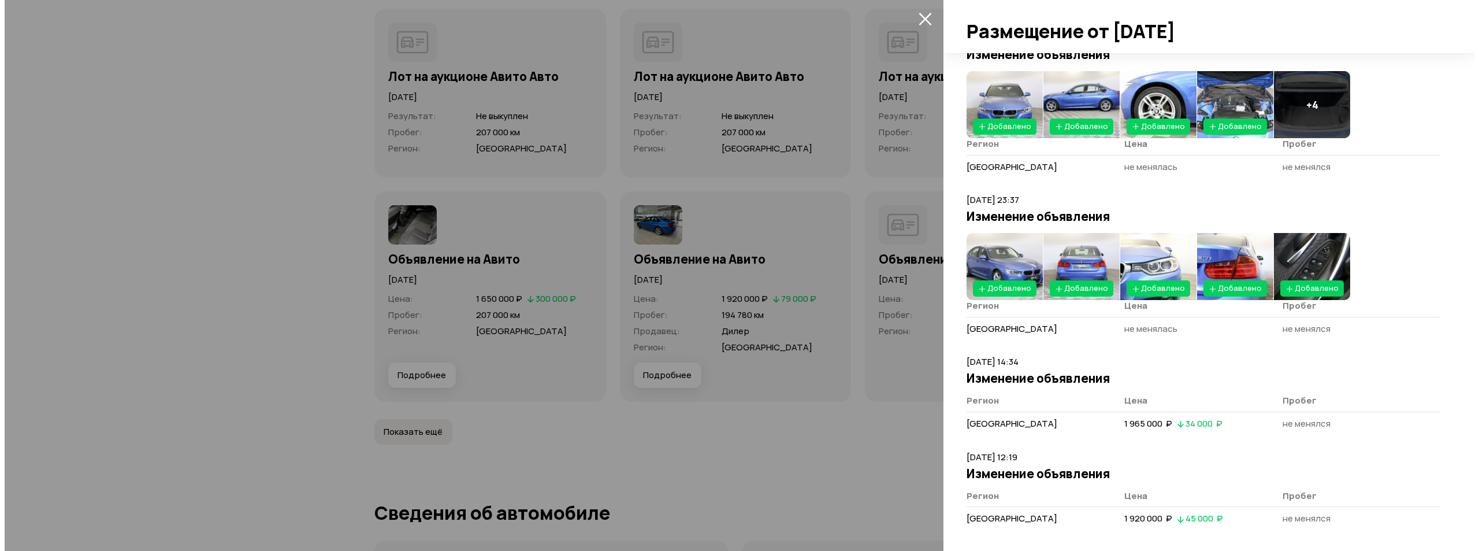
scroll to position [1354, 0]
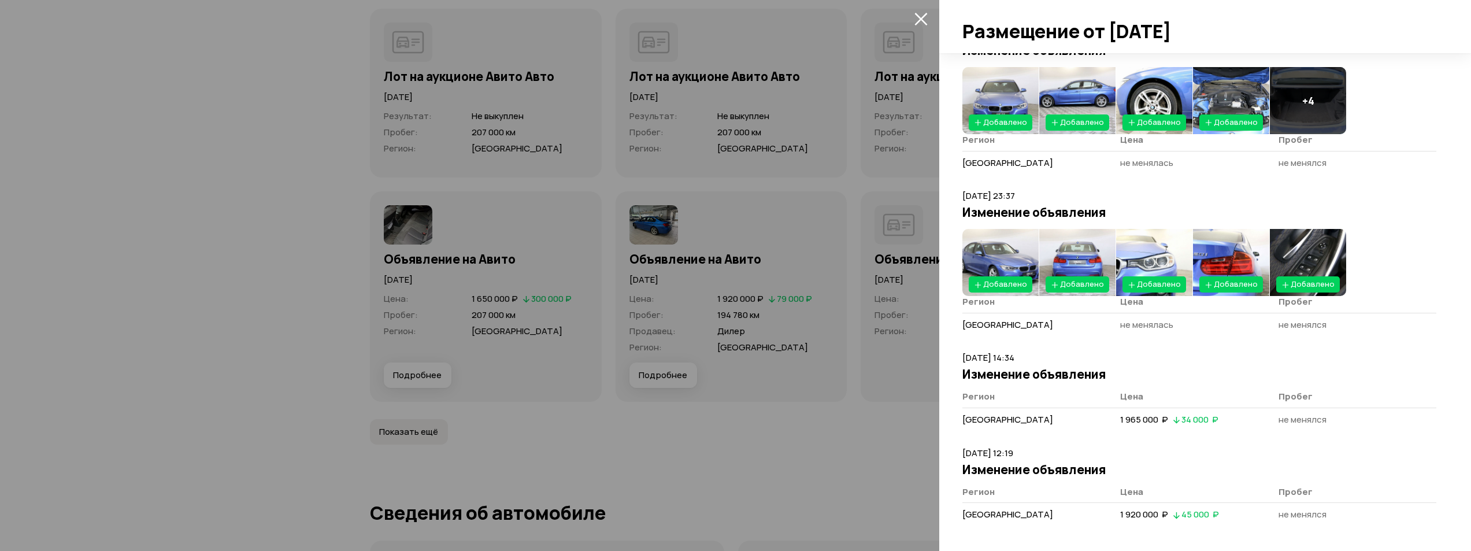
click at [871, 217] on div at bounding box center [735, 275] width 1471 height 551
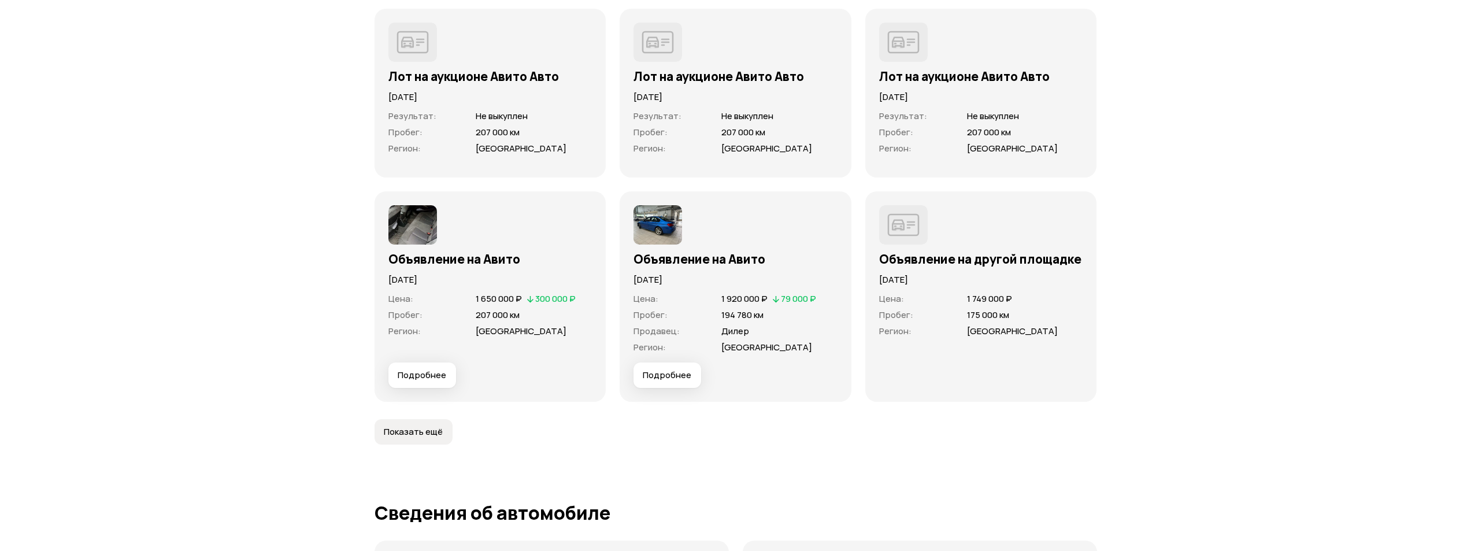
click at [418, 228] on img at bounding box center [412, 224] width 49 height 39
click at [416, 369] on span "Подробнее" at bounding box center [422, 375] width 49 height 12
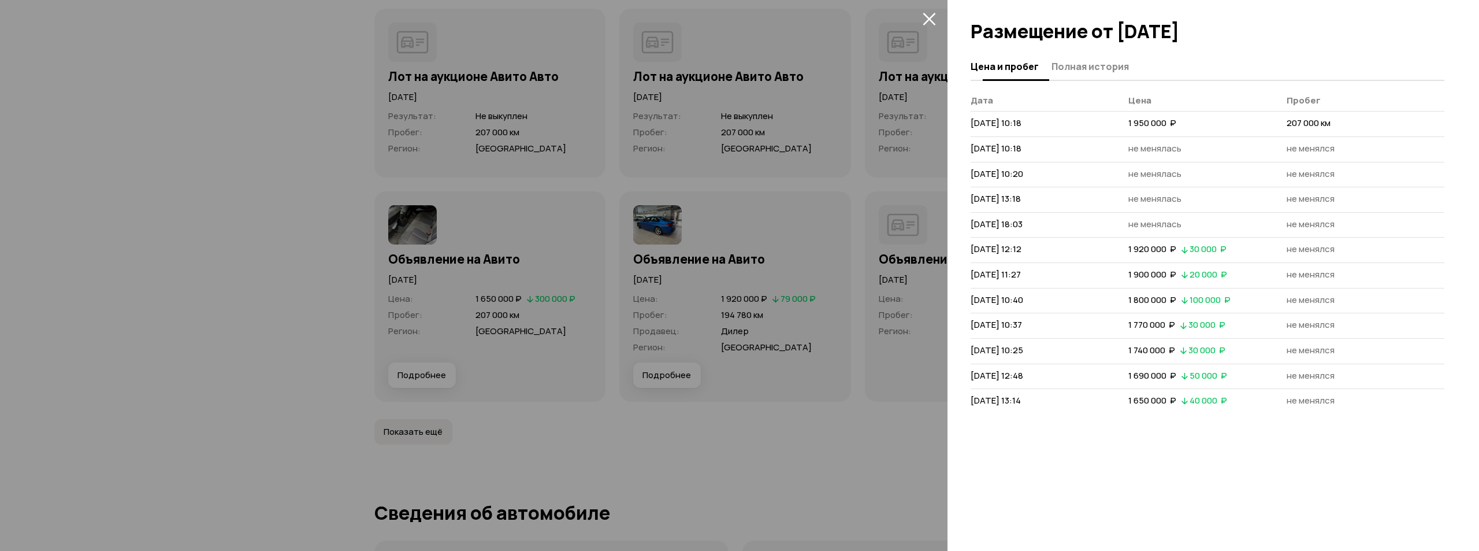
click at [1064, 69] on span "Полная история" at bounding box center [1090, 67] width 77 height 12
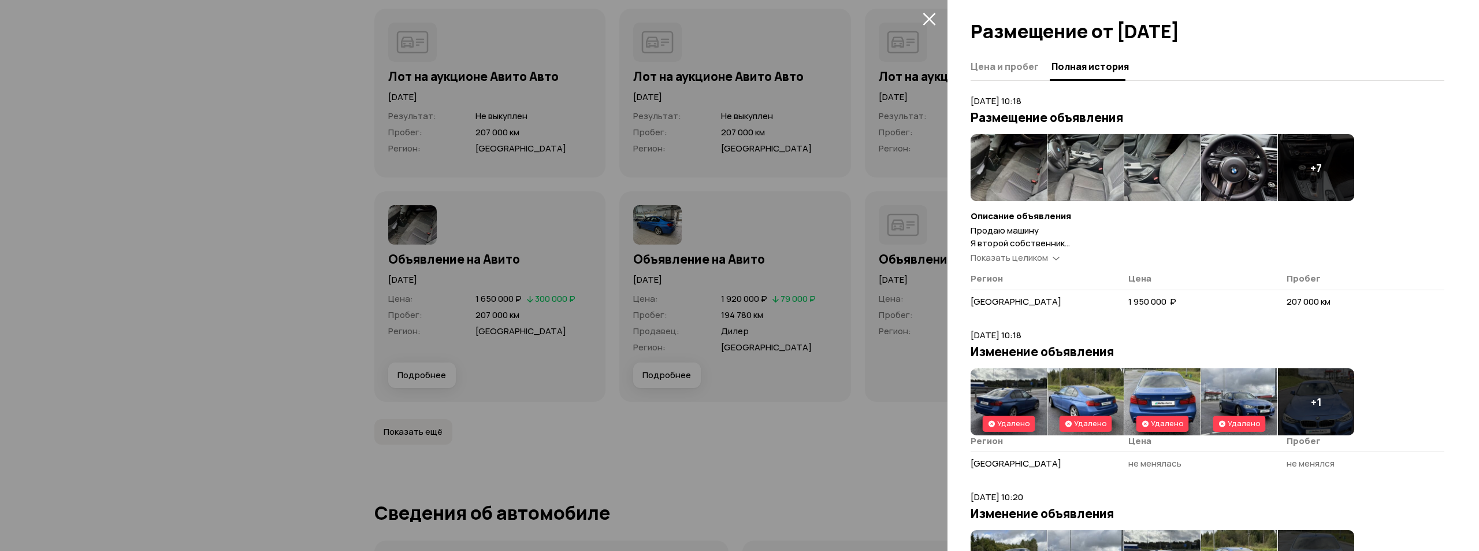
click at [1042, 256] on span "Показать целиком" at bounding box center [1009, 257] width 77 height 12
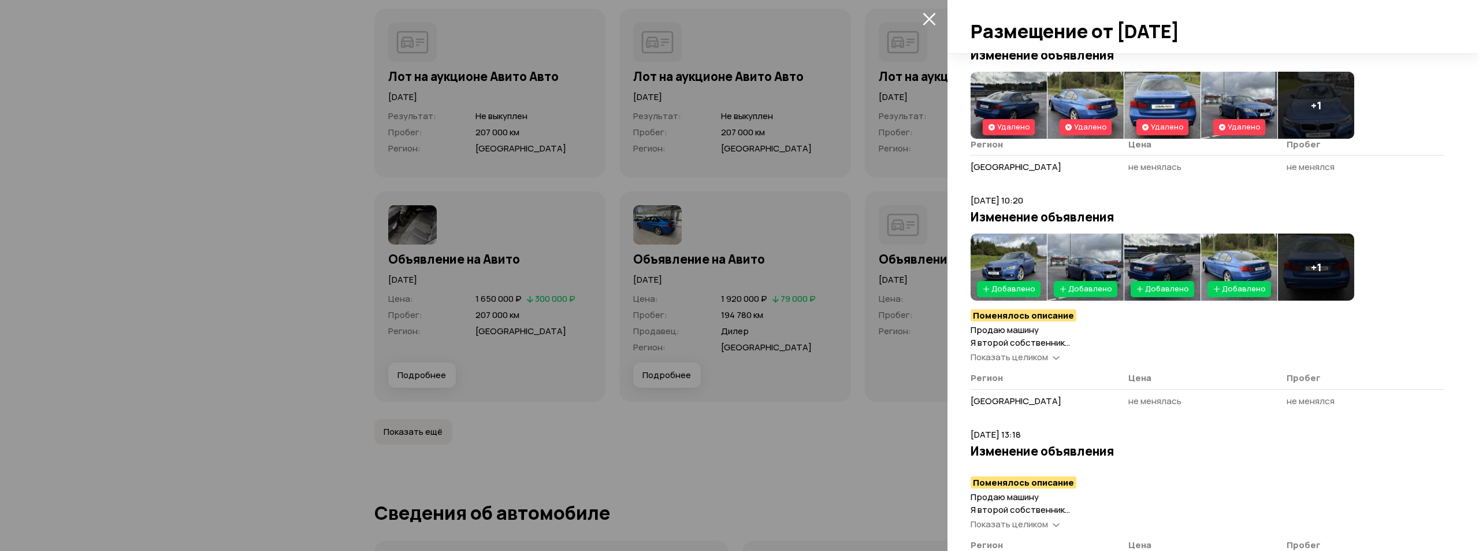
scroll to position [462, 0]
click at [1037, 354] on span "Показать целиком" at bounding box center [1009, 356] width 77 height 12
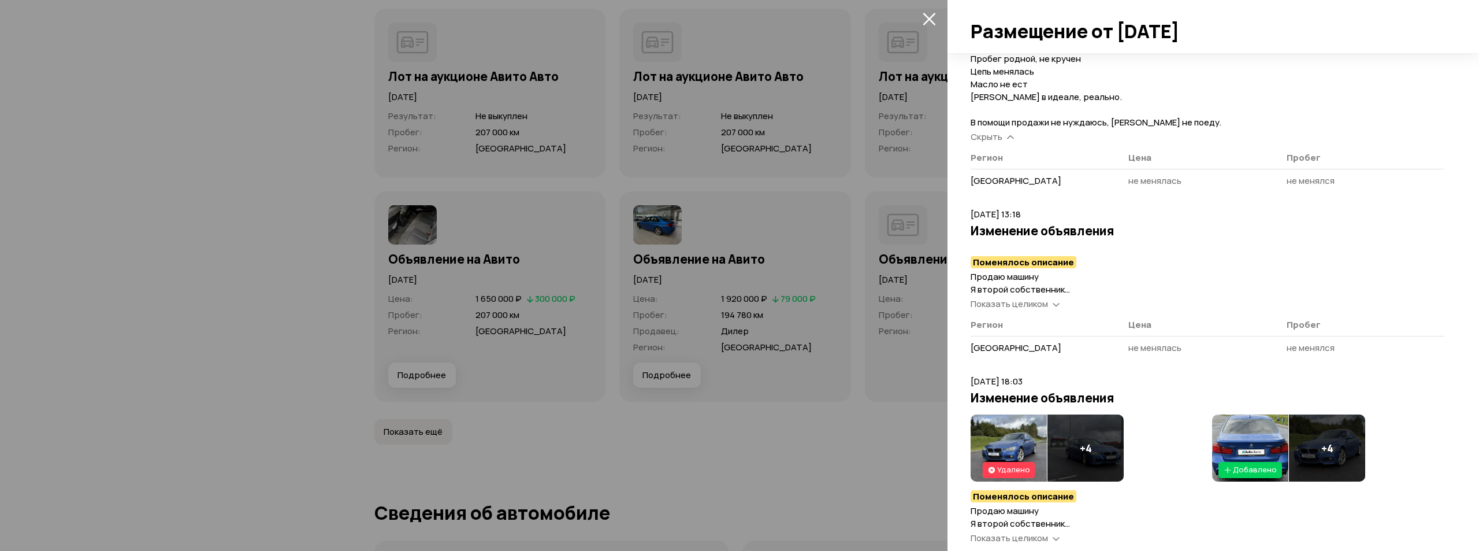
scroll to position [809, 0]
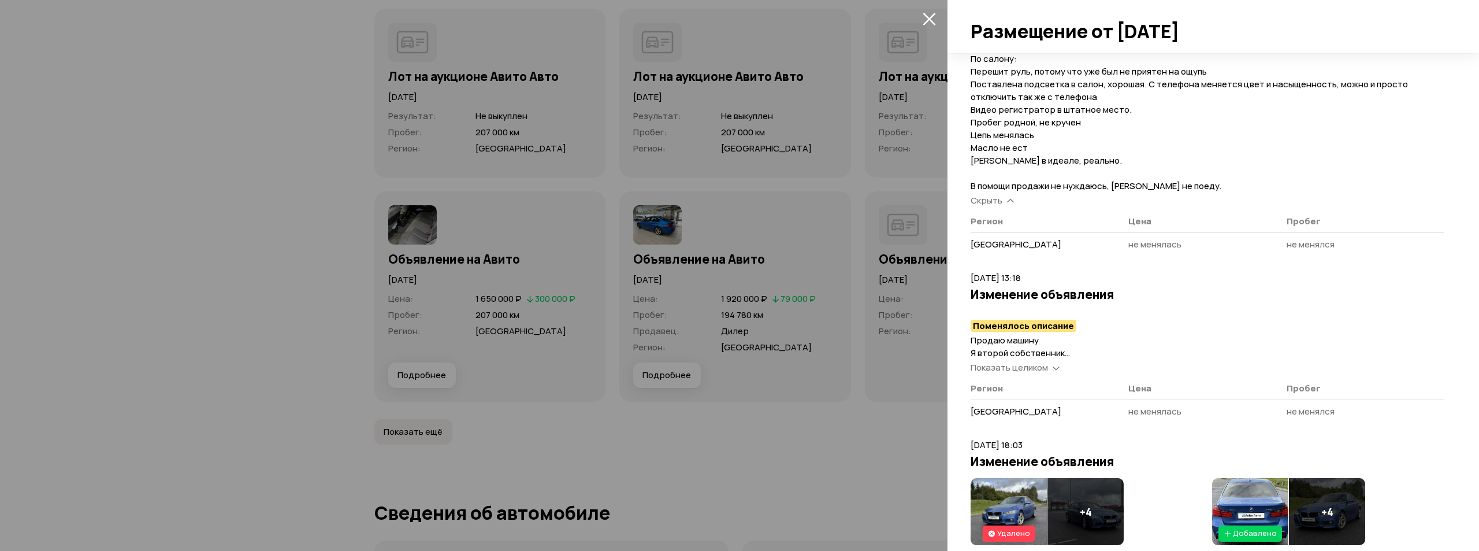
click at [1013, 365] on span "Показать целиком" at bounding box center [1009, 367] width 77 height 12
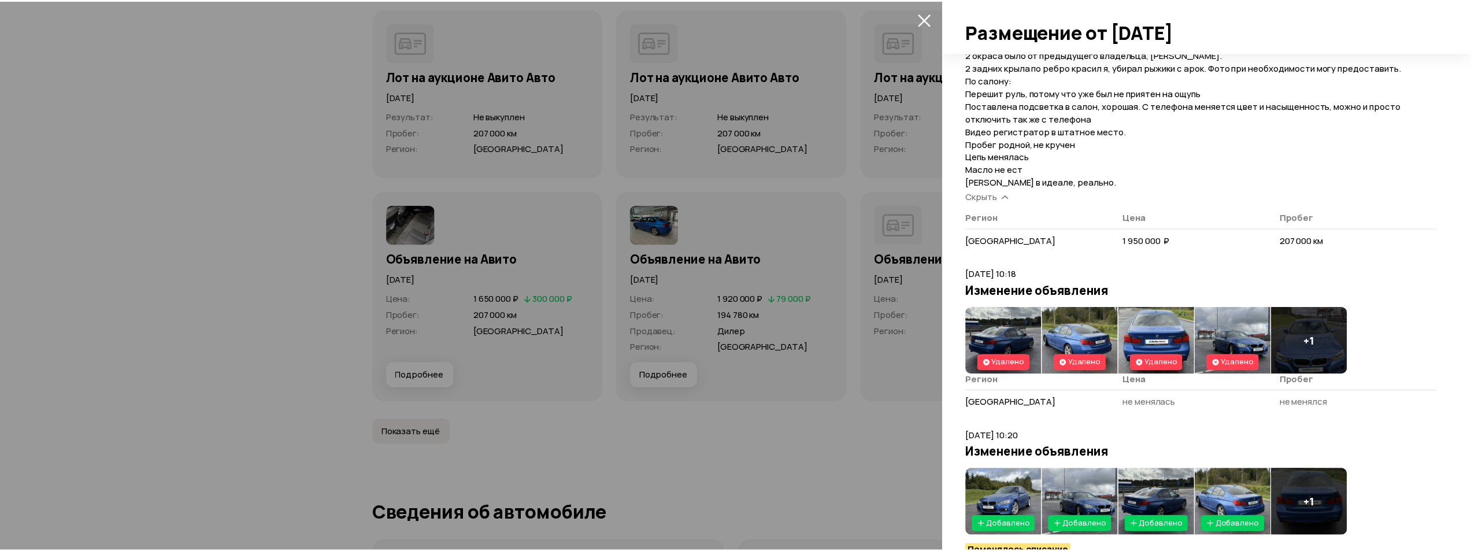
scroll to position [0, 0]
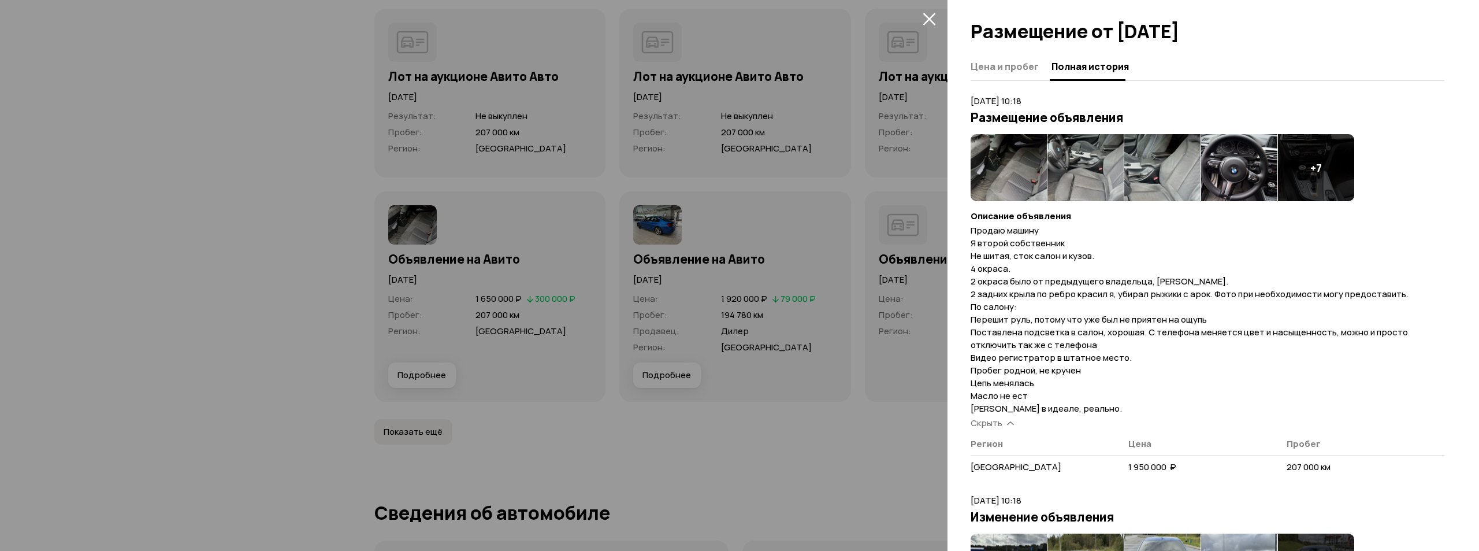
click at [702, 317] on div at bounding box center [739, 275] width 1479 height 551
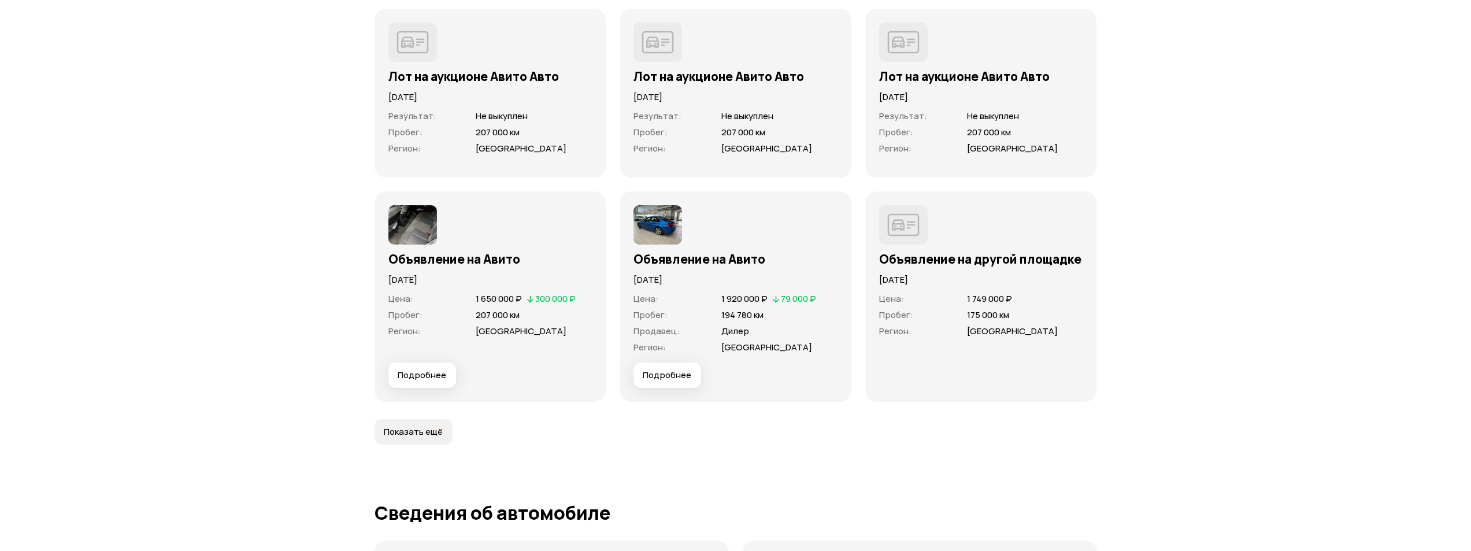
click at [682, 384] on button "Подробнее" at bounding box center [667, 374] width 68 height 25
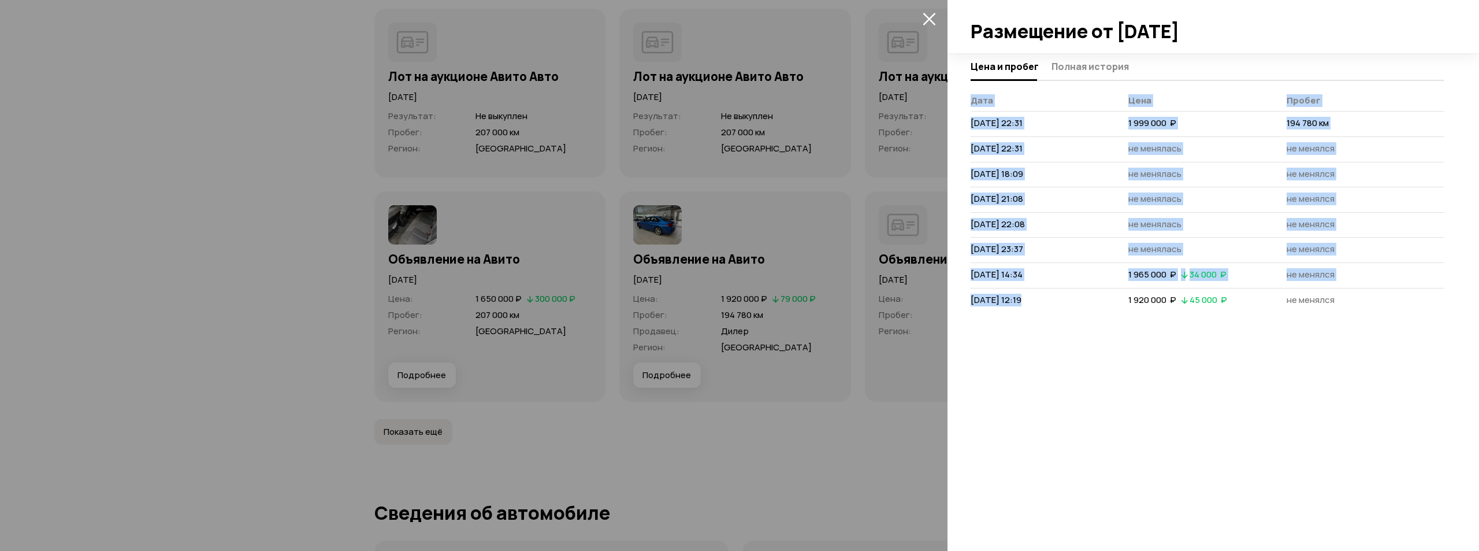
drag, startPoint x: 965, startPoint y: 303, endPoint x: 1029, endPoint y: 298, distance: 64.3
click at [1024, 298] on div "Цена и пробег Полная история [PERSON_NAME] [DATE] 22:31 1 999 000  ₽ 194 780 км…" at bounding box center [1214, 302] width 532 height 498
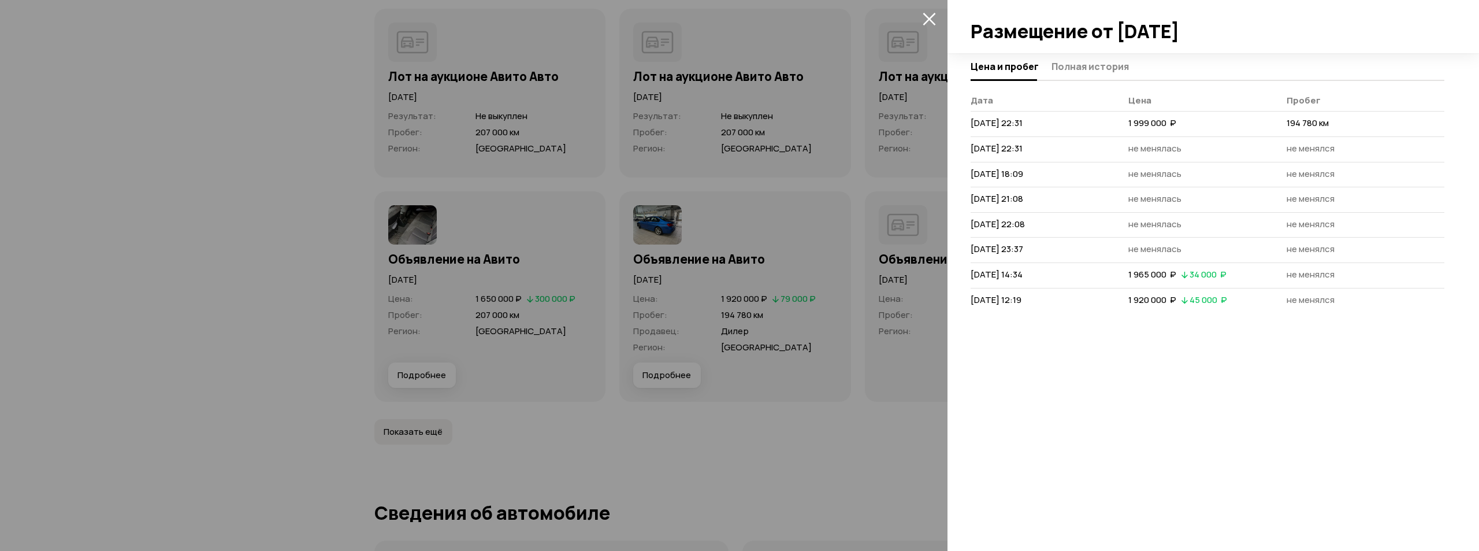
click at [1022, 298] on span "[DATE] 12:19" at bounding box center [996, 300] width 51 height 12
drag, startPoint x: 970, startPoint y: 305, endPoint x: 1068, endPoint y: 304, distance: 98.8
click at [1068, 304] on div "Цена и пробег Полная история [PERSON_NAME] [DATE] 22:31 1 999 000  ₽ 194 780 км…" at bounding box center [1214, 302] width 532 height 498
click at [1106, 302] on td "[DATE] 12:19" at bounding box center [1050, 300] width 158 height 25
drag, startPoint x: 1126, startPoint y: 298, endPoint x: 1164, endPoint y: 295, distance: 38.8
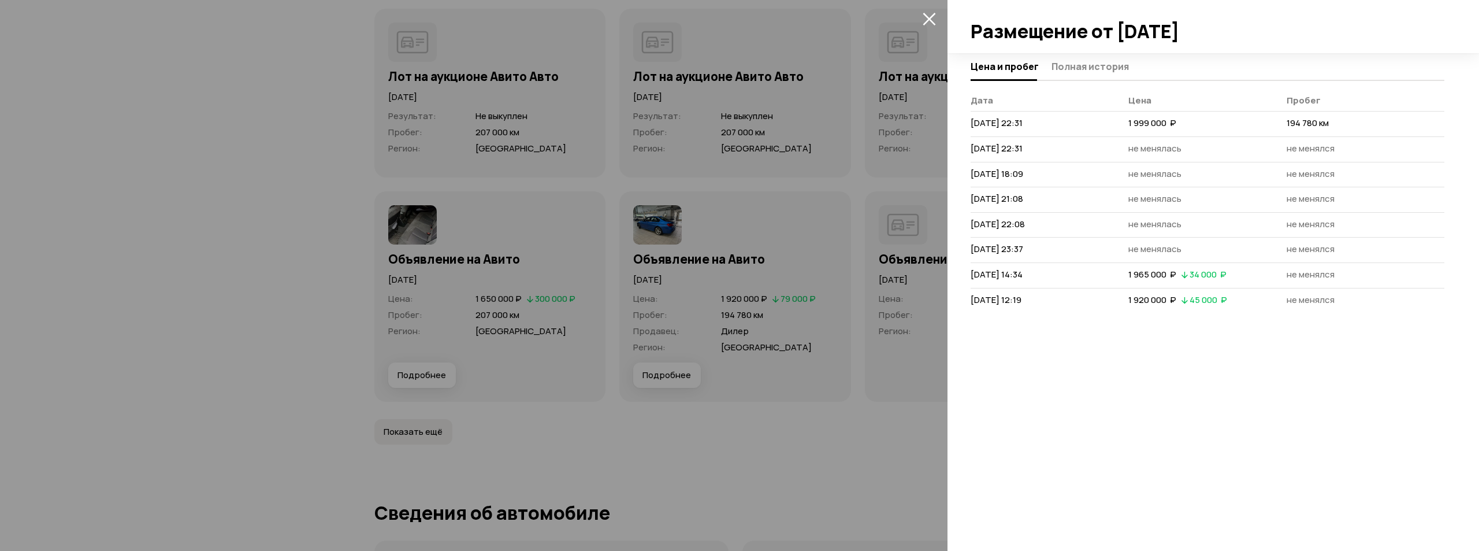
click at [1164, 295] on tr "[DATE] 12:19 1 920 000  ₽   45 000  ₽ не менялся" at bounding box center [1208, 300] width 474 height 25
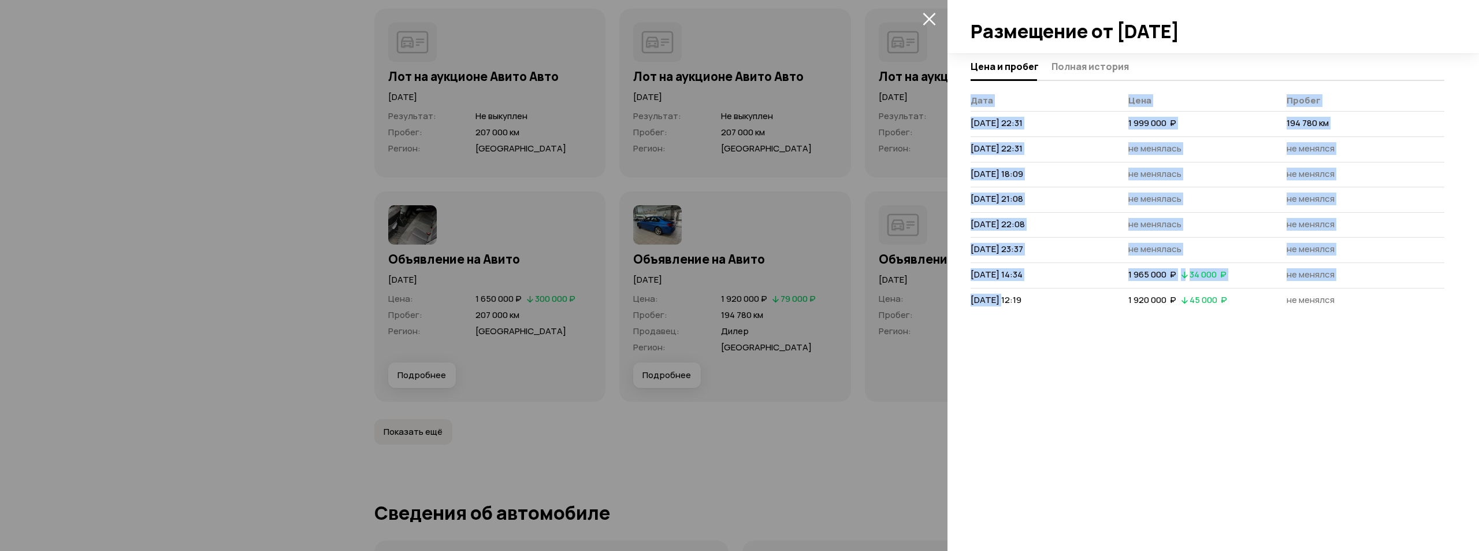
drag, startPoint x: 964, startPoint y: 303, endPoint x: 1004, endPoint y: 305, distance: 39.3
click at [1004, 305] on div "Цена и пробег Полная история [PERSON_NAME] [DATE] 22:31 1 999 000  ₽ 194 780 км…" at bounding box center [1214, 302] width 532 height 498
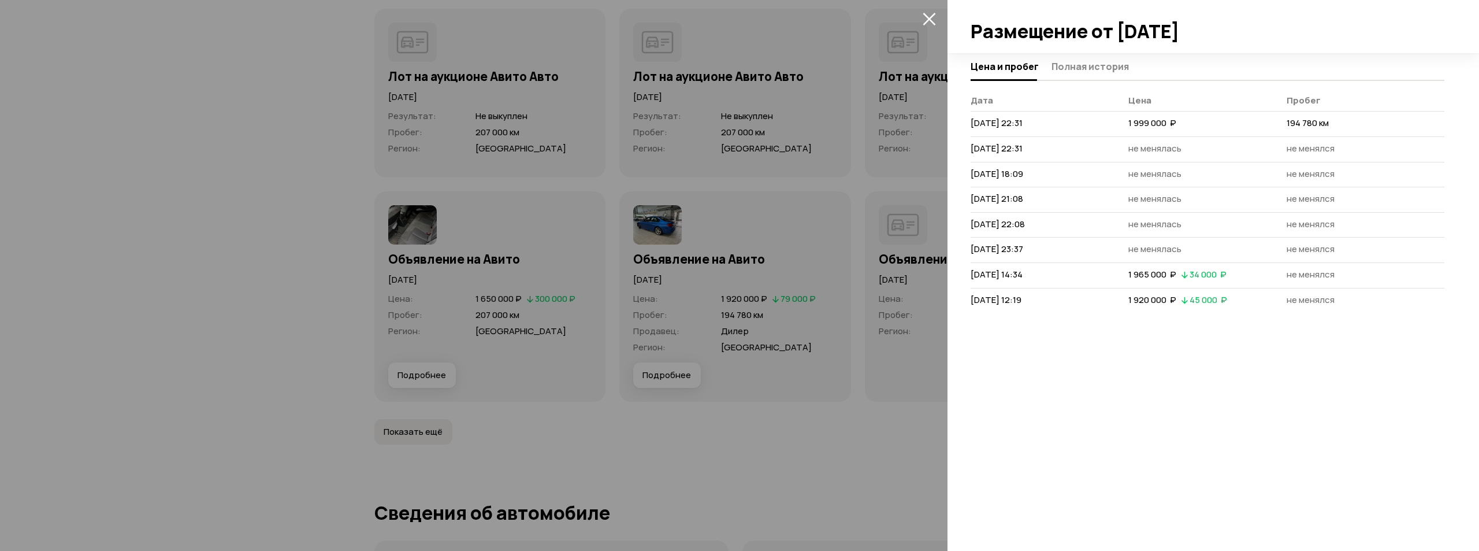
click at [580, 270] on div at bounding box center [739, 275] width 1479 height 551
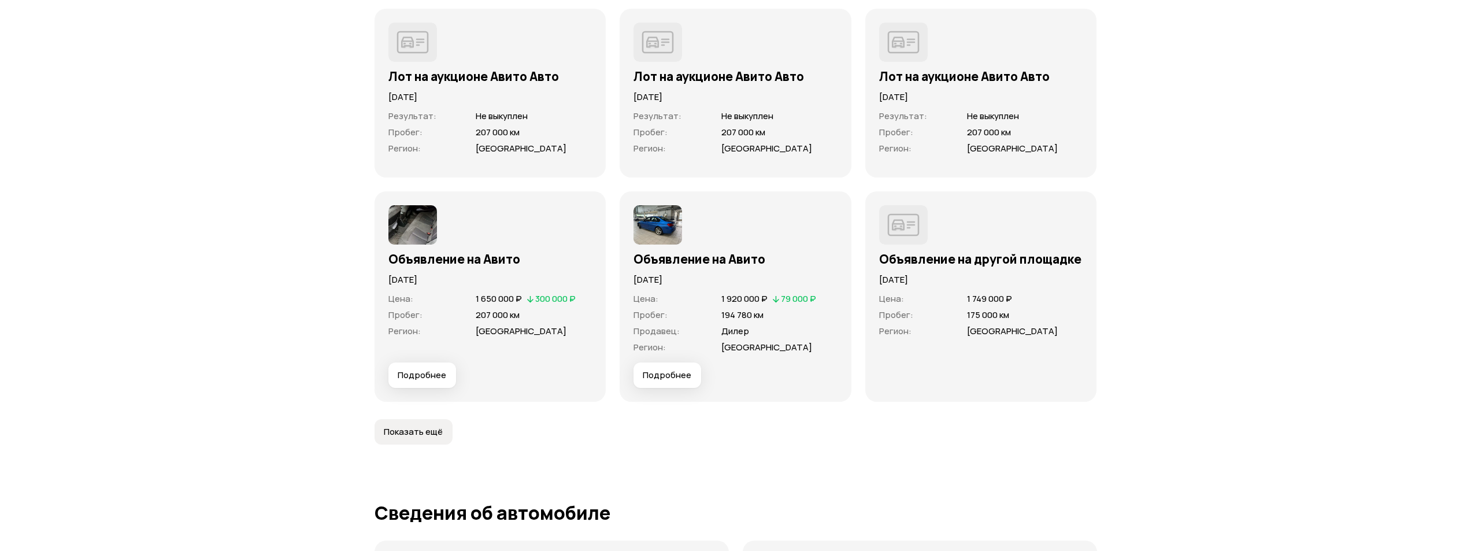
click at [413, 421] on button "Показать ещё" at bounding box center [413, 431] width 78 height 25
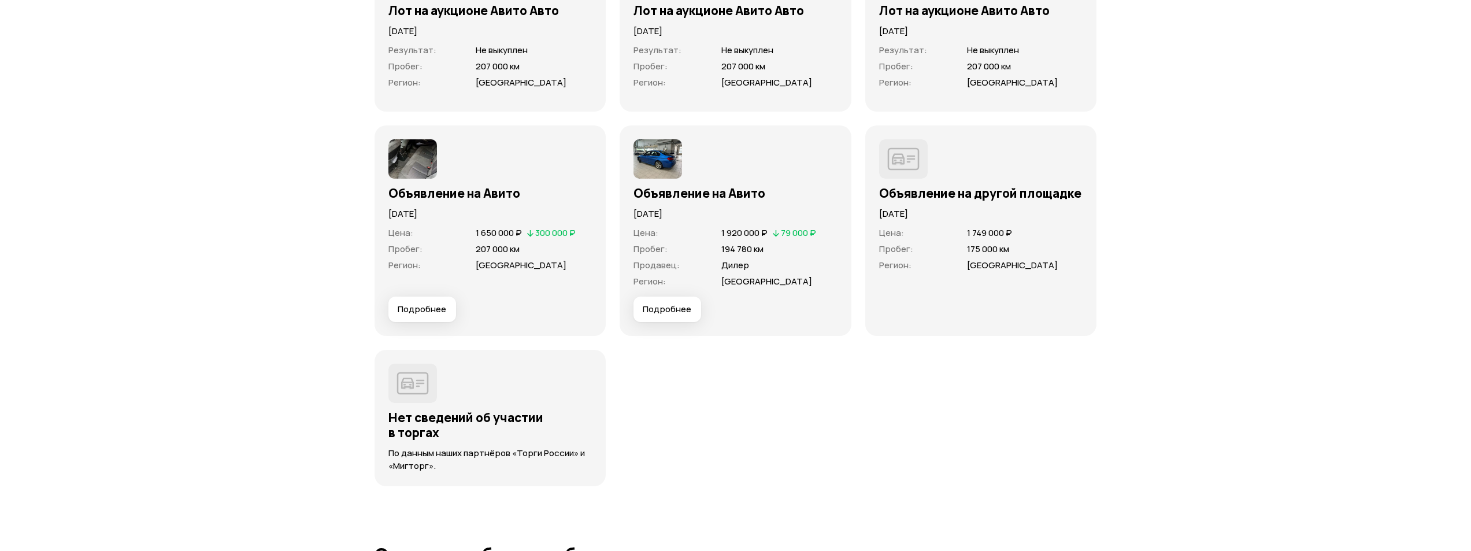
scroll to position [3338, 0]
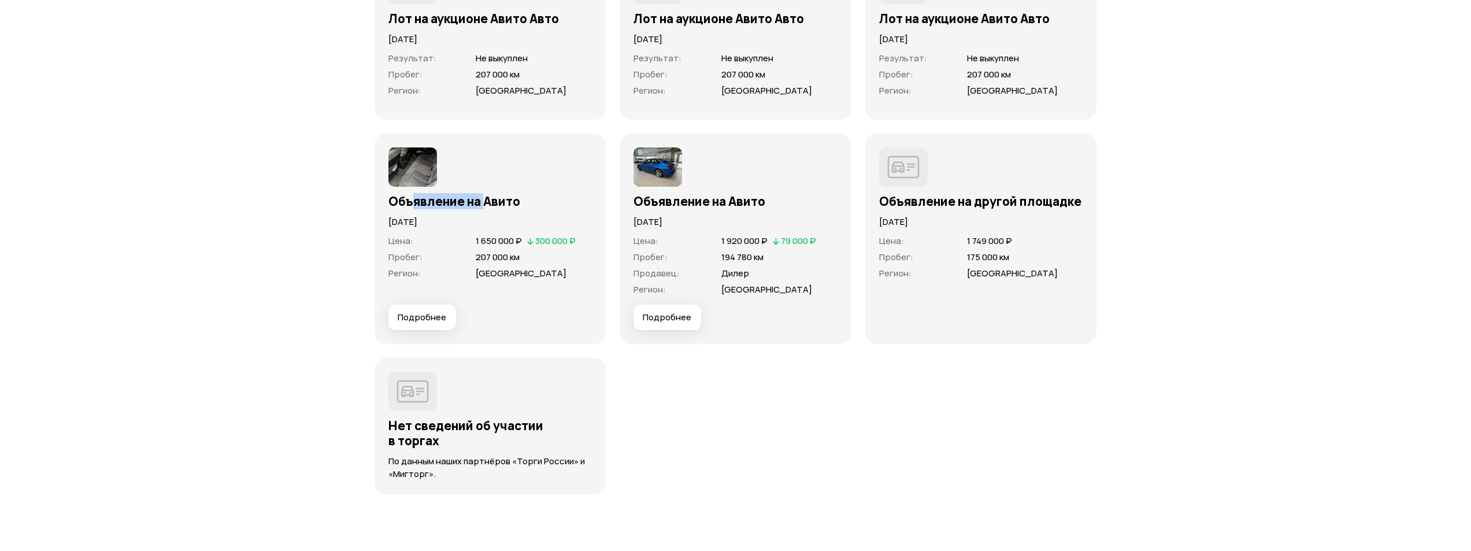
drag, startPoint x: 414, startPoint y: 194, endPoint x: 484, endPoint y: 205, distance: 71.4
click at [484, 205] on h3 "Объявление на Авито" at bounding box center [490, 201] width 204 height 15
click at [427, 314] on span "Подробнее" at bounding box center [422, 317] width 49 height 12
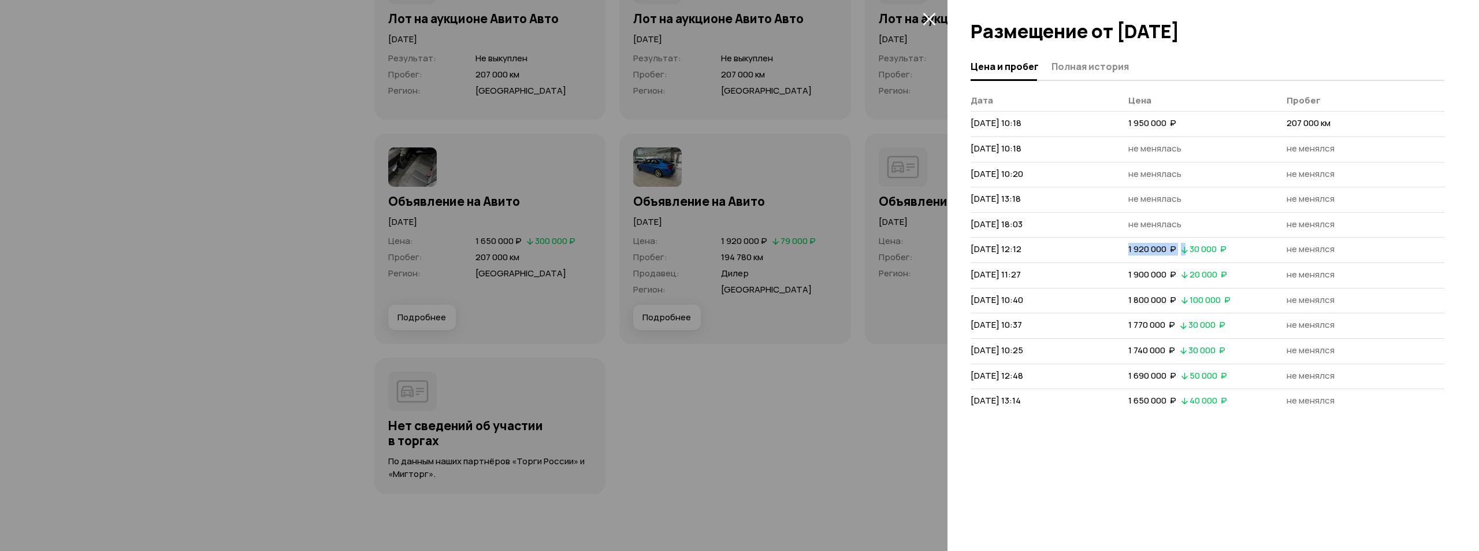
drag, startPoint x: 1127, startPoint y: 245, endPoint x: 1186, endPoint y: 248, distance: 59.0
click at [1186, 248] on div "1 920 000  ₽   30 000  ₽" at bounding box center [1177, 249] width 103 height 13
click at [1174, 260] on td "1 920 000  ₽   30 000  ₽" at bounding box center [1207, 249] width 158 height 25
drag, startPoint x: 1144, startPoint y: 295, endPoint x: 1175, endPoint y: 299, distance: 31.5
click at [1157, 297] on span "1 800 000  ₽" at bounding box center [1152, 300] width 48 height 12
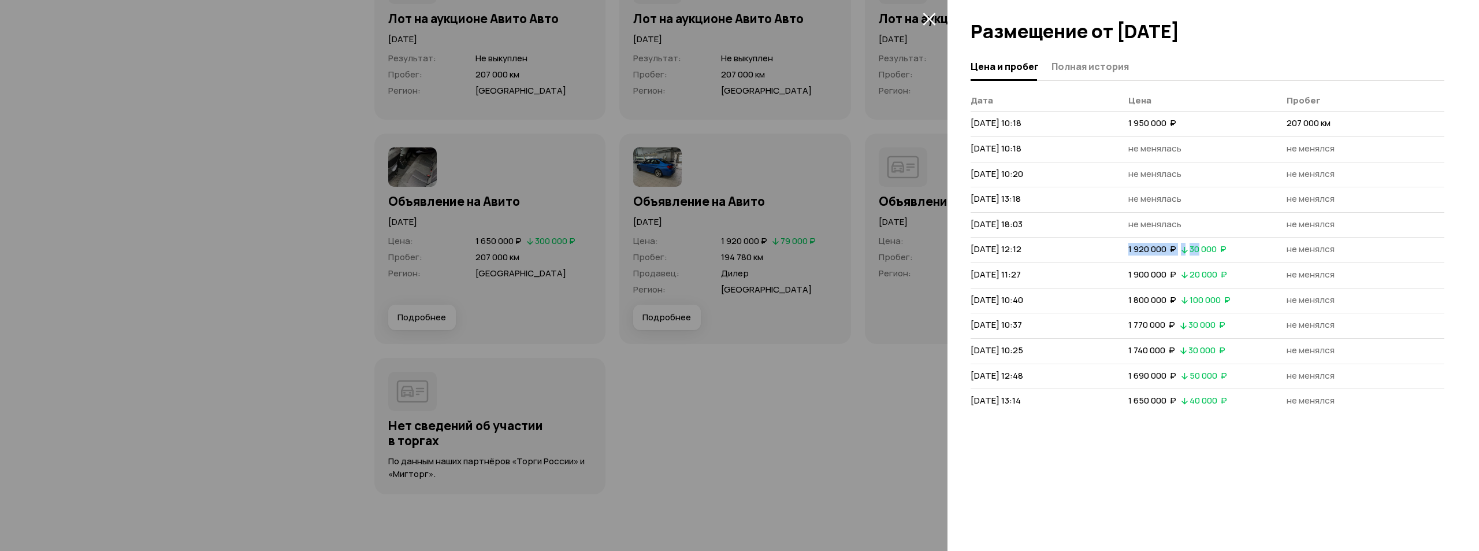
drag, startPoint x: 1204, startPoint y: 242, endPoint x: 1208, endPoint y: 251, distance: 10.3
click at [1205, 242] on td "1 920 000  ₽   30 000  ₽" at bounding box center [1207, 249] width 158 height 25
drag, startPoint x: 1185, startPoint y: 265, endPoint x: 1210, endPoint y: 279, distance: 28.5
click at [1194, 265] on td "1 900 000  ₽   20 000  ₽" at bounding box center [1207, 275] width 158 height 25
click at [1213, 287] on td "1 900 000  ₽   20 000  ₽" at bounding box center [1207, 275] width 158 height 25
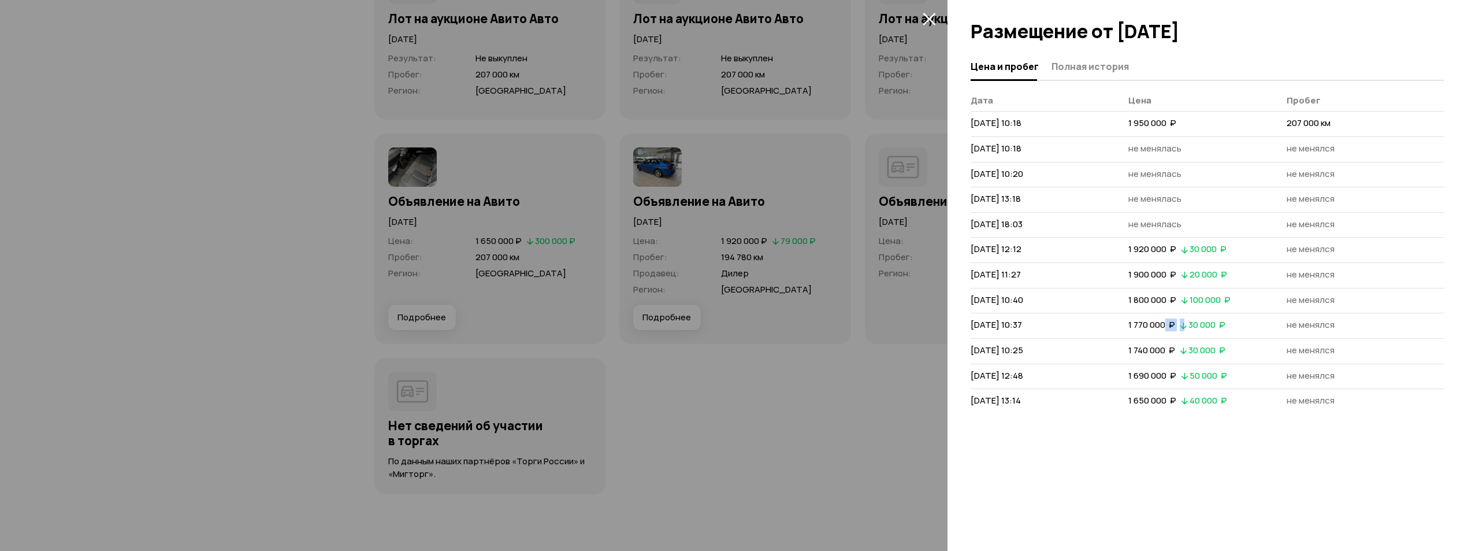
drag, startPoint x: 1170, startPoint y: 324, endPoint x: 1196, endPoint y: 329, distance: 27.0
click at [1189, 326] on div "1 770 000  ₽   30 000  ₽" at bounding box center [1177, 324] width 102 height 13
drag, startPoint x: 1202, startPoint y: 358, endPoint x: 1211, endPoint y: 370, distance: 14.9
click at [1205, 358] on td "1 740 000  ₽   30 000  ₽" at bounding box center [1207, 350] width 158 height 25
drag, startPoint x: 1209, startPoint y: 388, endPoint x: 1216, endPoint y: 391, distance: 6.8
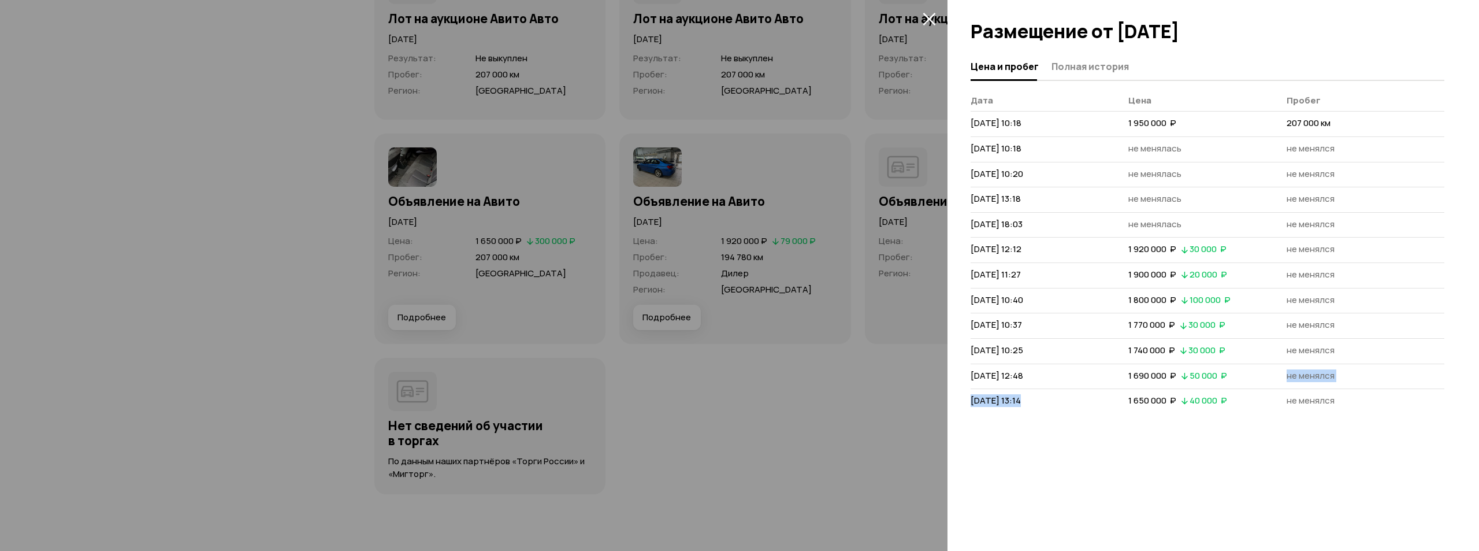
click at [1214, 389] on tbody "[DATE] 10:18 1 950 000  ₽ 207 000 км [DATE] 10:18 не менялась не менялся [DATE]…" at bounding box center [1208, 263] width 474 height 302
click at [666, 196] on div at bounding box center [739, 275] width 1479 height 551
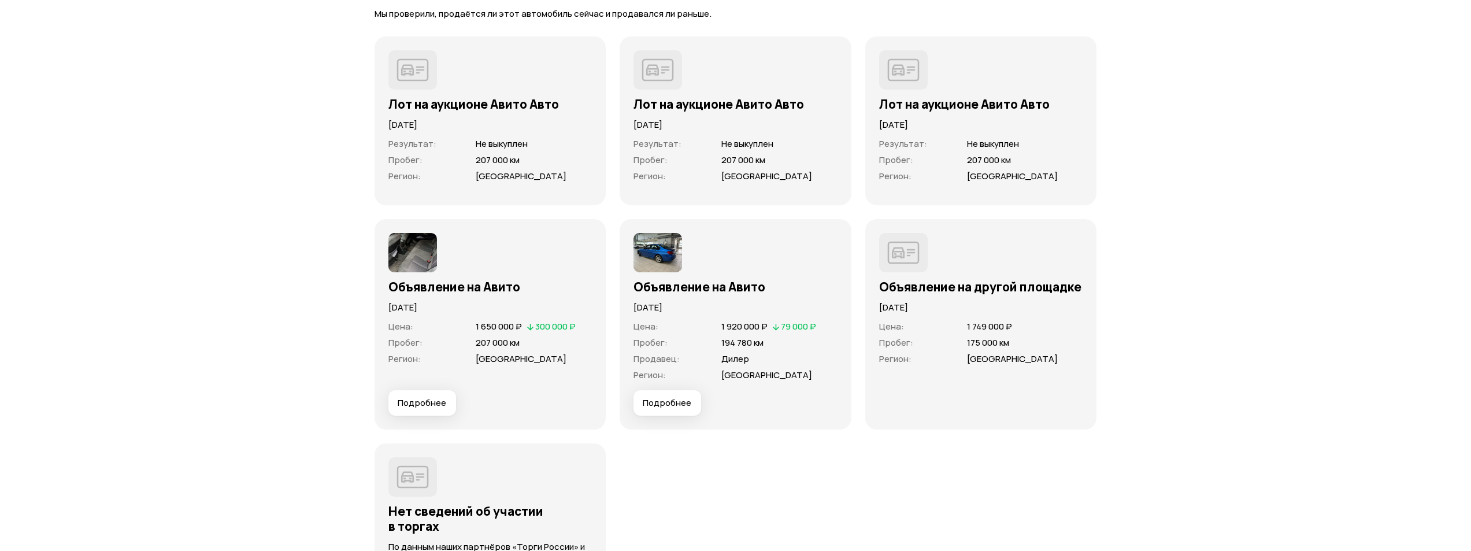
scroll to position [3223, 0]
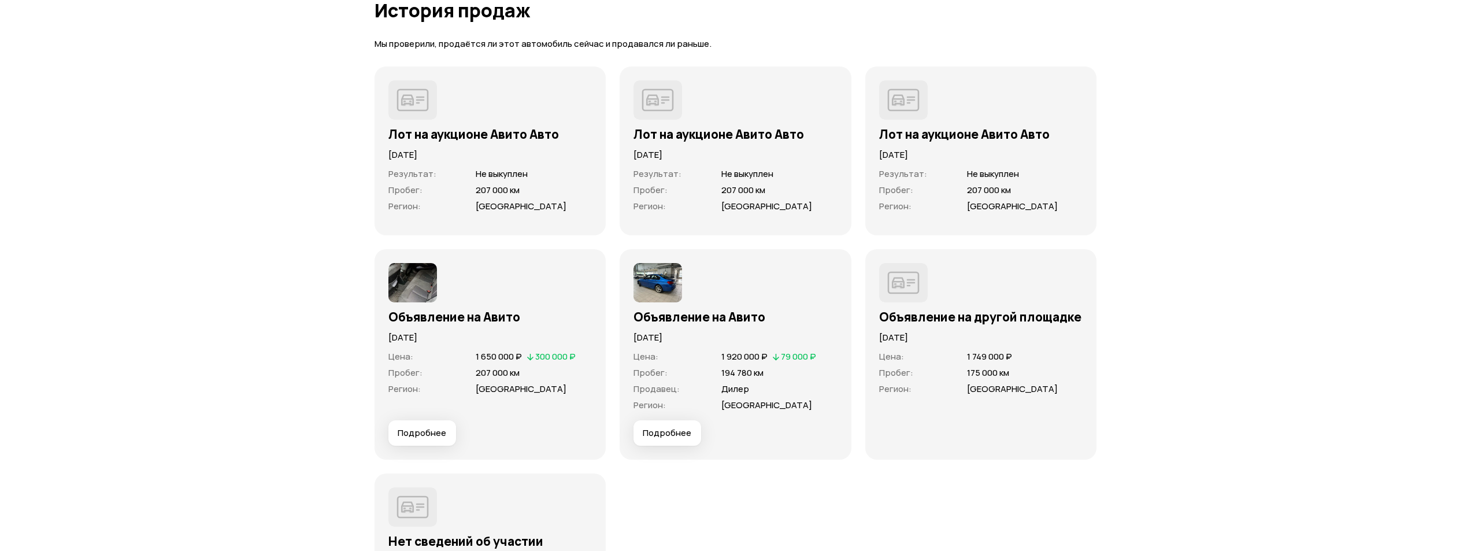
drag, startPoint x: 914, startPoint y: 146, endPoint x: 1042, endPoint y: 165, distance: 129.0
click at [1021, 163] on div "Лот на аукционе Авито Авто [DATE] Результат : Не выкуплен Пробег : 207 000 км Р…" at bounding box center [981, 150] width 204 height 141
drag, startPoint x: 673, startPoint y: 156, endPoint x: 738, endPoint y: 156, distance: 64.7
click at [725, 157] on p "[DATE]" at bounding box center [735, 155] width 204 height 13
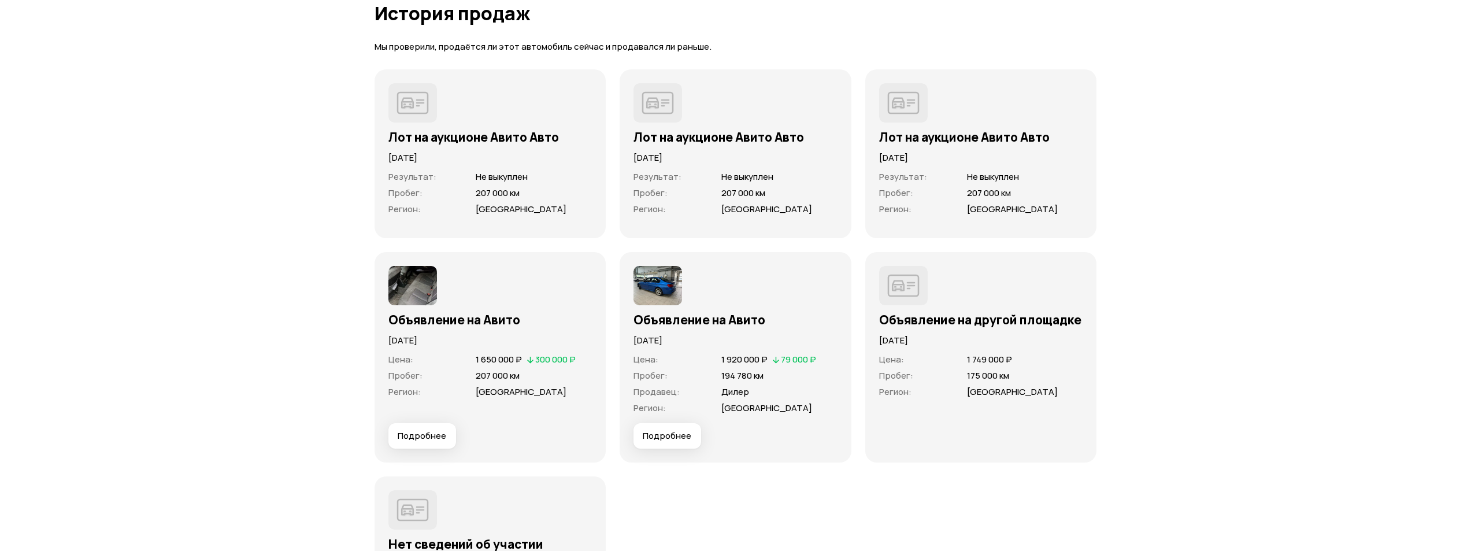
scroll to position [3165, 0]
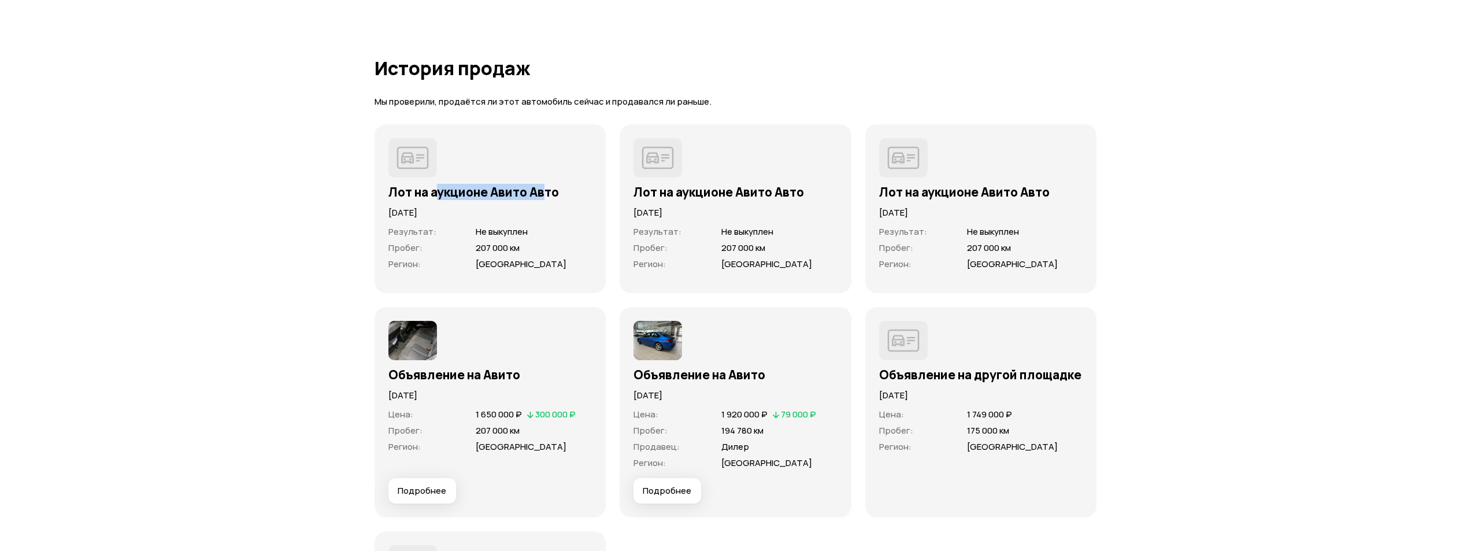
drag, startPoint x: 436, startPoint y: 191, endPoint x: 547, endPoint y: 196, distance: 111.6
click at [545, 196] on h3 "Лот на аукционе Авито Авто" at bounding box center [490, 191] width 204 height 15
drag, startPoint x: 510, startPoint y: 235, endPoint x: 580, endPoint y: 234, distance: 70.5
click at [563, 232] on span "Не выкуплен" at bounding box center [534, 232] width 116 height 12
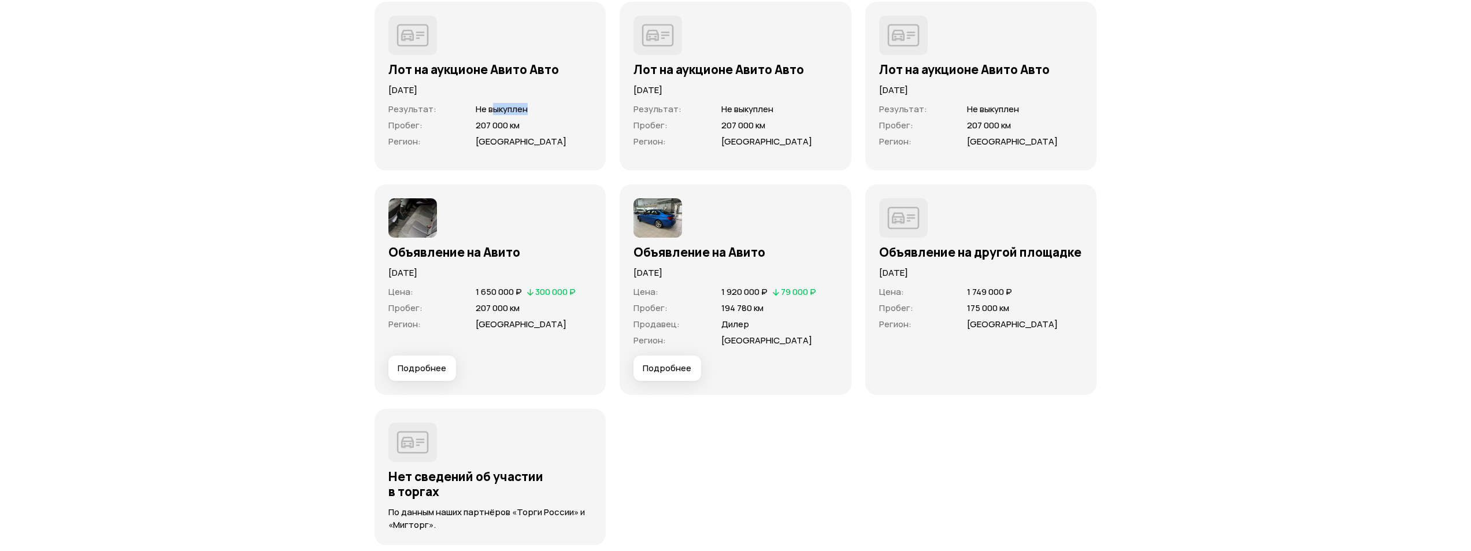
scroll to position [3280, 0]
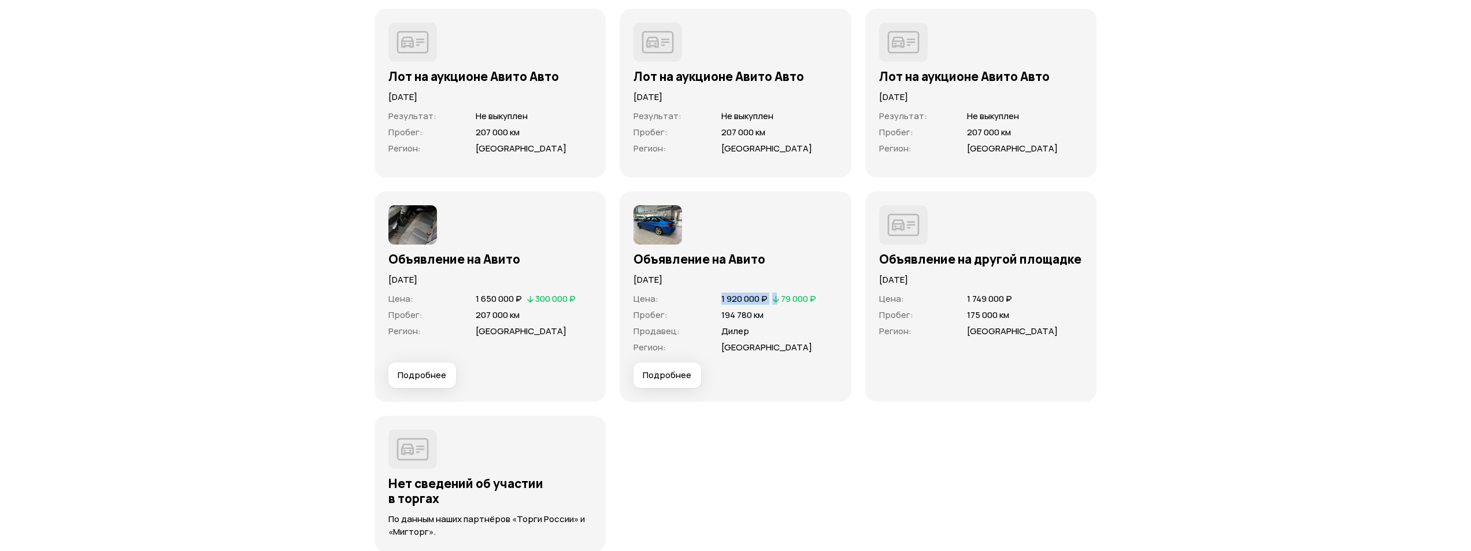
drag, startPoint x: 713, startPoint y: 302, endPoint x: 774, endPoint y: 296, distance: 61.5
click at [774, 296] on div "Цена : 1 920 000 ₽   79 000 ₽" at bounding box center [735, 299] width 204 height 12
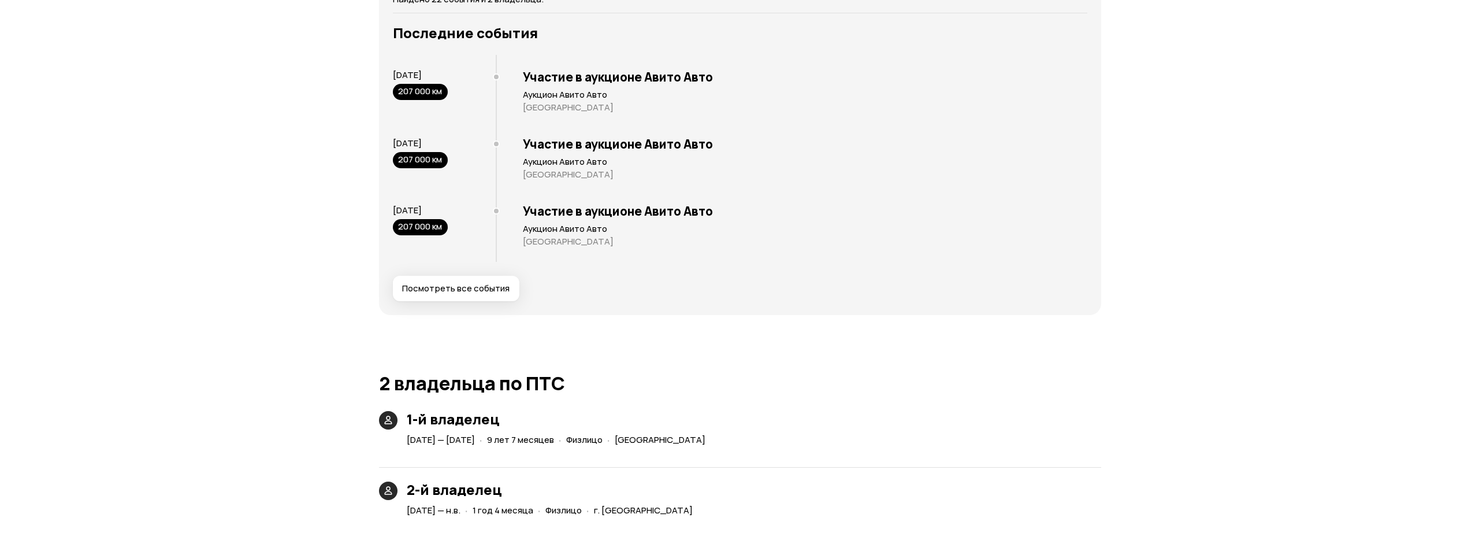
scroll to position [2182, 0]
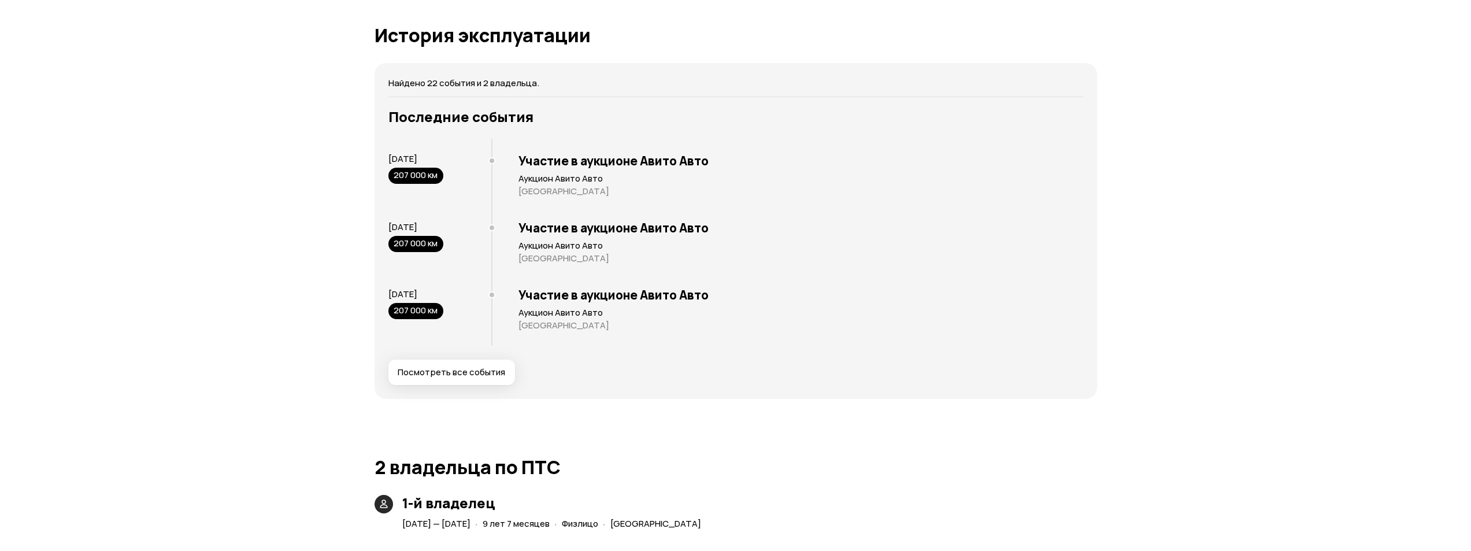
click at [475, 361] on button "Посмотреть все события" at bounding box center [451, 371] width 127 height 25
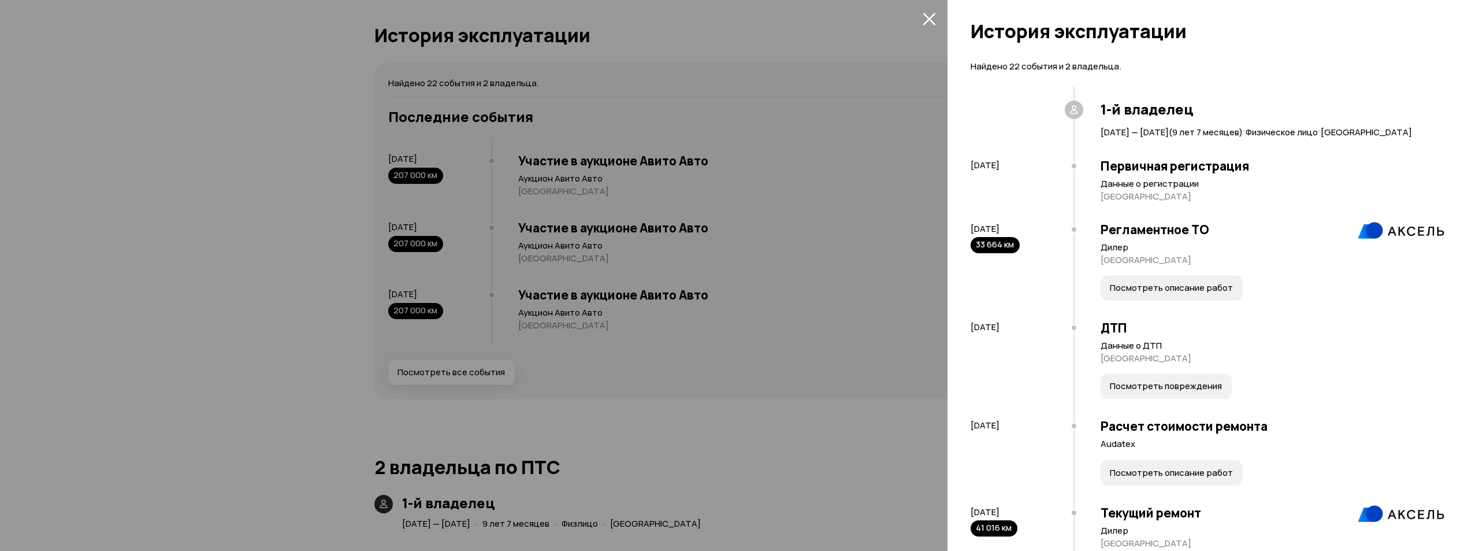
drag, startPoint x: 1379, startPoint y: 259, endPoint x: 1479, endPoint y: 247, distance: 100.1
click at [1479, 250] on div "Найдено 22 события и 2 владельца. 1-й владелец [DATE] — [DATE] ( 9 лет 7 месяце…" at bounding box center [1214, 302] width 532 height 498
drag, startPoint x: 1380, startPoint y: 254, endPoint x: 1469, endPoint y: 246, distance: 89.4
click at [1462, 246] on div "Найдено 22 события и 2 владельца. 1-й владелец [DATE] — [DATE] ( 9 лет 7 месяце…" at bounding box center [1214, 302] width 532 height 498
click at [1358, 254] on div "Регламентное ТО Дилер [GEOGRAPHIC_DATA] Посмотреть описание работ" at bounding box center [1259, 262] width 371 height 98
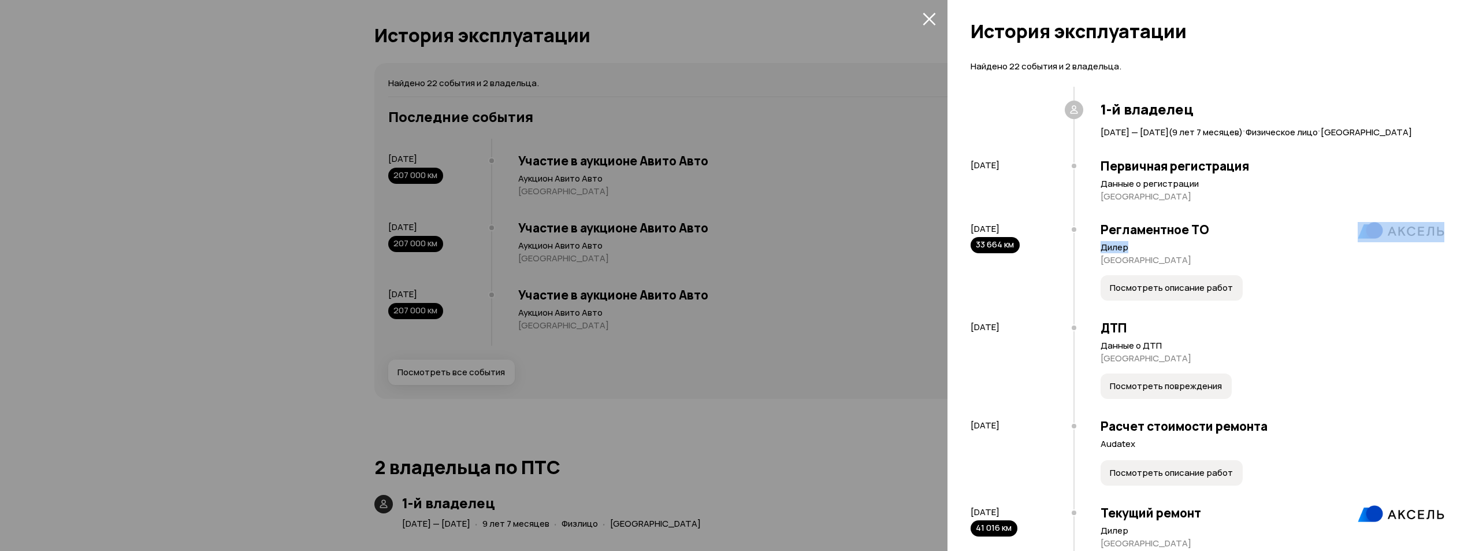
click at [1371, 239] on img at bounding box center [1401, 230] width 87 height 17
click at [1382, 239] on img at bounding box center [1401, 230] width 87 height 17
click at [1189, 294] on span "Посмотреть описание работ" at bounding box center [1171, 288] width 123 height 12
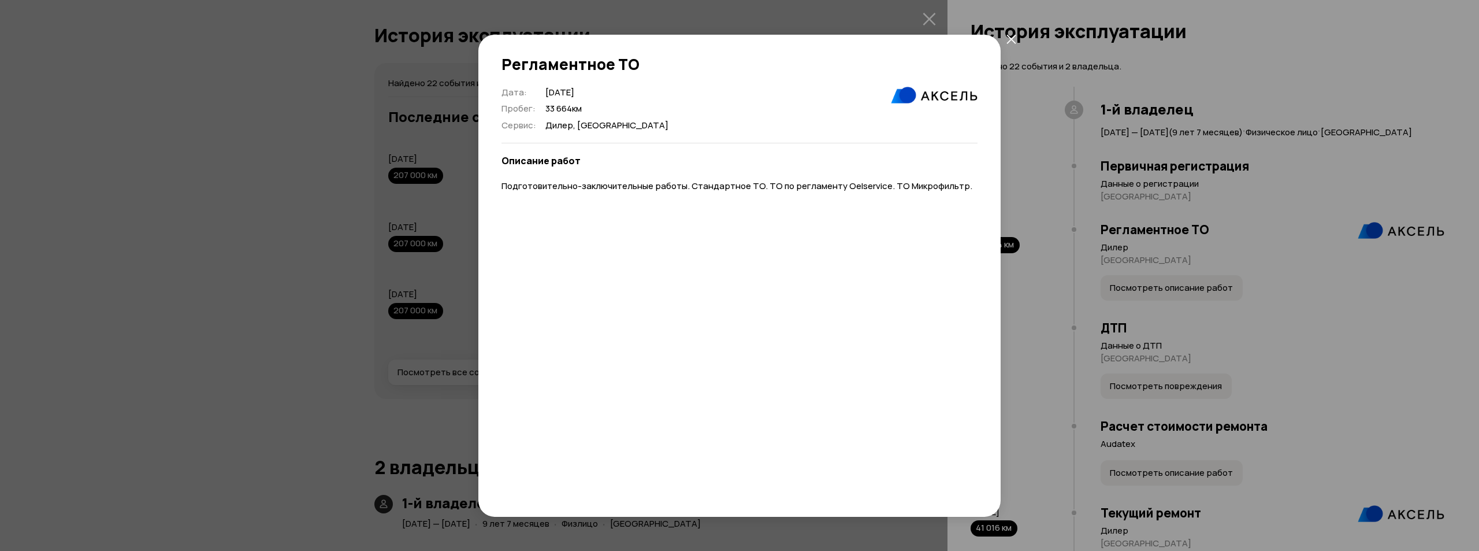
click at [1263, 261] on div "Регламентное ТО Дата : [DATE] Пробег : 33 664 км Сервис : [GEOGRAPHIC_DATA], [G…" at bounding box center [739, 275] width 1479 height 551
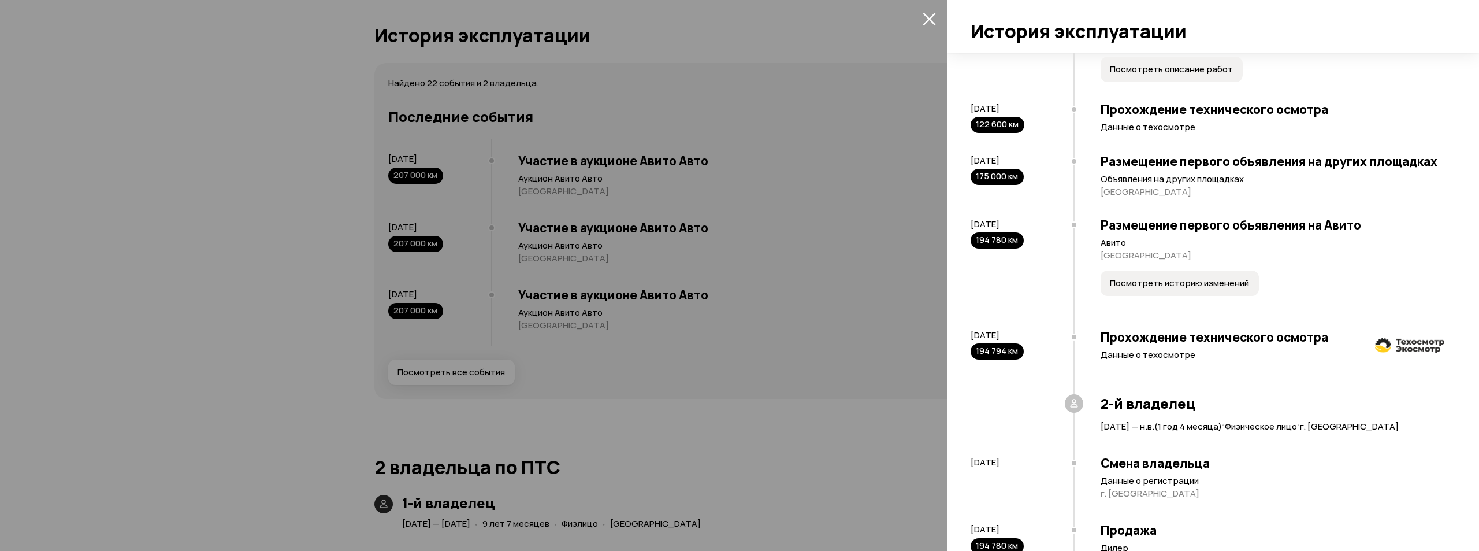
scroll to position [1040, 0]
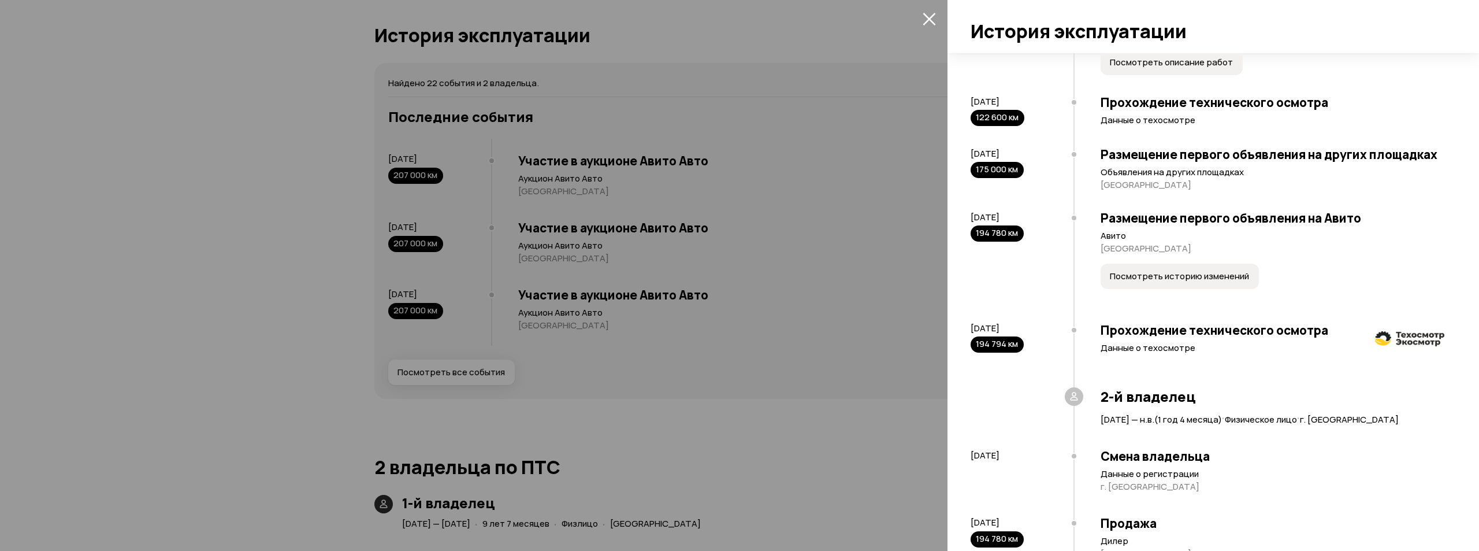
click at [1180, 289] on button "Посмотреть историю изменений" at bounding box center [1180, 275] width 158 height 25
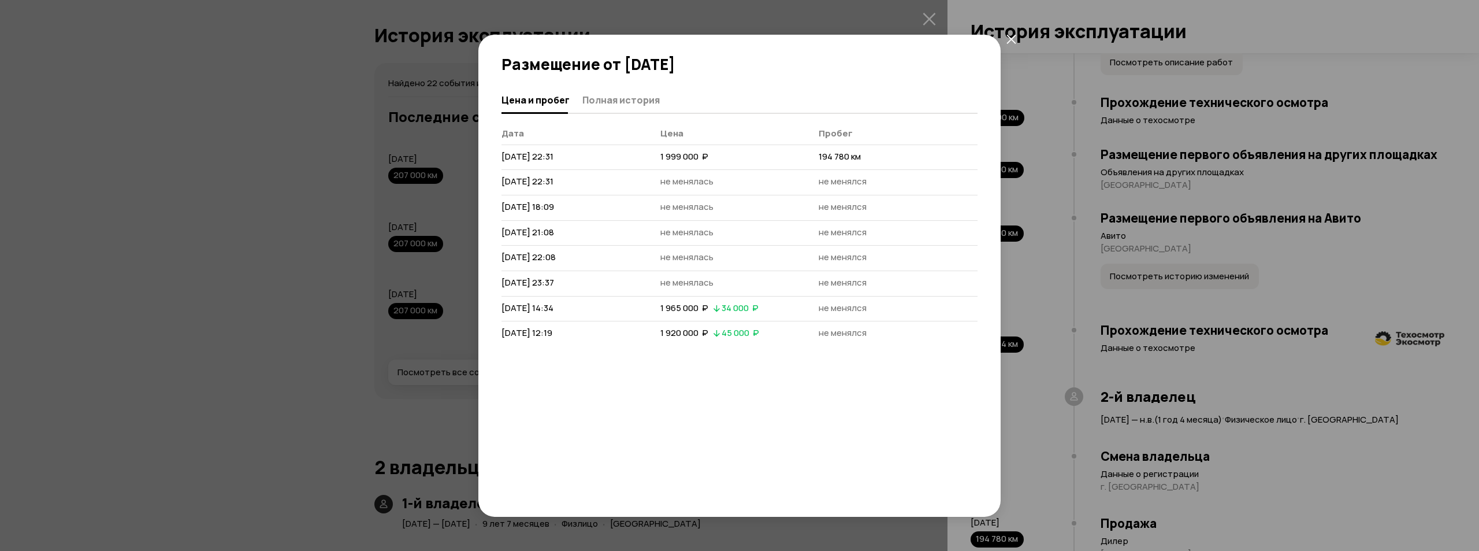
click at [1181, 311] on div "Размещение от [DATE] [PERSON_NAME] и пробег Полная история [PERSON_NAME] [DATE]…" at bounding box center [739, 275] width 1479 height 551
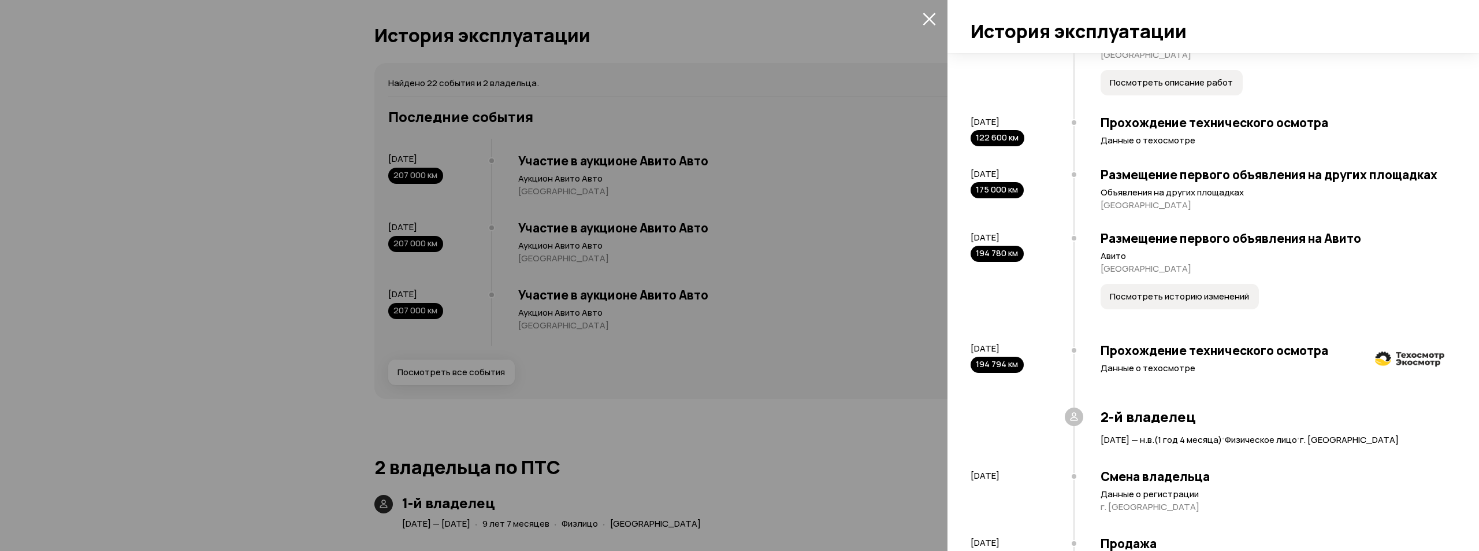
scroll to position [925, 0]
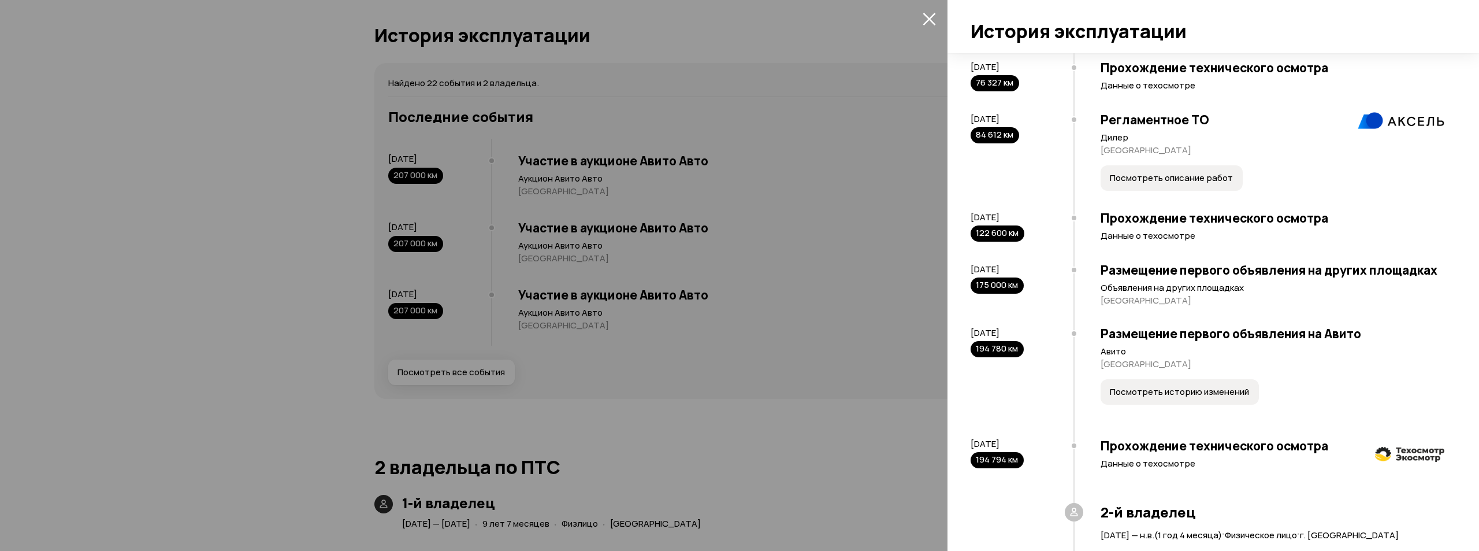
click at [1179, 184] on span "Посмотреть описание работ" at bounding box center [1171, 178] width 123 height 12
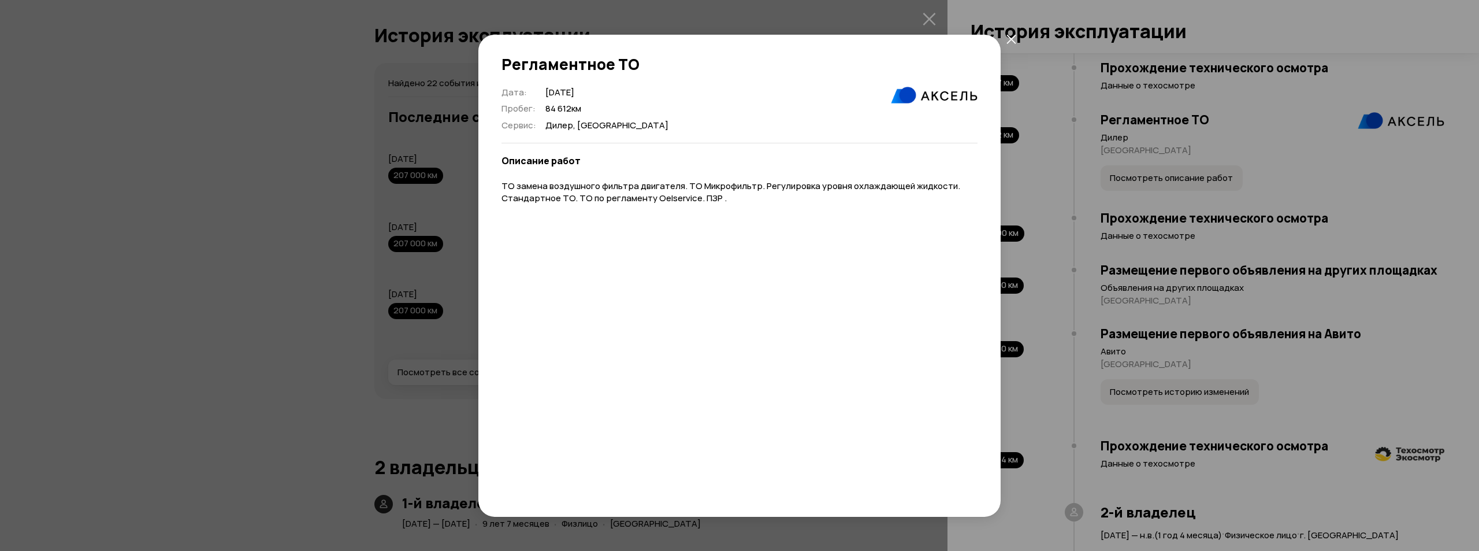
click at [1218, 220] on div "Регламентное ТО Дата : [DATE] Пробег : 84 612 км Сервис : [GEOGRAPHIC_DATA], [G…" at bounding box center [739, 275] width 1479 height 551
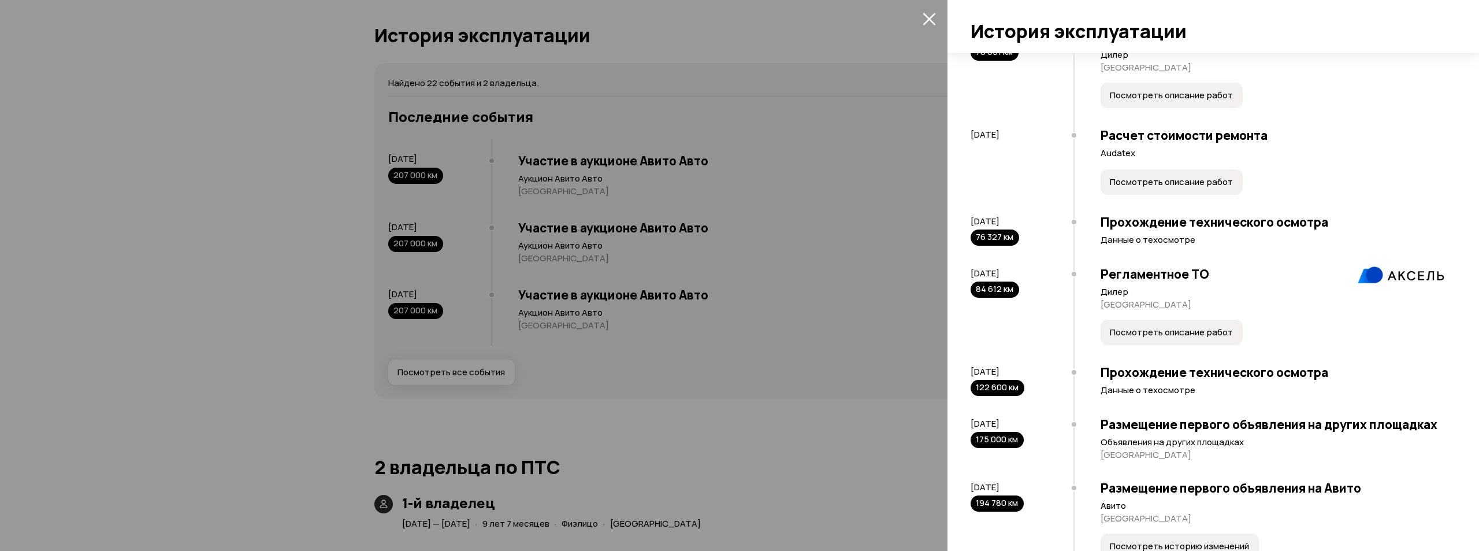
scroll to position [751, 0]
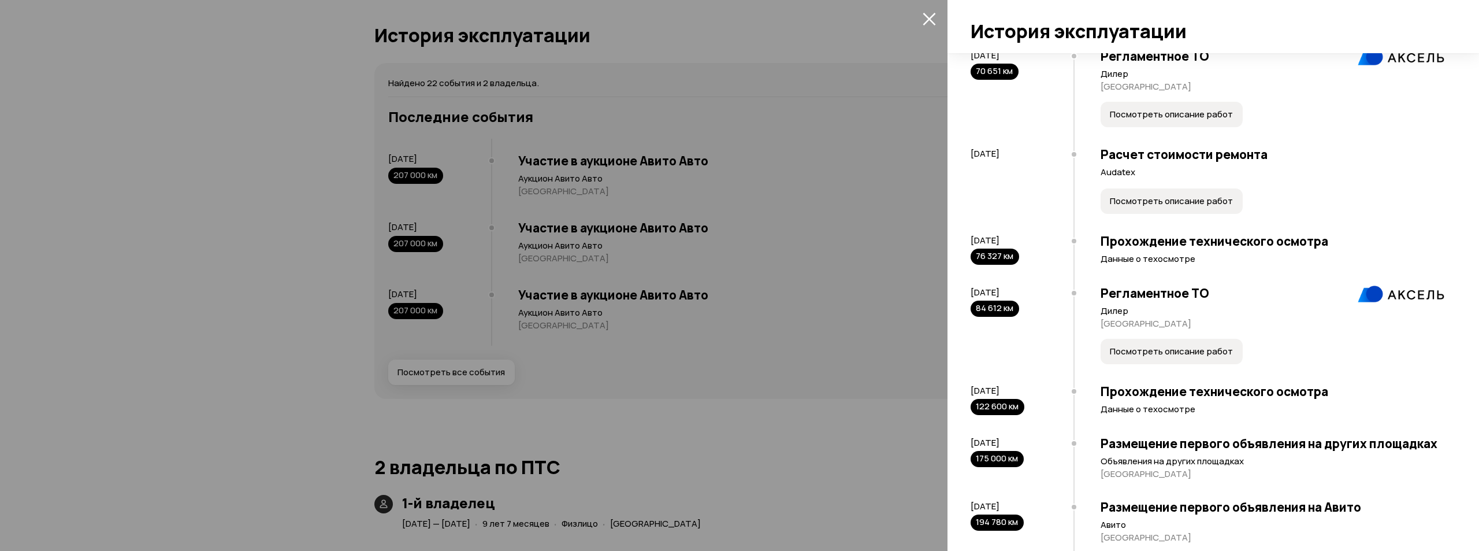
click at [1171, 207] on span "Посмотреть описание работ" at bounding box center [1171, 201] width 123 height 12
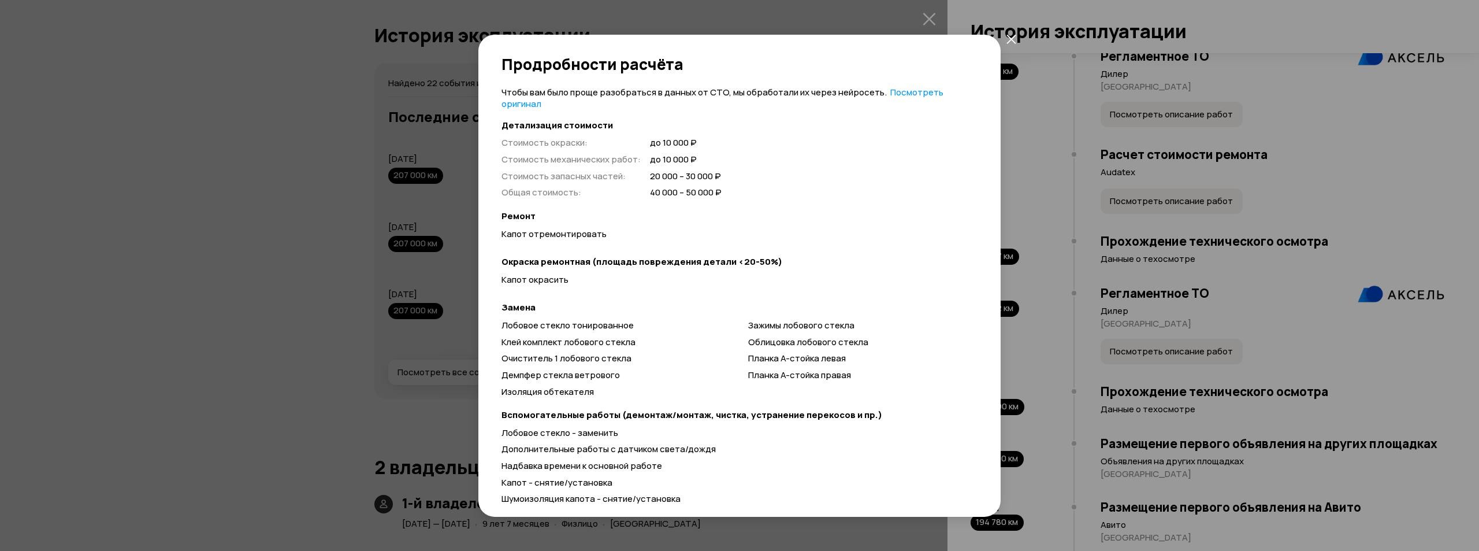
click at [1171, 213] on div "Продробности расчёта Чтобы вам было проще разобраться в данных от СТО, мы обраб…" at bounding box center [739, 275] width 1479 height 551
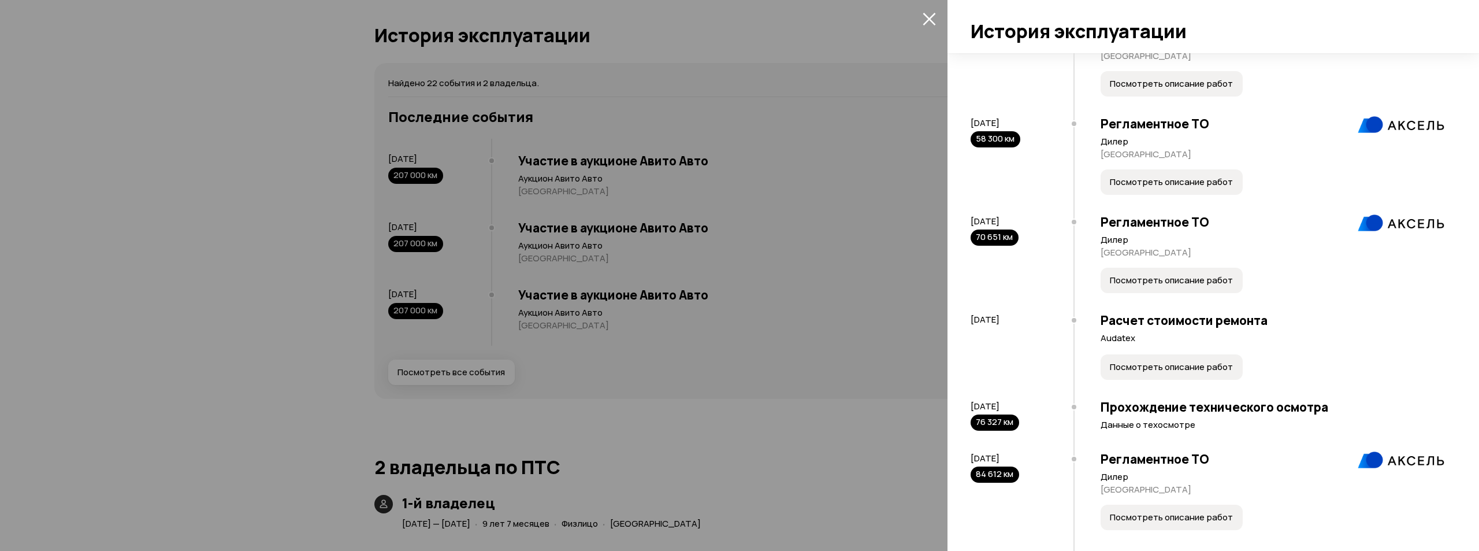
scroll to position [578, 0]
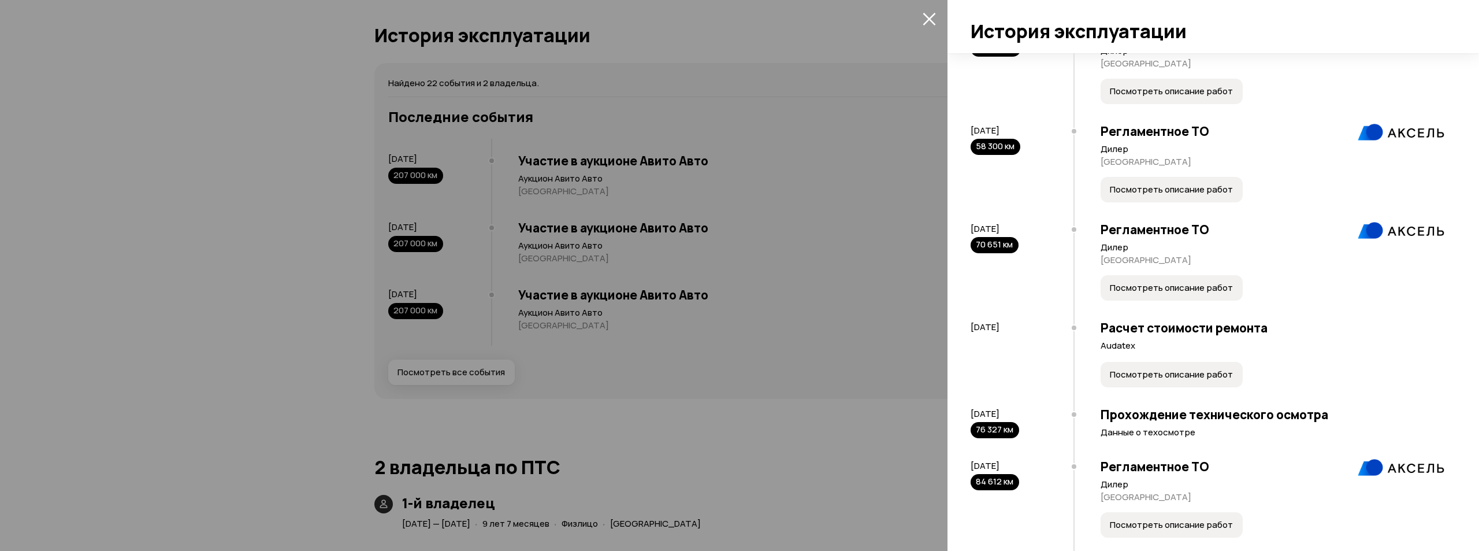
click at [1191, 195] on span "Посмотреть описание работ" at bounding box center [1171, 190] width 123 height 12
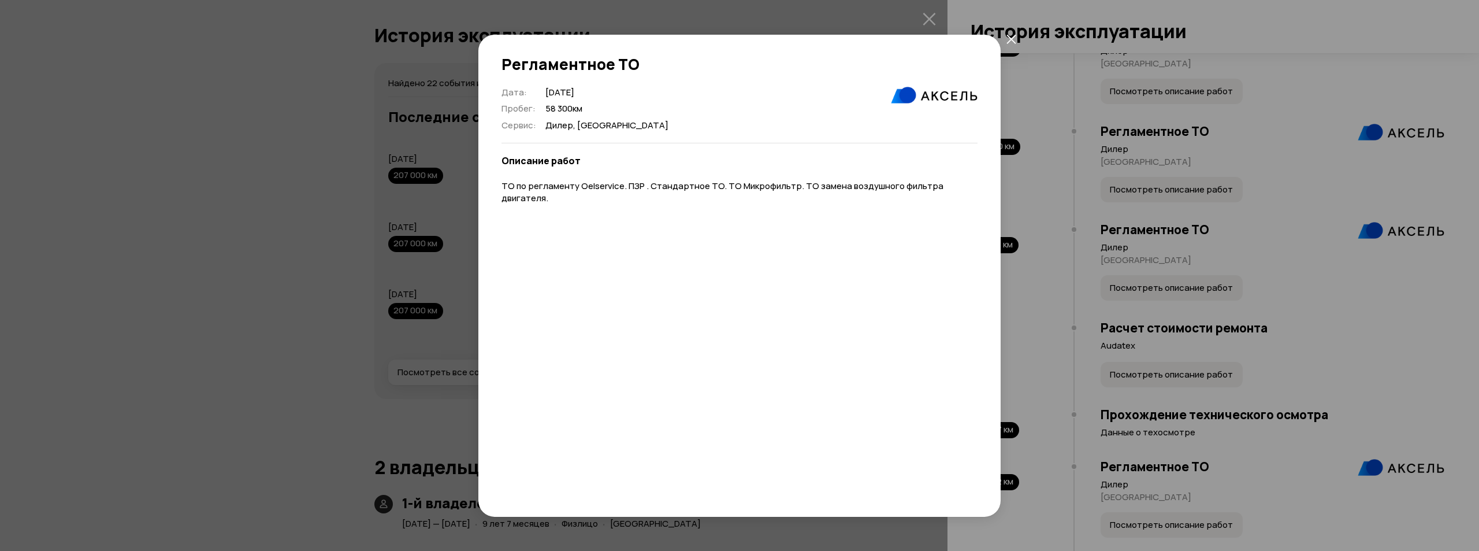
click at [1199, 279] on div "Регламентное ТО Дата : [DATE] Пробег : 58 300 км Сервис : [GEOGRAPHIC_DATA], [G…" at bounding box center [739, 275] width 1479 height 551
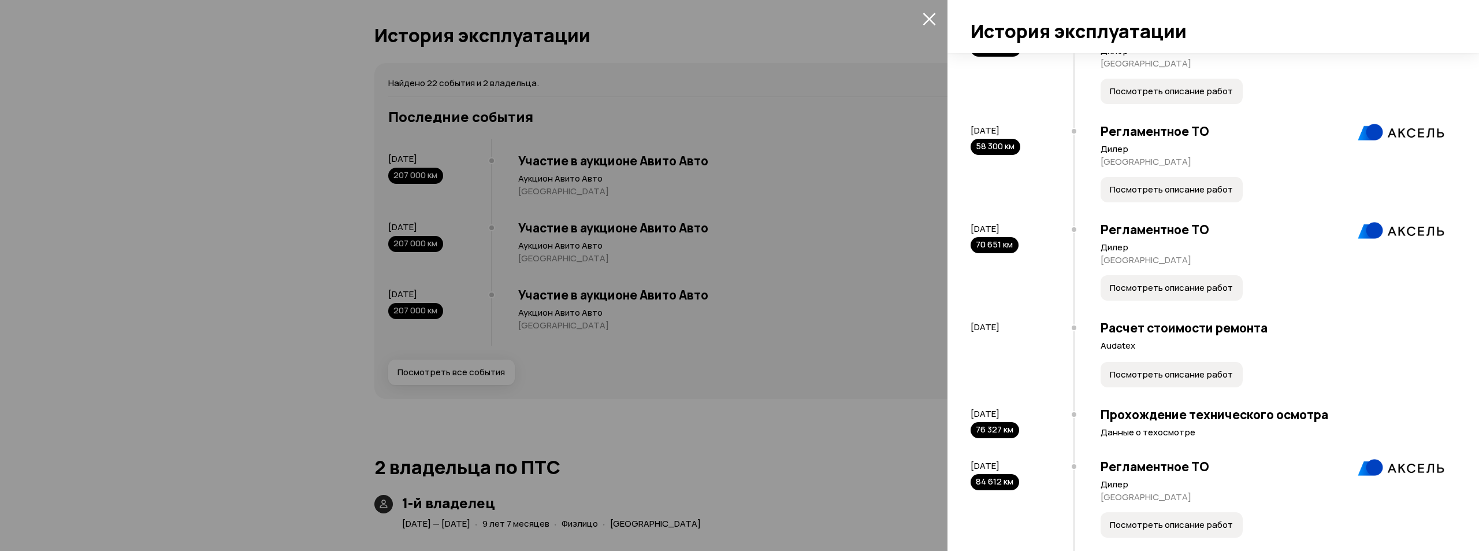
click at [1178, 294] on span "Посмотреть описание работ" at bounding box center [1171, 288] width 123 height 12
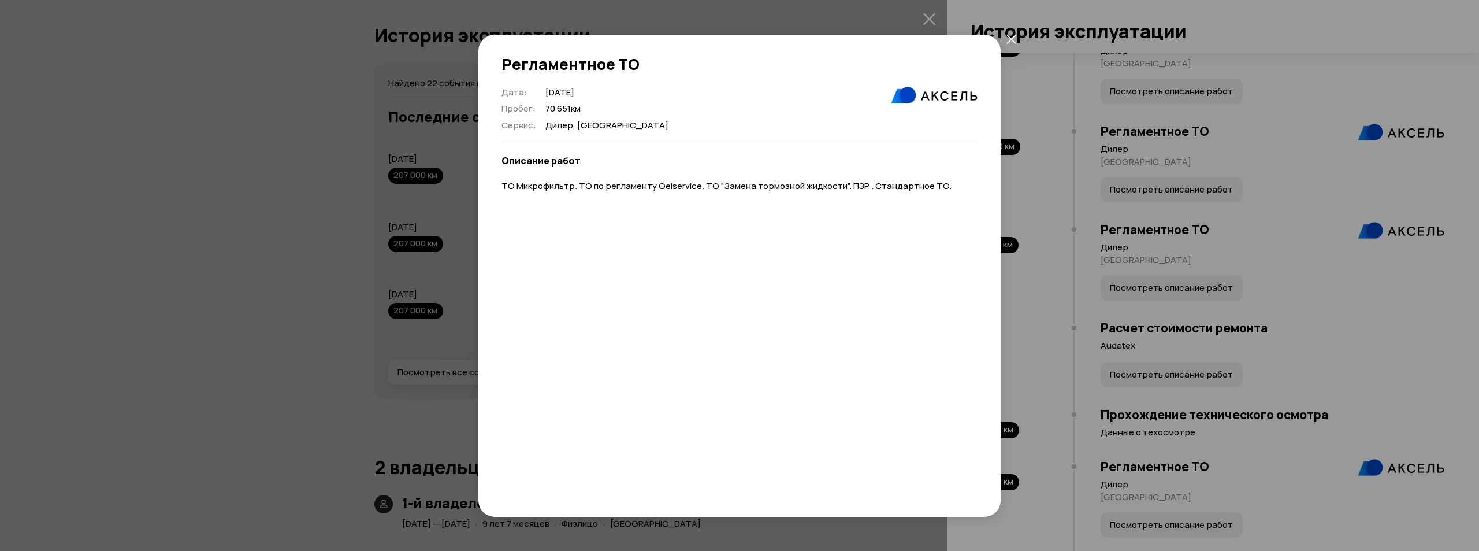
click at [1189, 272] on div "Регламентное ТО Дата : [DATE] Пробег : 70 651 км Сервис : [GEOGRAPHIC_DATA], [G…" at bounding box center [739, 275] width 1479 height 551
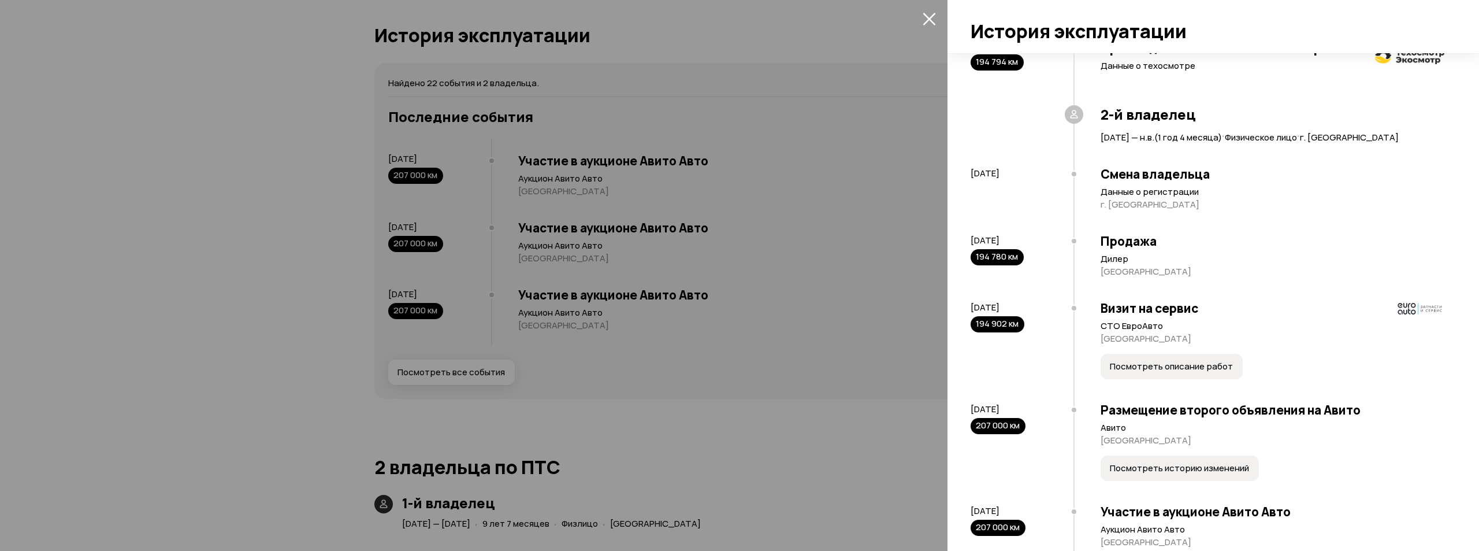
scroll to position [1329, 0]
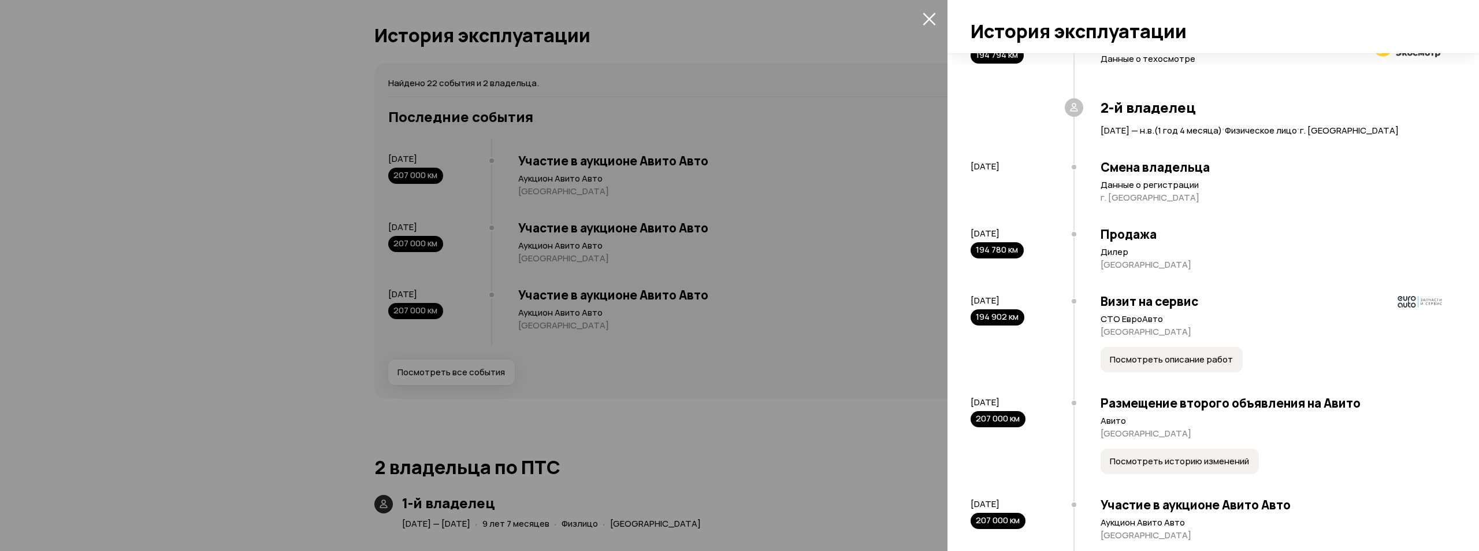
click at [1222, 365] on span "Посмотреть описание работ" at bounding box center [1171, 360] width 123 height 12
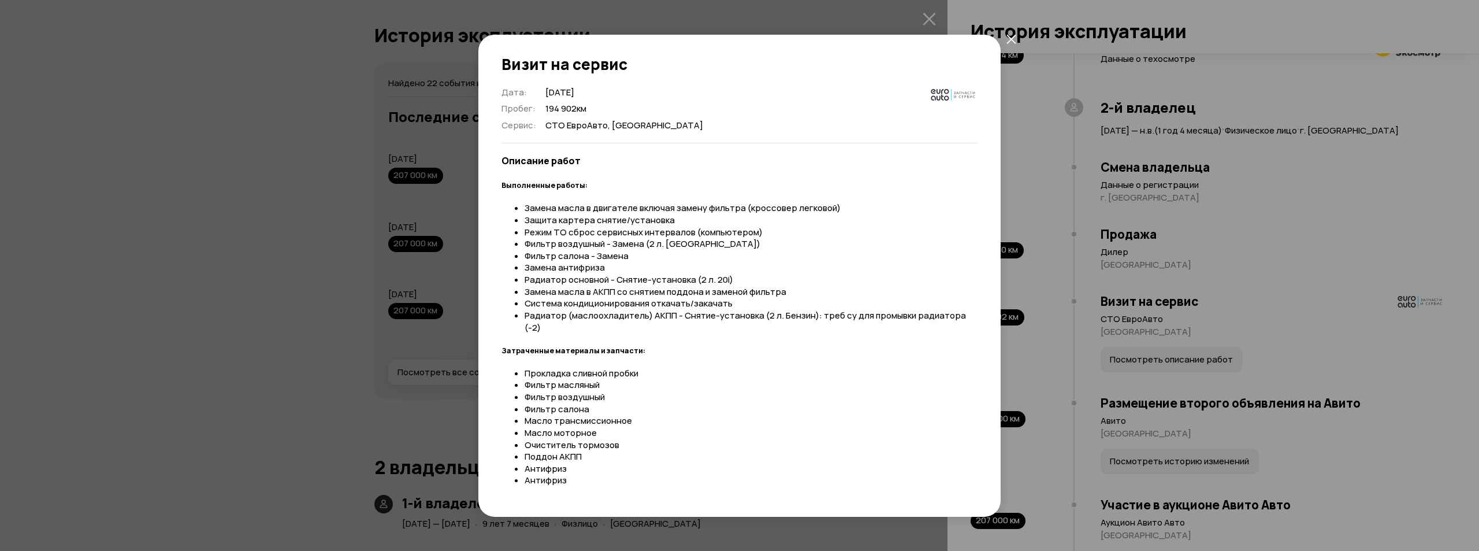
click at [1223, 361] on div "Визит на сервис Дата : [DATE] Пробег : 194 902 км Сервис : СТО ЕвроАвто, [GEOGR…" at bounding box center [739, 275] width 1479 height 551
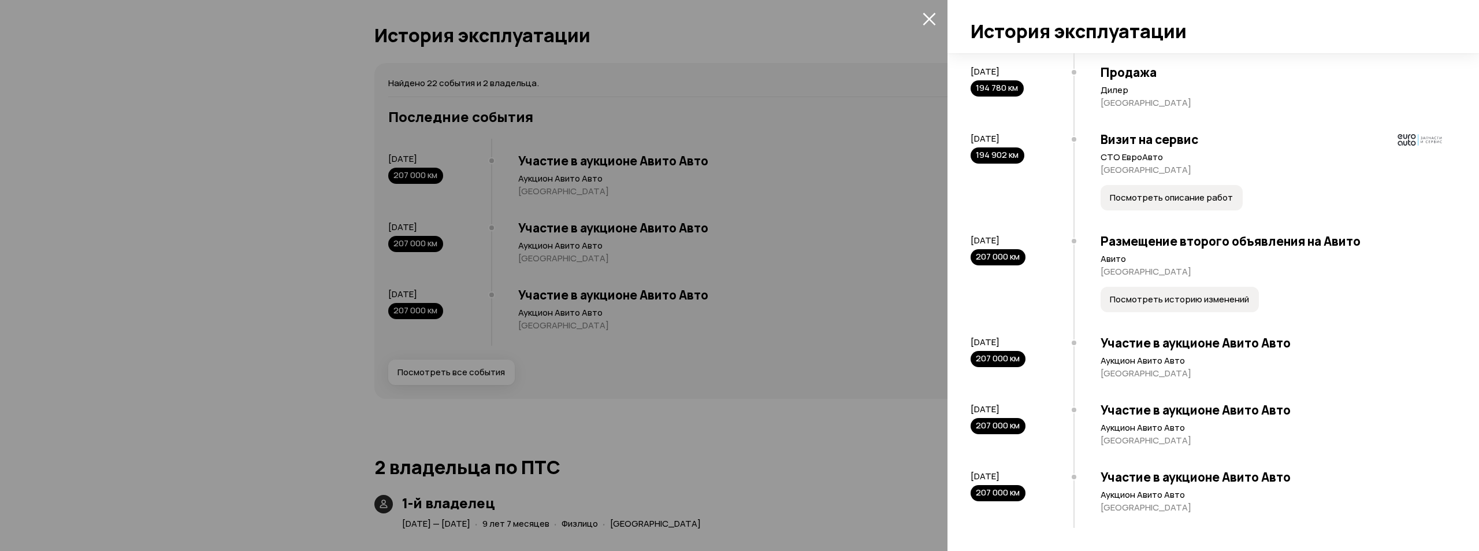
scroll to position [1518, 0]
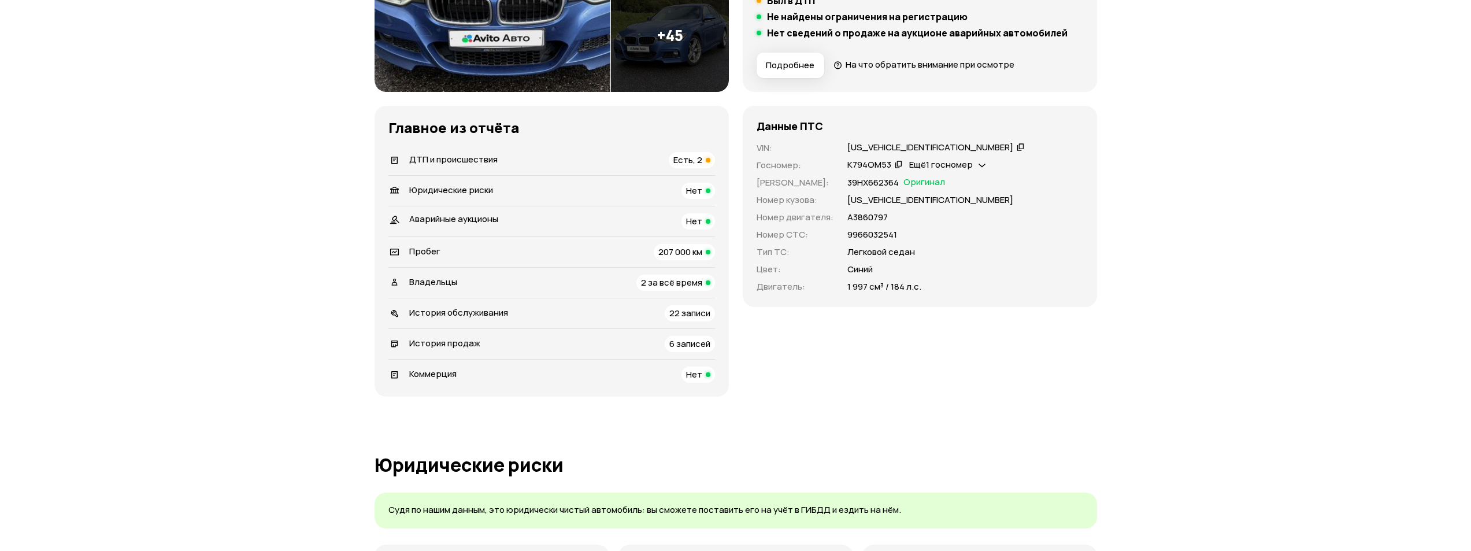
click at [665, 284] on span "2 за всё время" at bounding box center [671, 282] width 61 height 12
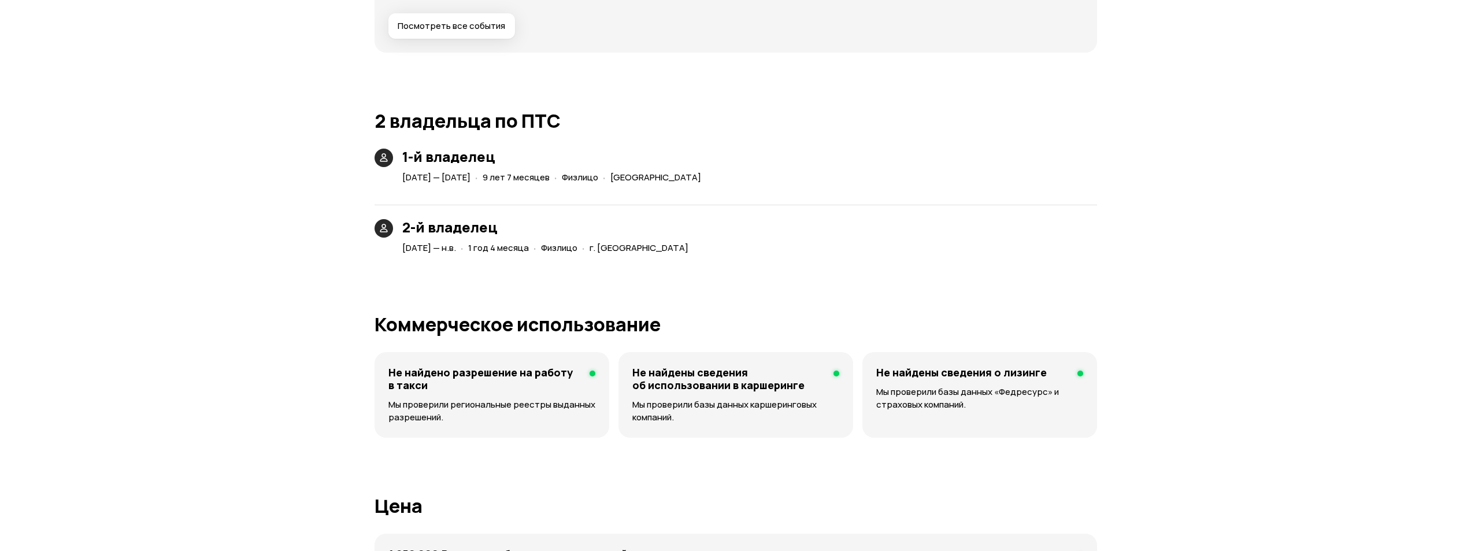
scroll to position [2639, 0]
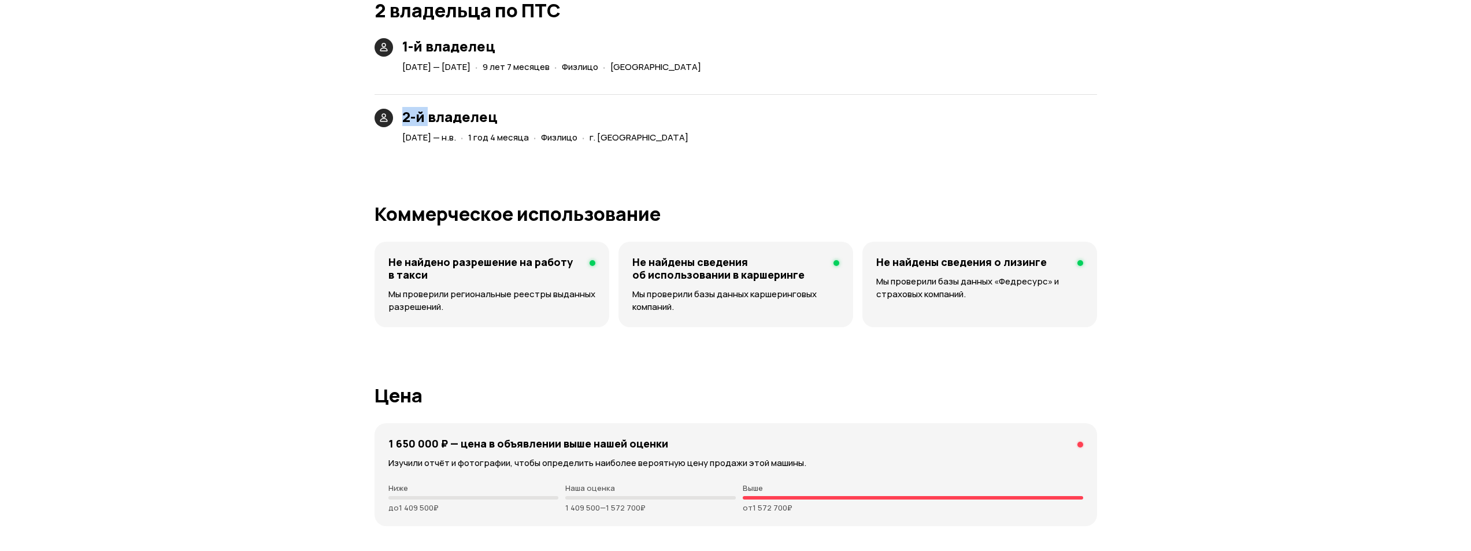
drag, startPoint x: 403, startPoint y: 118, endPoint x: 462, endPoint y: 125, distance: 58.7
click at [454, 122] on h3 "2-й владелец" at bounding box center [547, 117] width 291 height 16
drag, startPoint x: 400, startPoint y: 142, endPoint x: 461, endPoint y: 142, distance: 60.7
click at [458, 142] on div "[DATE] — н.в." at bounding box center [429, 138] width 58 height 12
